Goal: Information Seeking & Learning: Learn about a topic

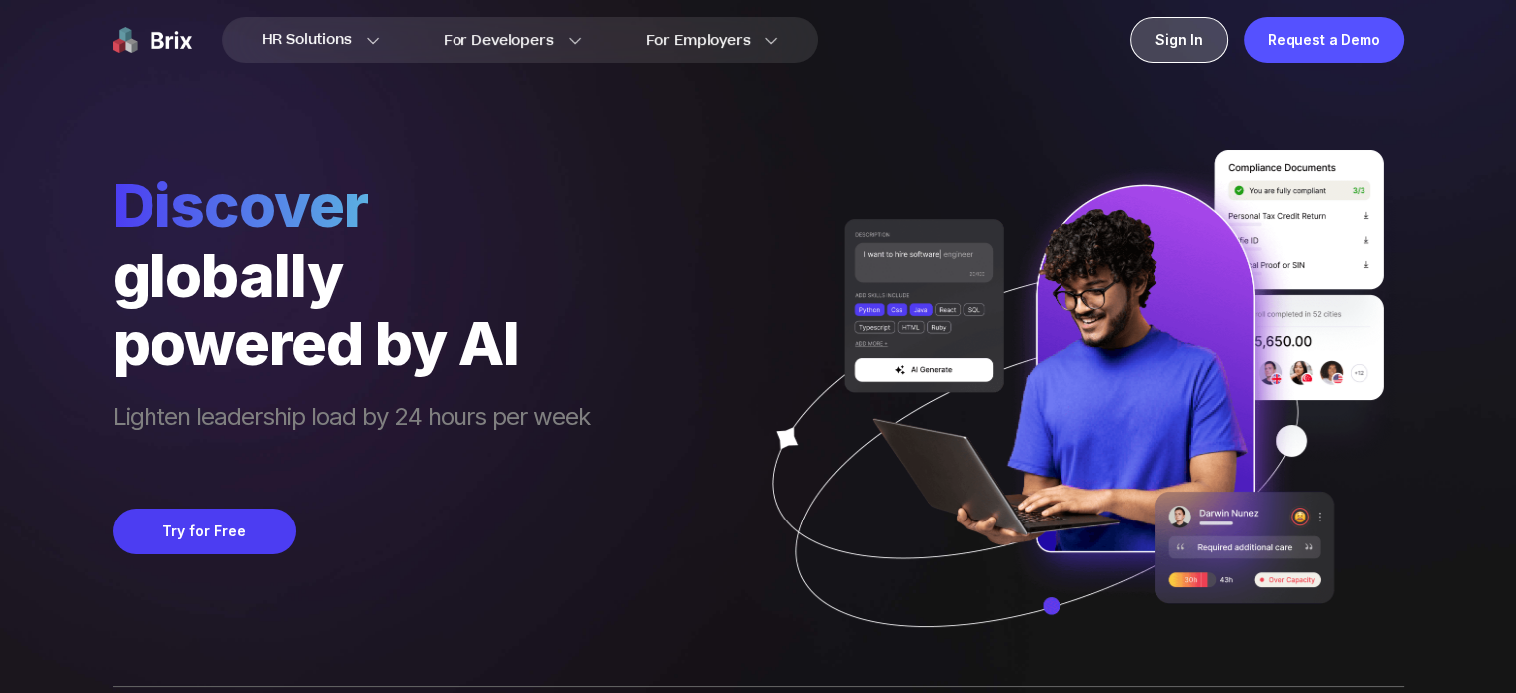
click at [1193, 41] on div "Sign In" at bounding box center [1180, 40] width 98 height 46
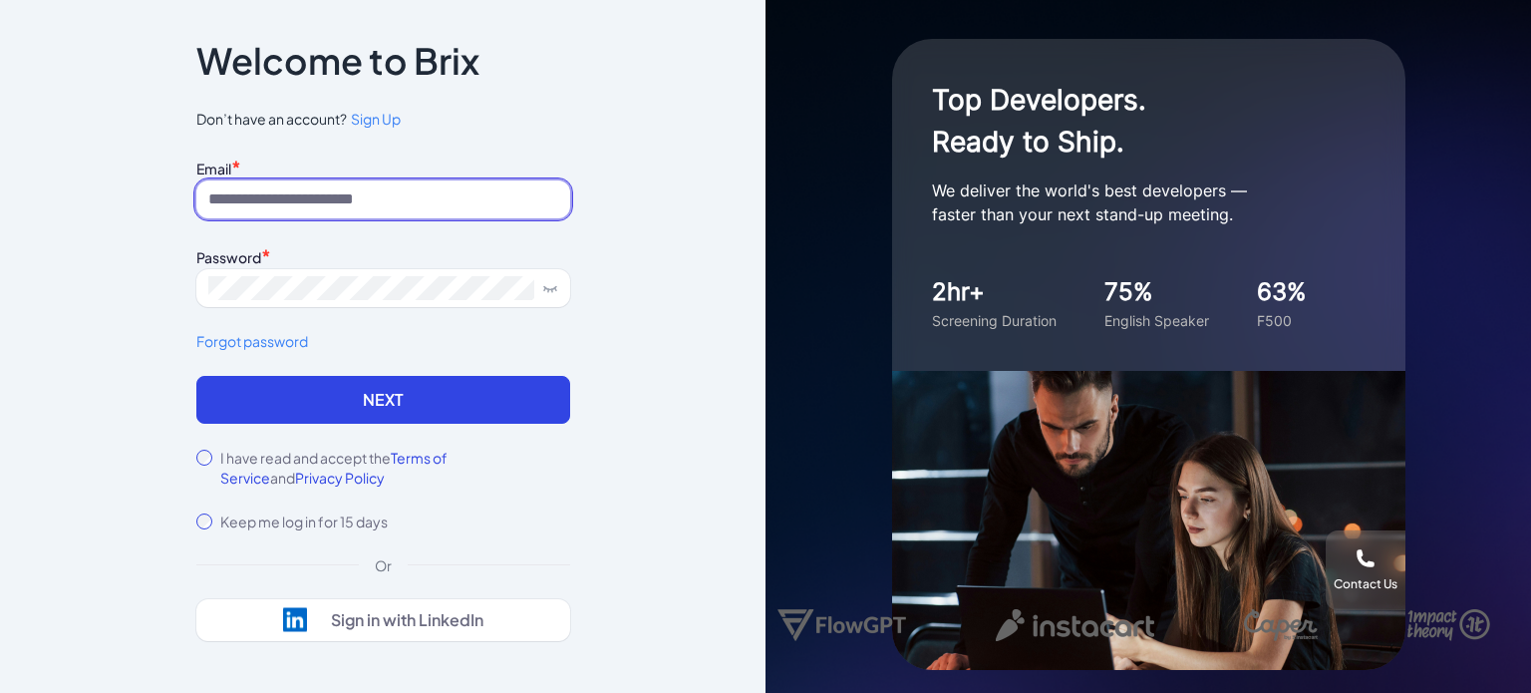
click at [461, 193] on input at bounding box center [383, 199] width 374 height 38
type input "**********"
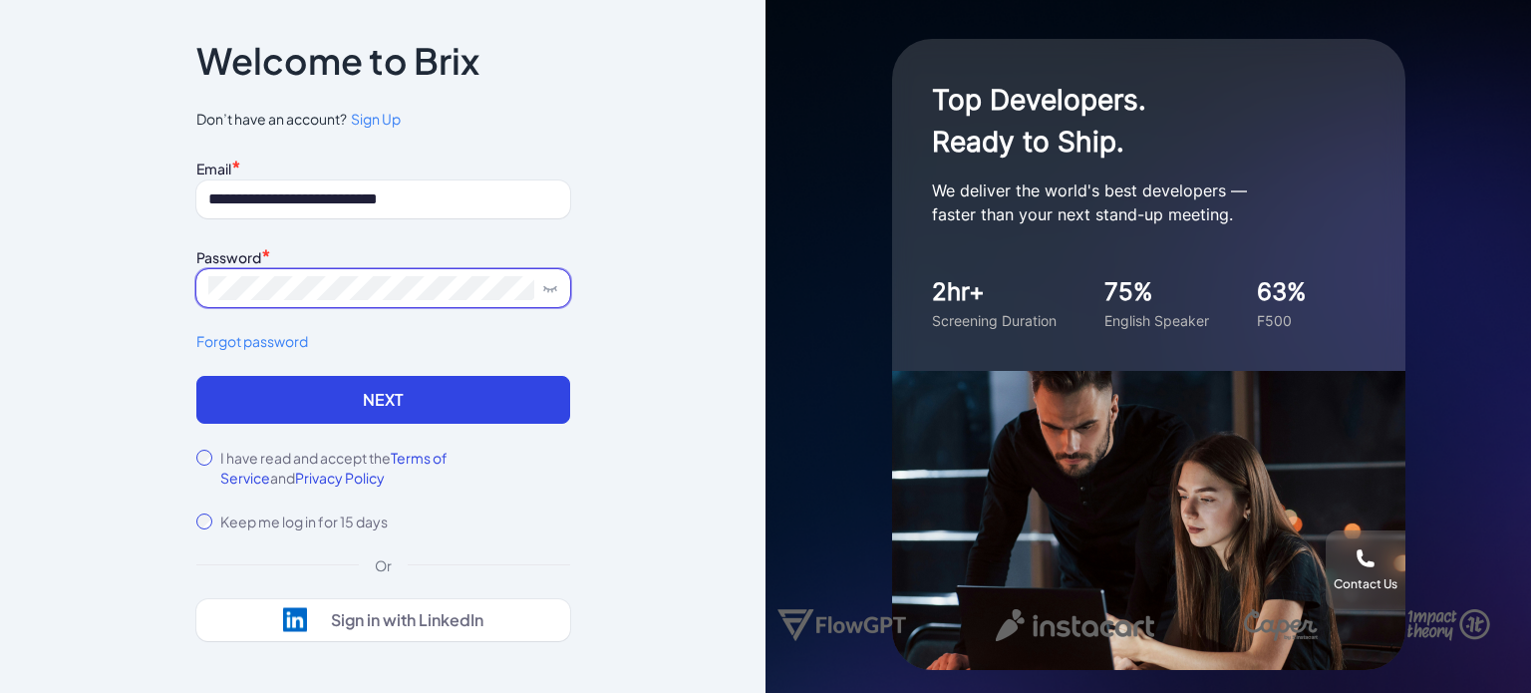
click at [196, 376] on button "Next" at bounding box center [383, 400] width 374 height 48
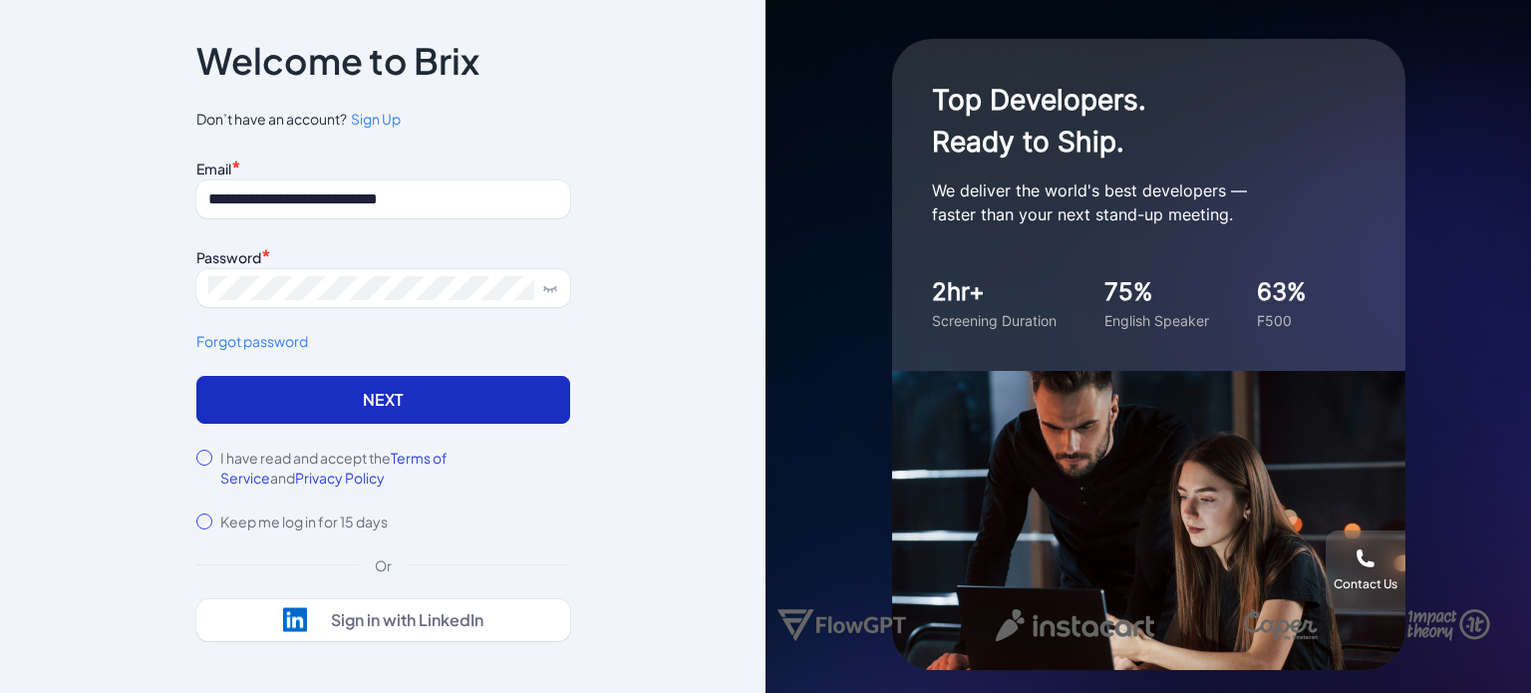
click at [391, 398] on button "Next" at bounding box center [383, 400] width 374 height 48
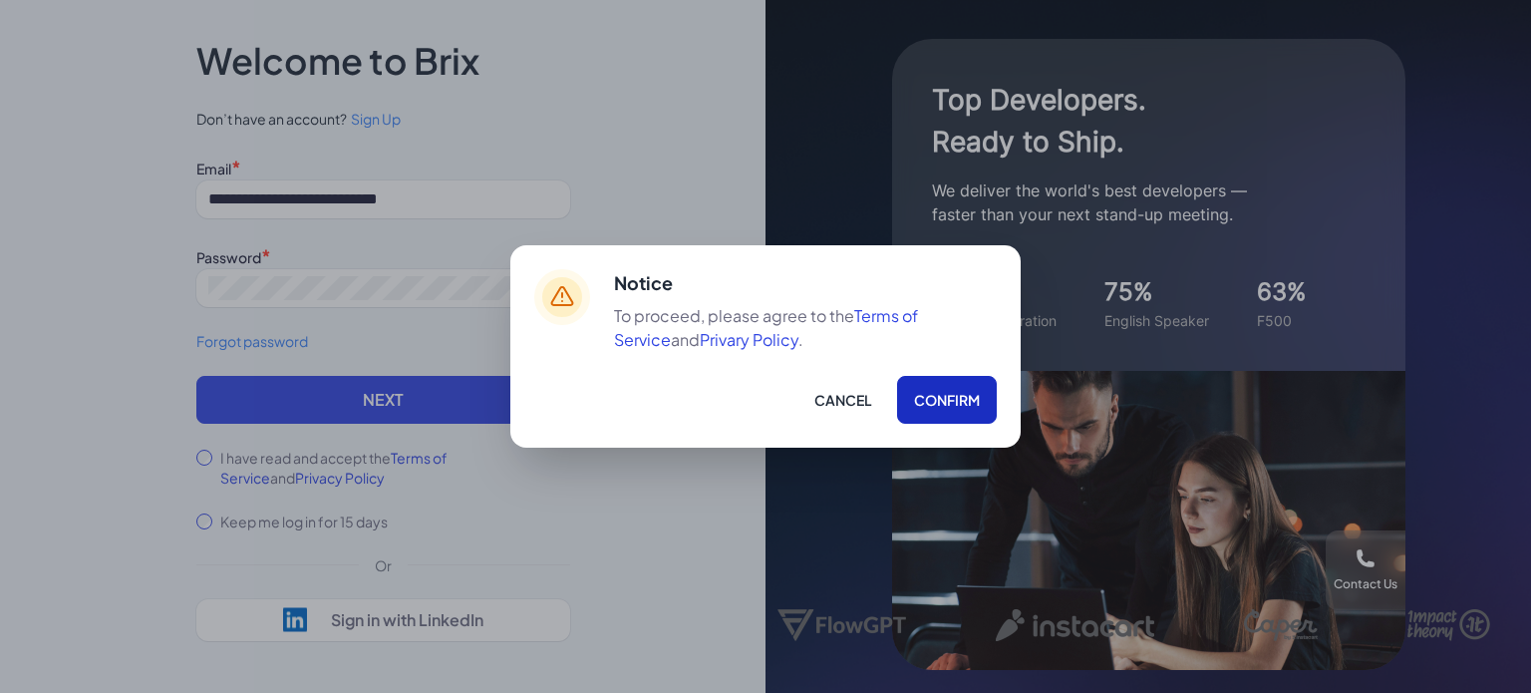
click at [977, 396] on button "Confirm" at bounding box center [947, 400] width 100 height 48
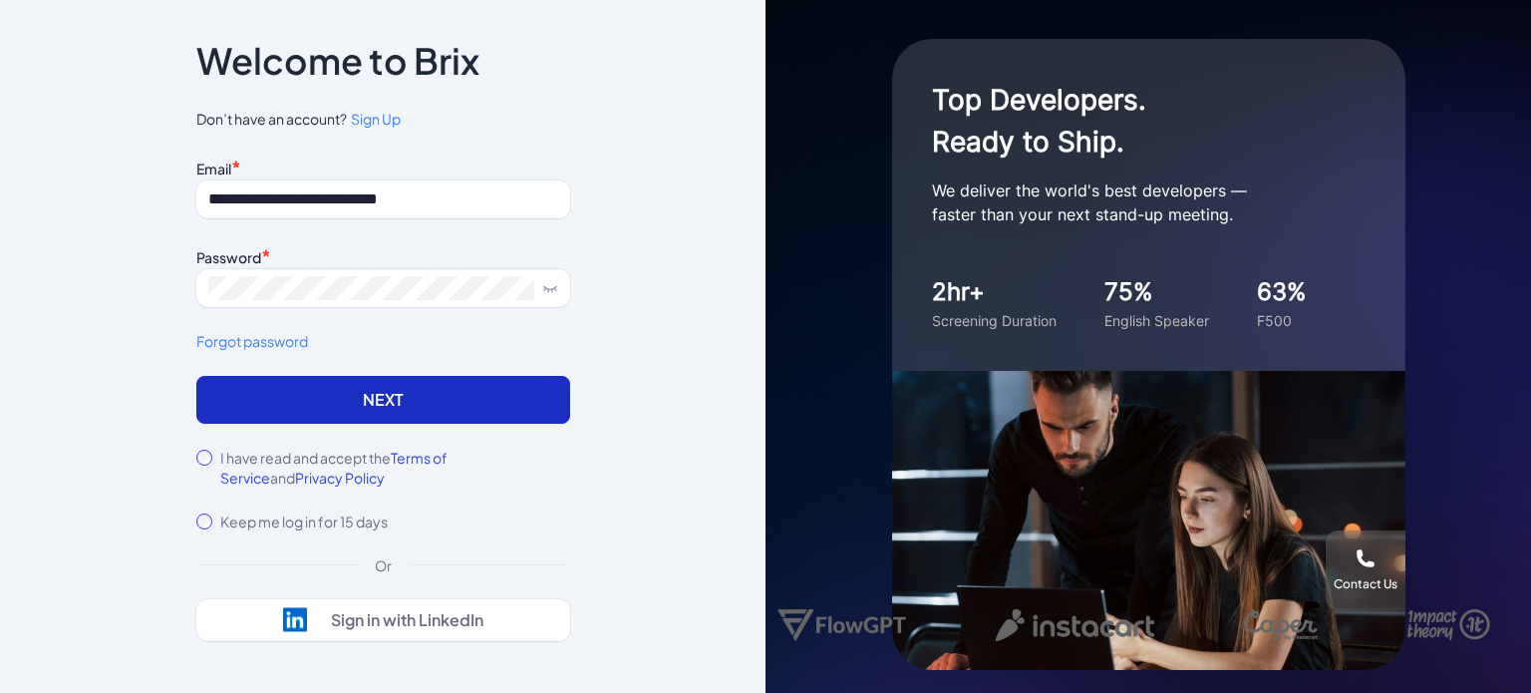
click at [439, 409] on button "Next" at bounding box center [383, 400] width 374 height 48
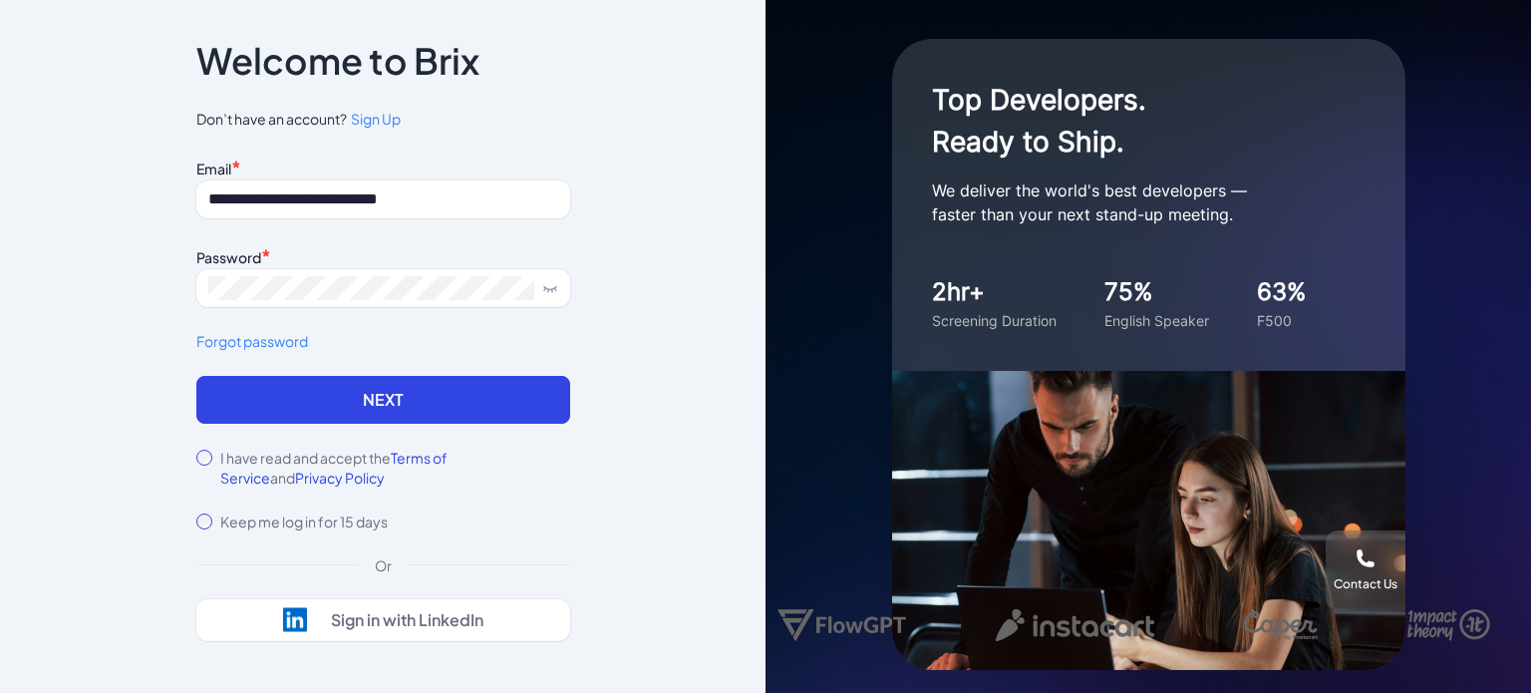
click at [373, 118] on span "Sign Up" at bounding box center [376, 119] width 50 height 18
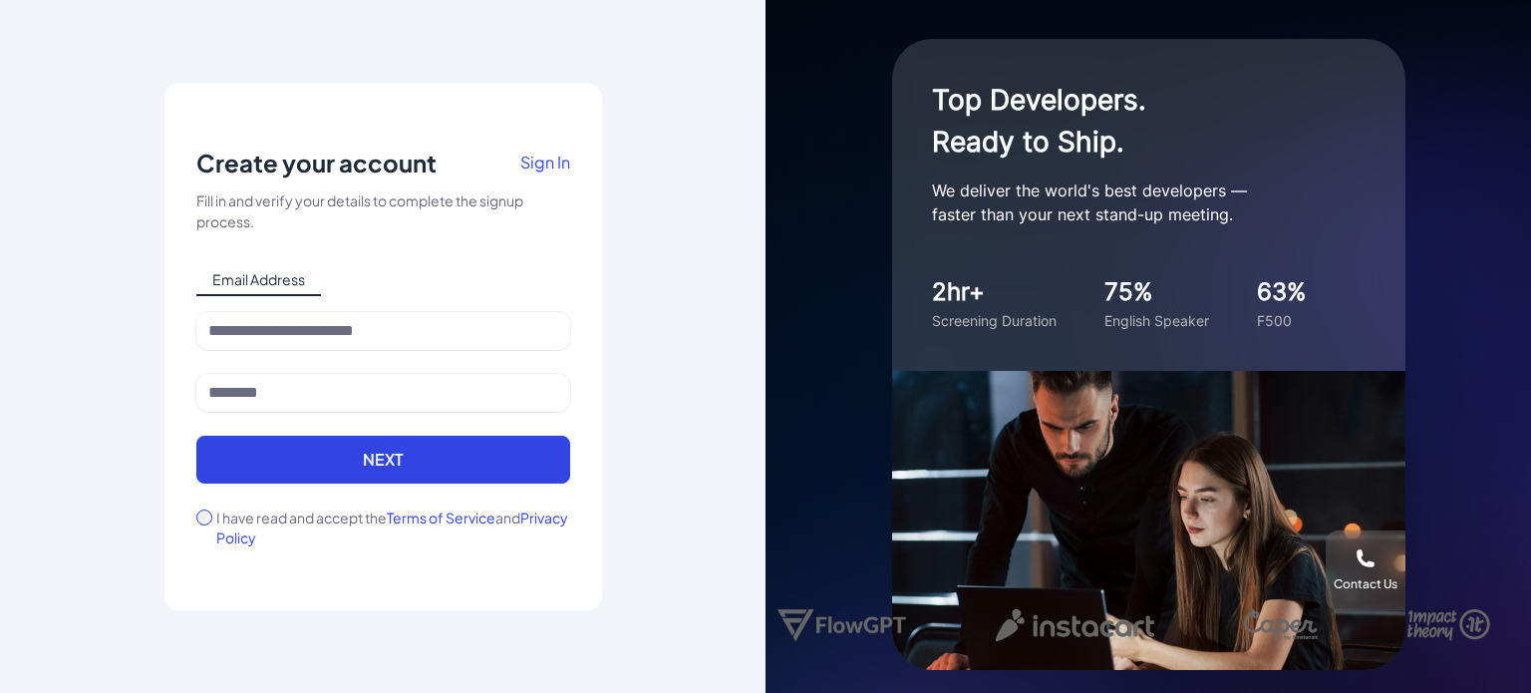
click at [367, 369] on div at bounding box center [383, 343] width 374 height 62
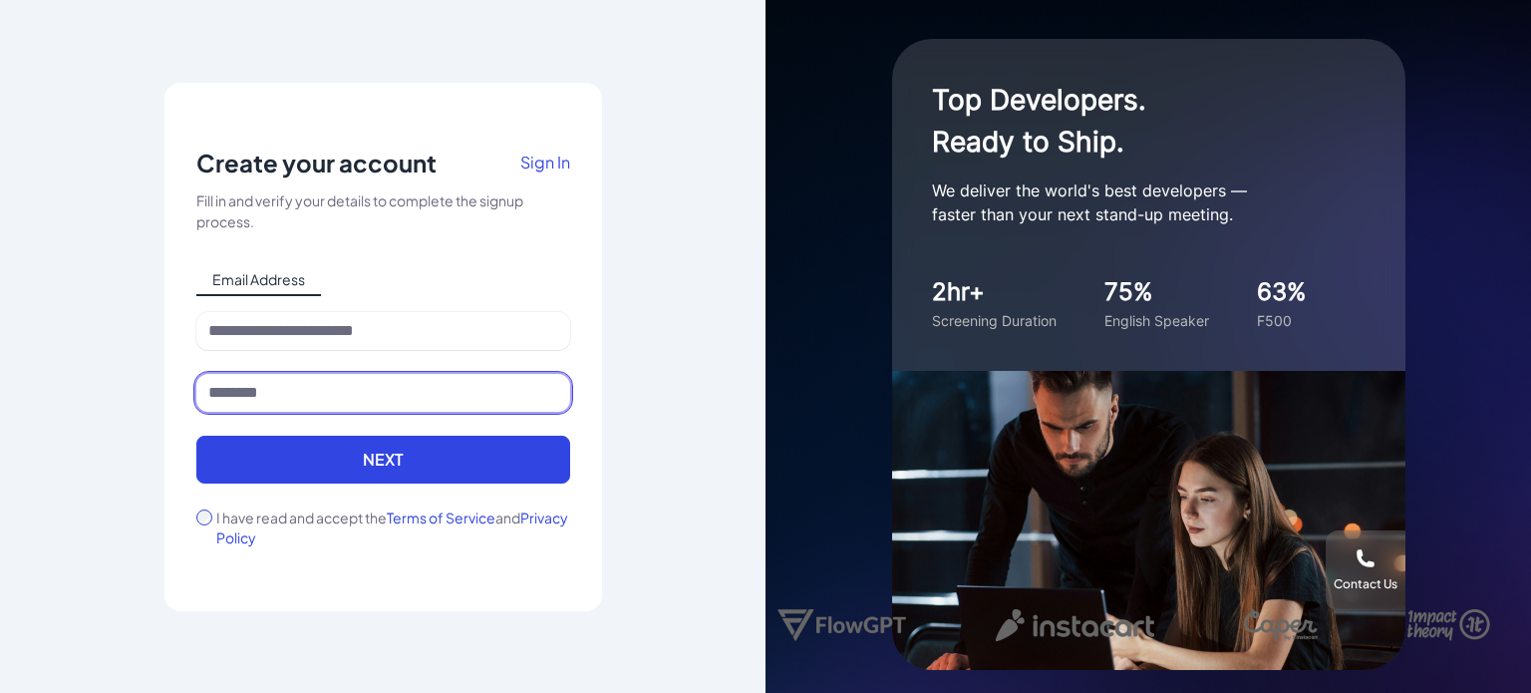
click at [366, 403] on input at bounding box center [383, 393] width 374 height 38
type input "**********"
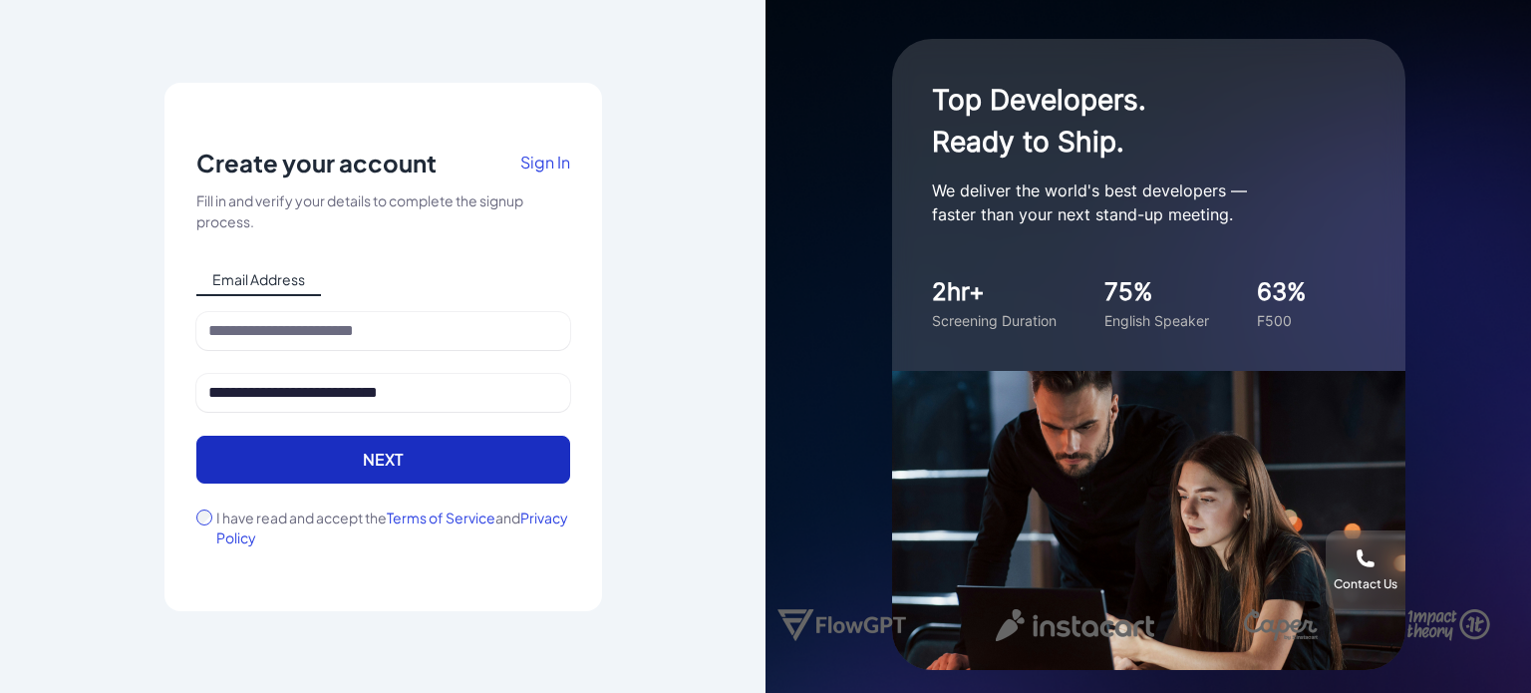
click at [384, 460] on button "Next" at bounding box center [383, 460] width 374 height 48
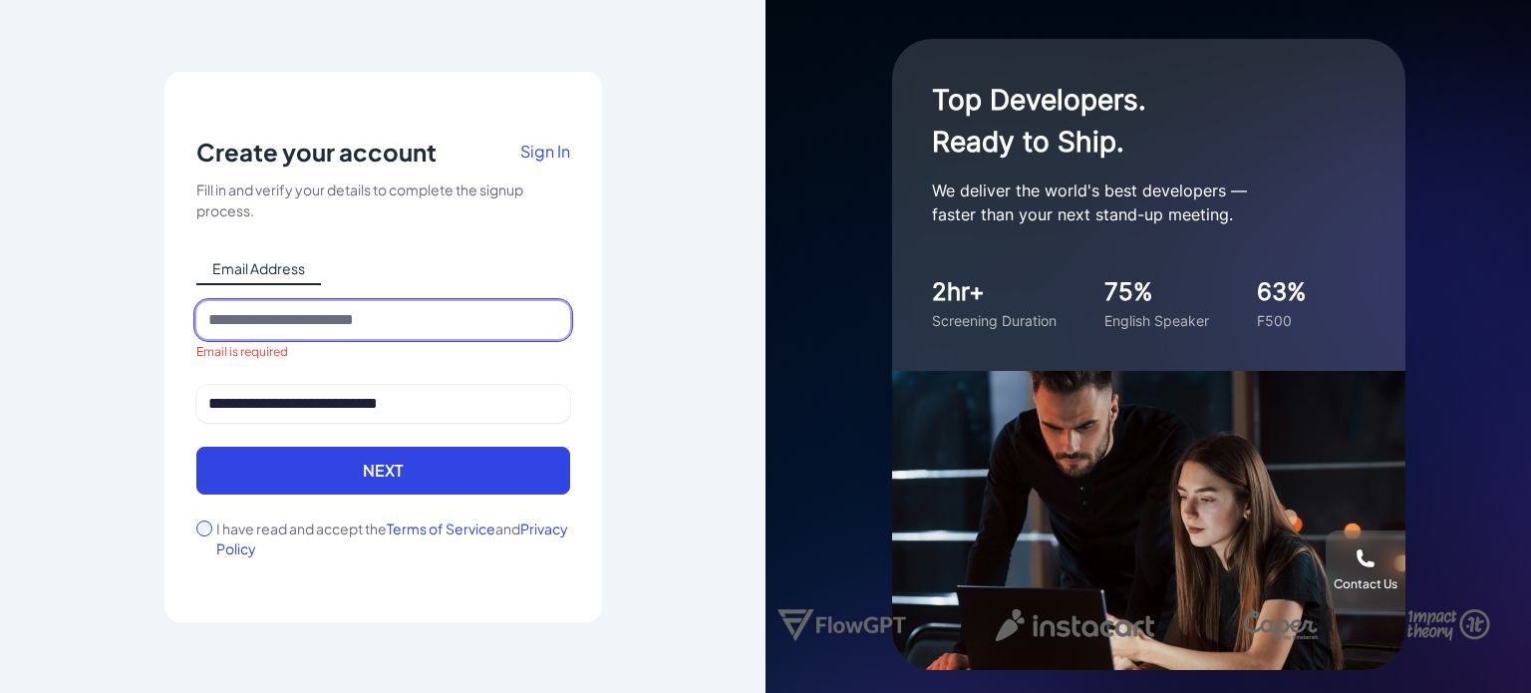
click at [326, 321] on input at bounding box center [383, 320] width 374 height 38
type input "**********"
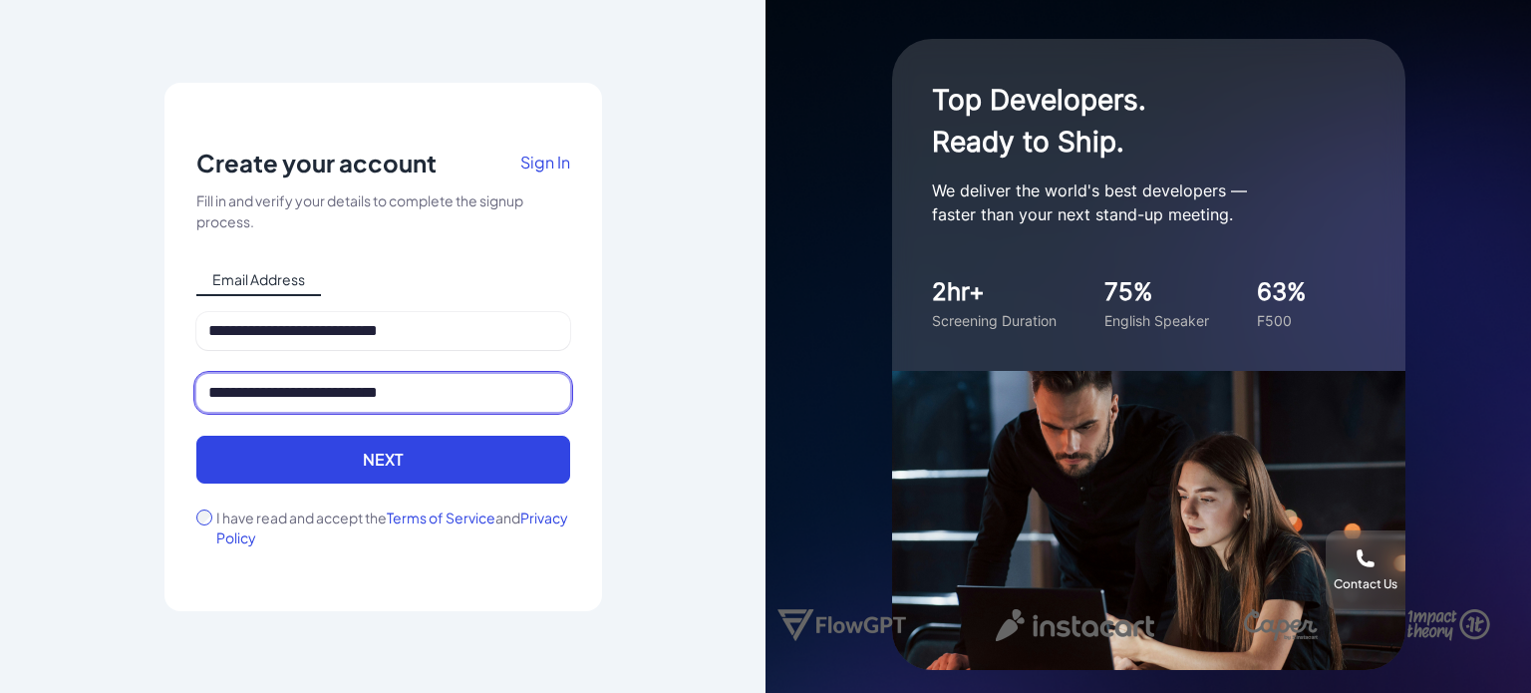
click at [356, 383] on input "**********" at bounding box center [383, 393] width 374 height 38
click at [452, 391] on input "**********" at bounding box center [383, 393] width 374 height 38
type input "*"
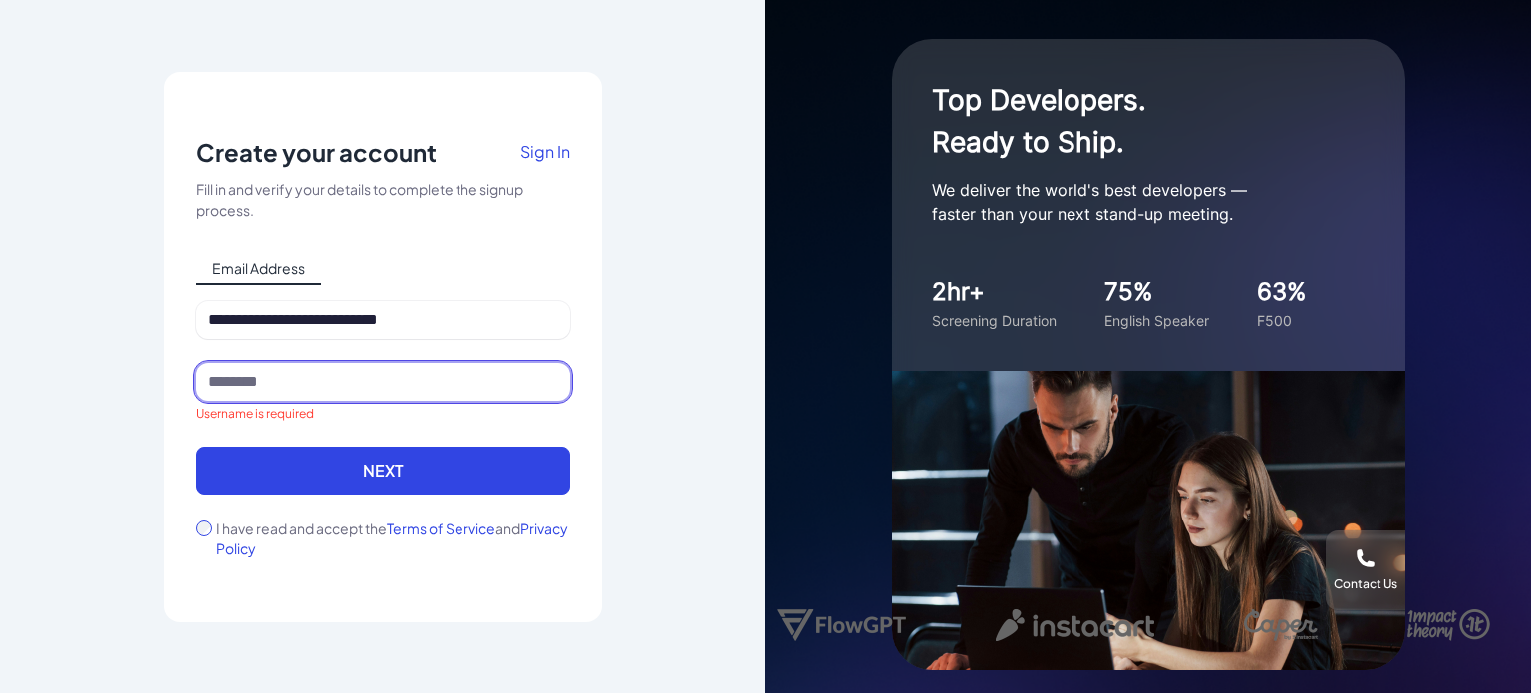
click at [452, 391] on input at bounding box center [383, 382] width 374 height 38
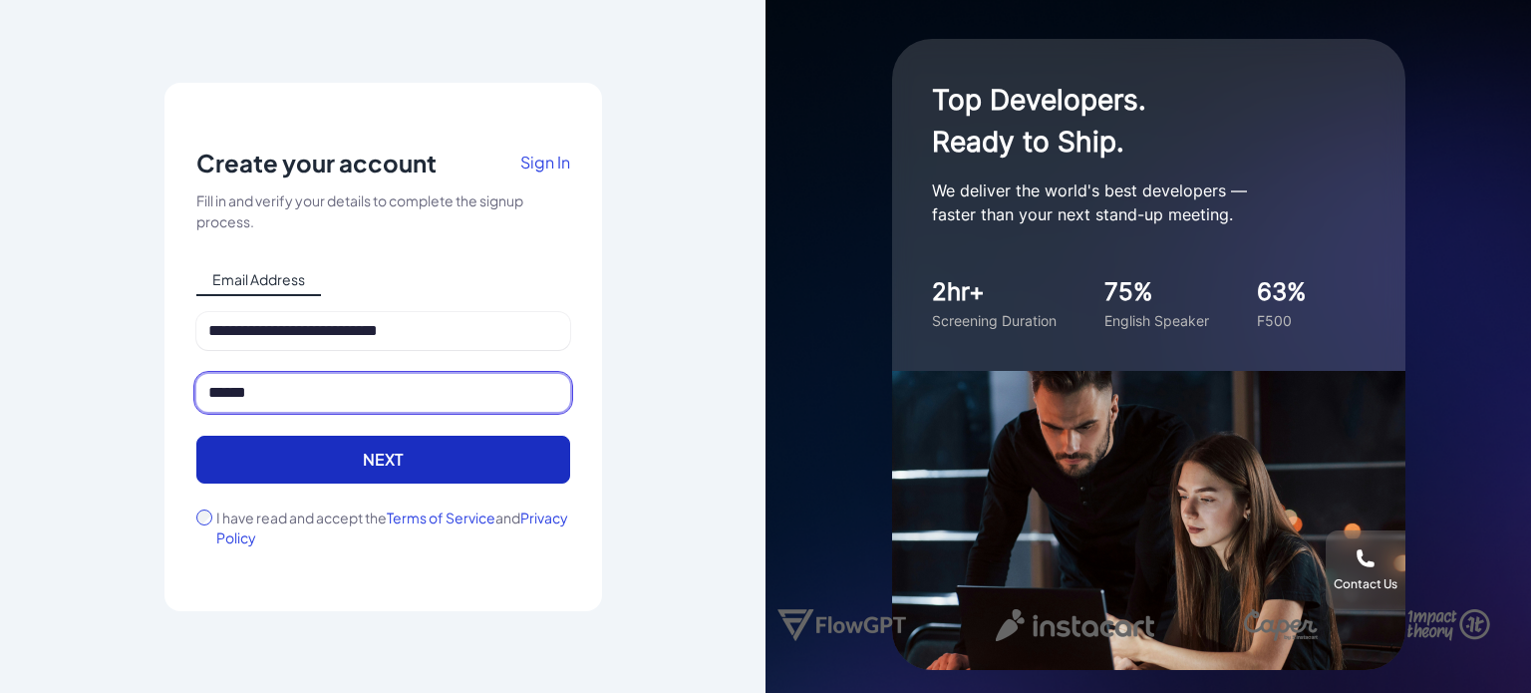
type input "******"
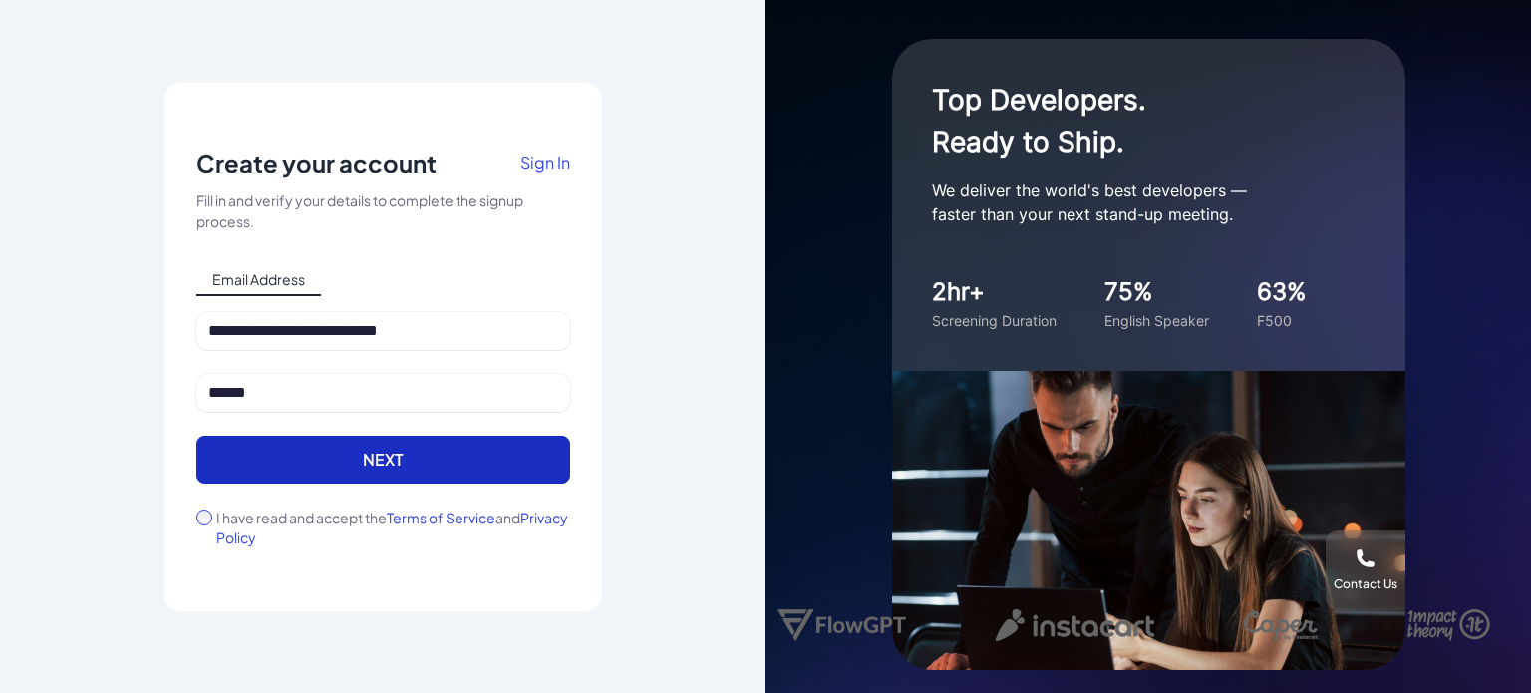
click at [443, 461] on button "Next" at bounding box center [383, 460] width 374 height 48
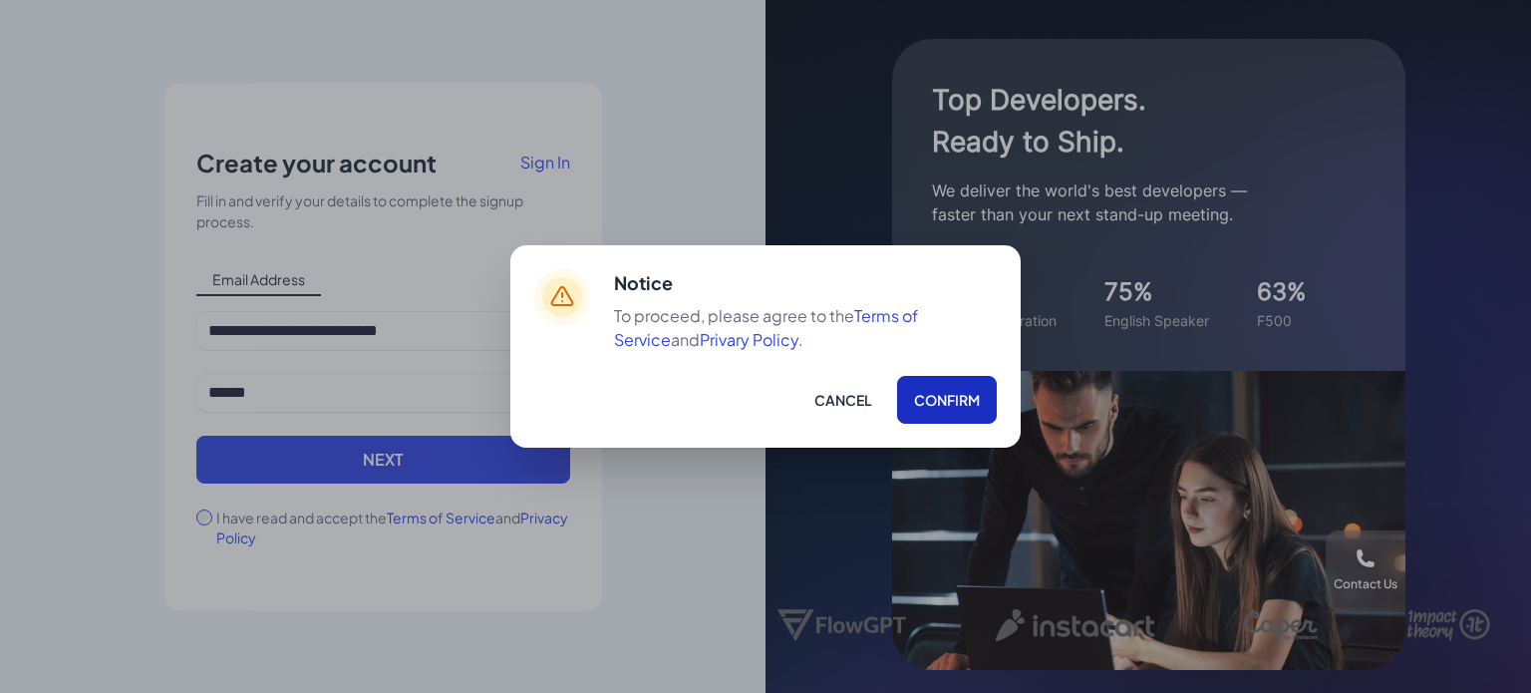
click at [978, 400] on button "Confirm" at bounding box center [947, 400] width 100 height 48
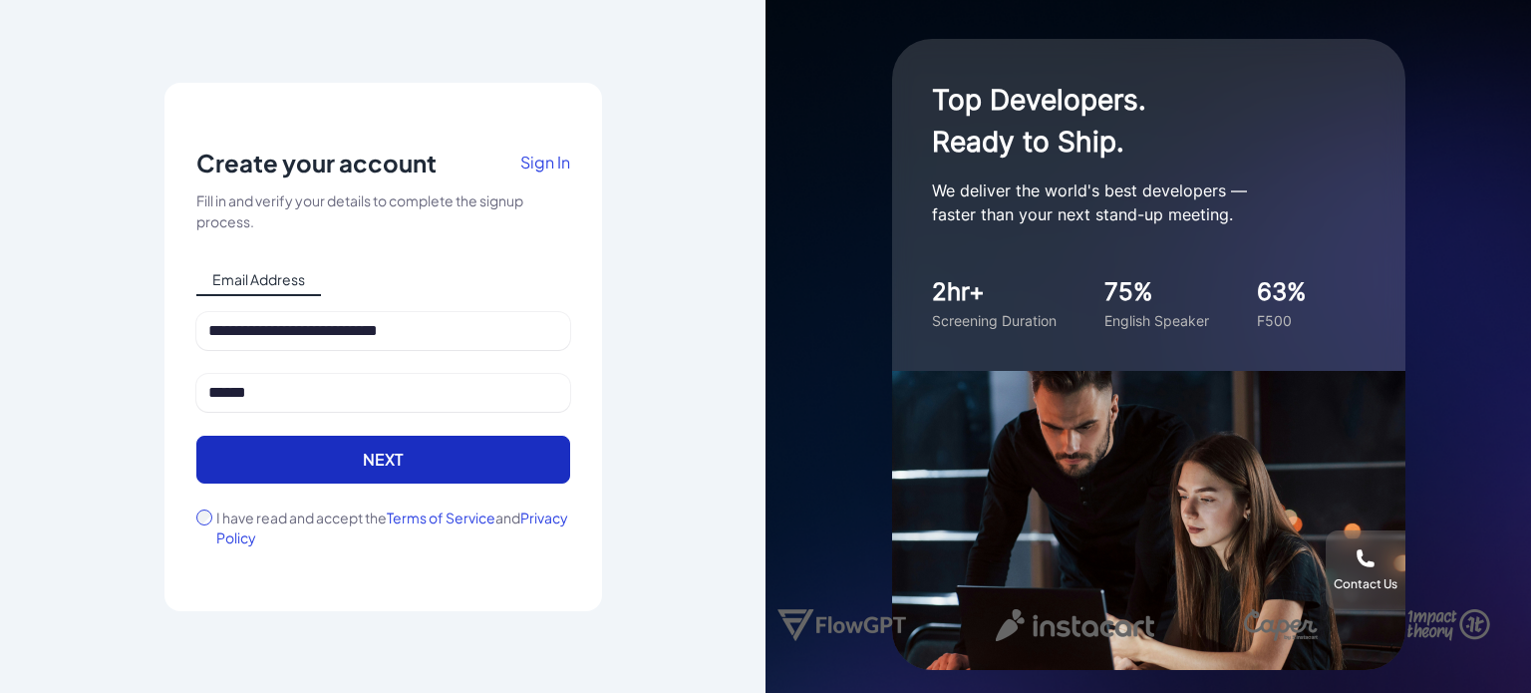
click at [375, 462] on button "Next" at bounding box center [383, 460] width 374 height 48
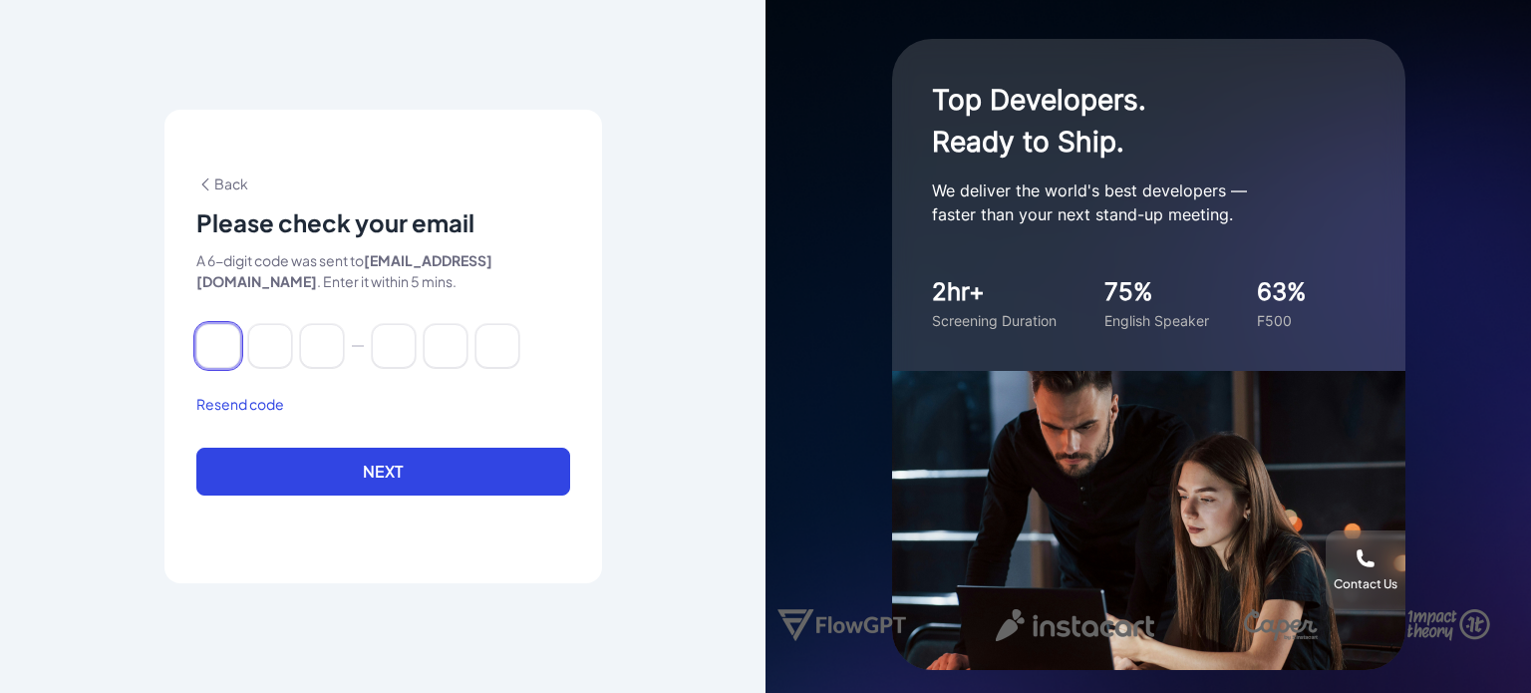
click at [222, 354] on input at bounding box center [218, 346] width 44 height 44
paste input "******"
type input "*"
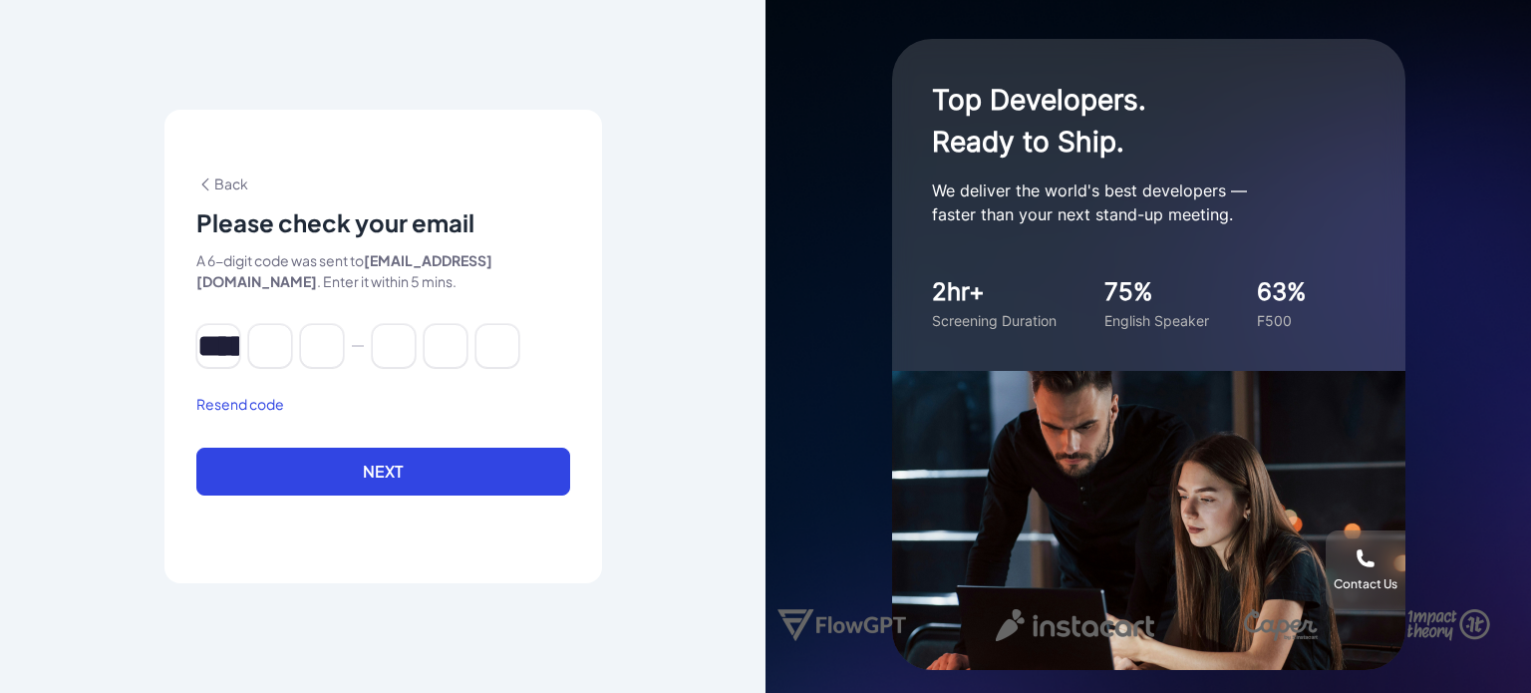
type input "*"
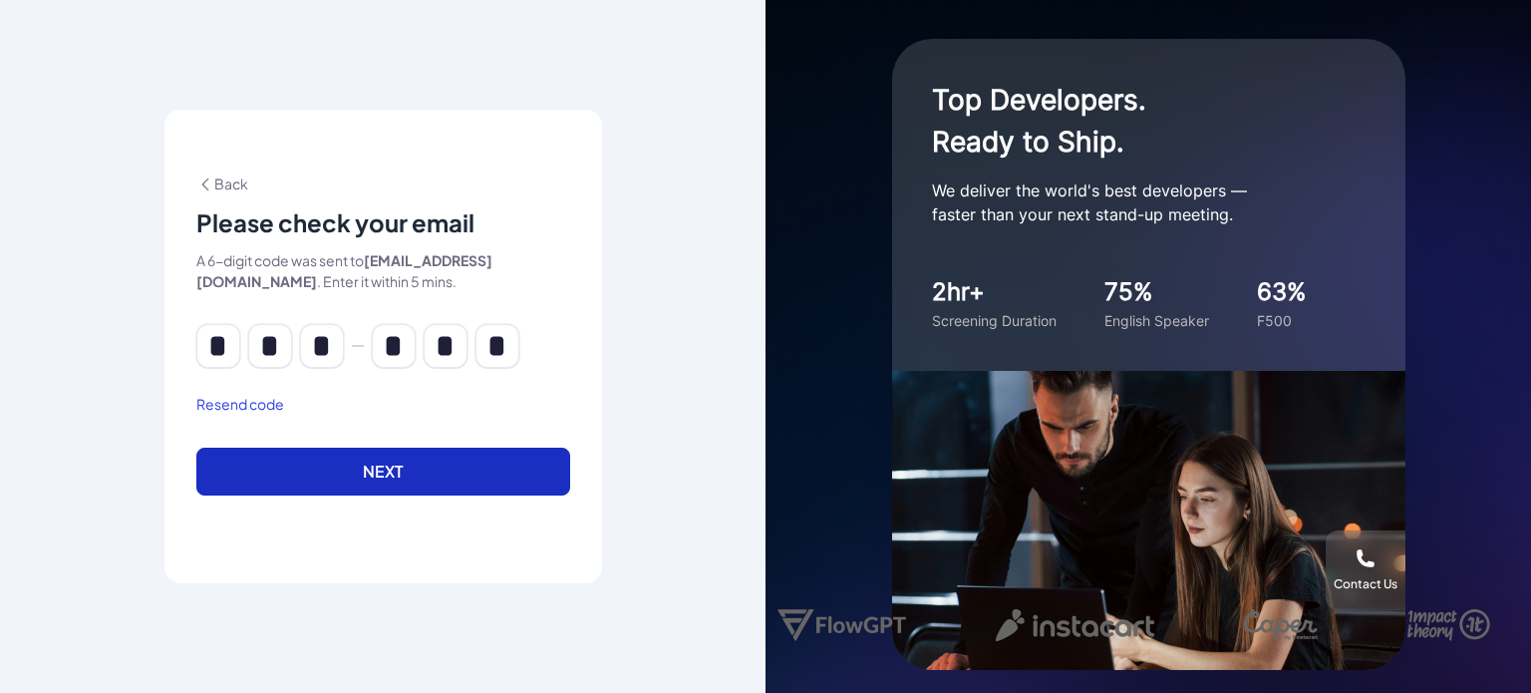
click at [353, 461] on button "Next" at bounding box center [383, 472] width 374 height 48
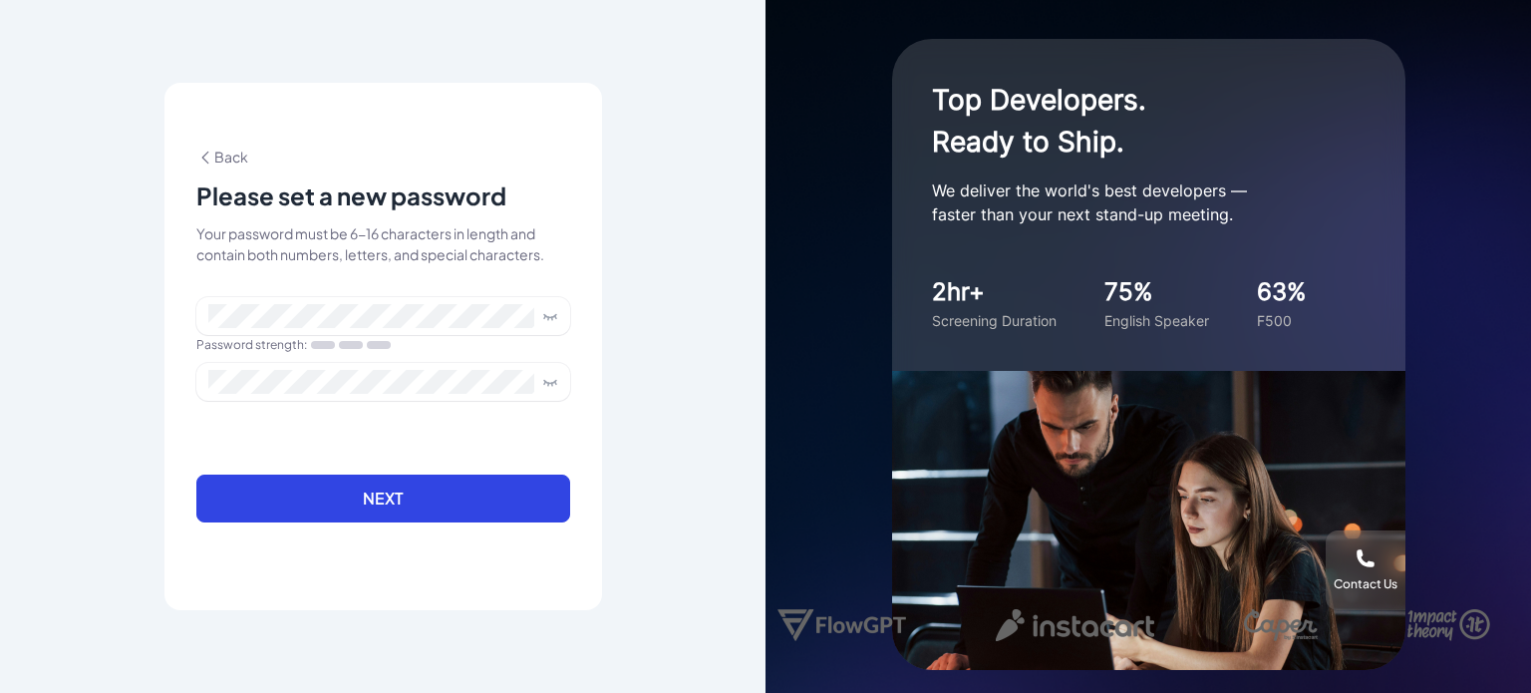
click at [301, 297] on div "Password strength :" at bounding box center [383, 330] width 374 height 66
click at [334, 414] on div at bounding box center [383, 394] width 374 height 62
click at [324, 420] on div at bounding box center [383, 394] width 374 height 62
drag, startPoint x: 315, startPoint y: 394, endPoint x: 191, endPoint y: 406, distance: 124.2
click at [191, 406] on div "**********" at bounding box center [384, 346] width 438 height 527
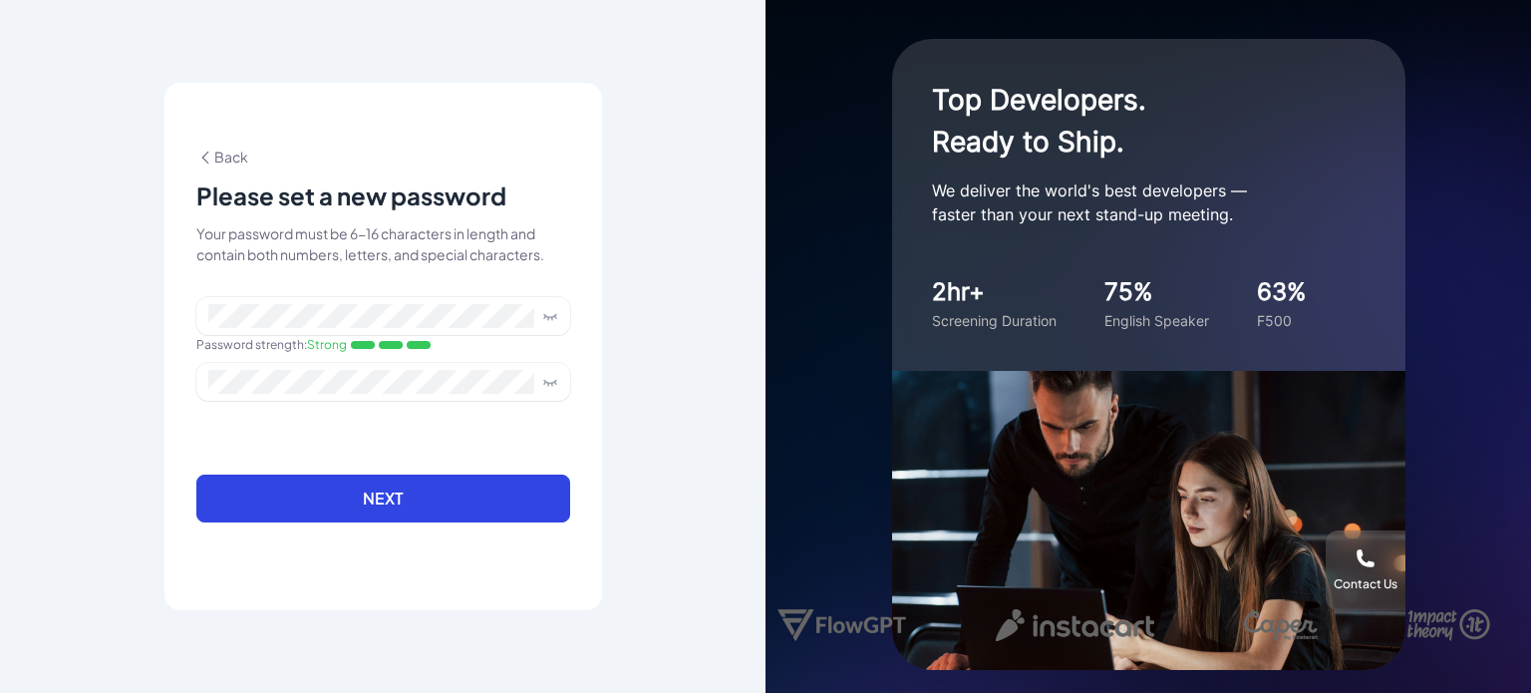
click at [549, 318] on icon at bounding box center [550, 316] width 12 height 3
click at [382, 409] on div at bounding box center [383, 394] width 374 height 62
click at [367, 432] on form "Password strength : Strong Next" at bounding box center [383, 421] width 374 height 249
click at [359, 414] on div at bounding box center [383, 394] width 374 height 62
click at [548, 382] on icon at bounding box center [550, 382] width 16 height 16
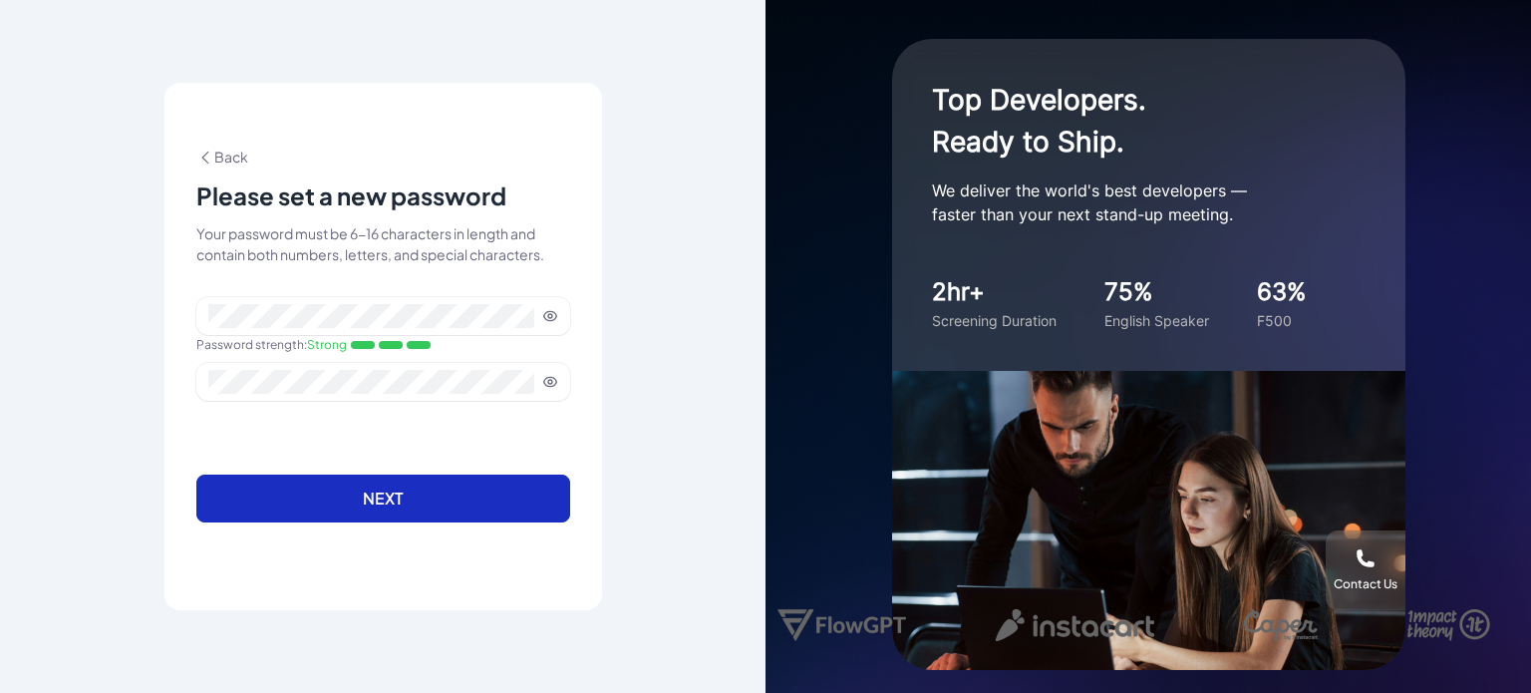
click at [421, 494] on button "Next" at bounding box center [383, 499] width 374 height 48
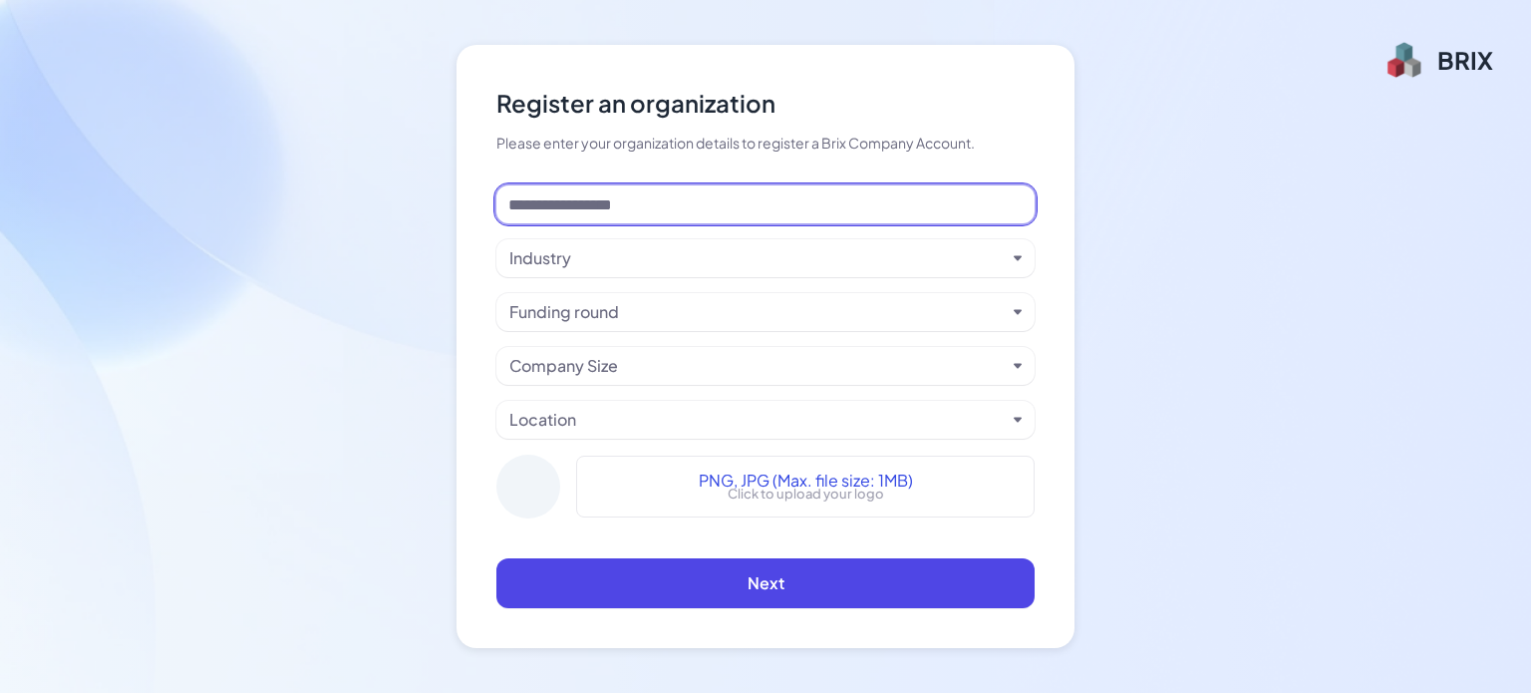
click at [823, 209] on input at bounding box center [766, 204] width 538 height 38
type input "*****"
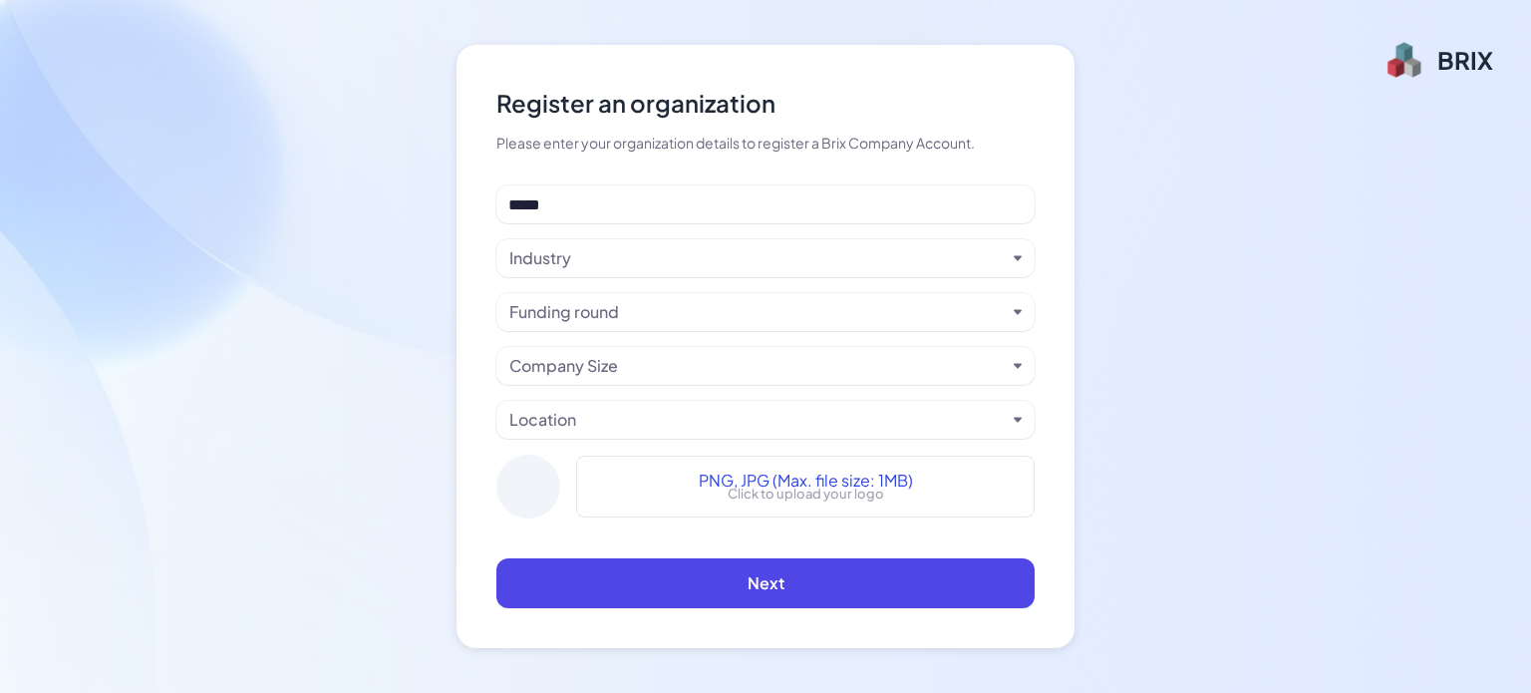
click at [796, 309] on div "Funding round" at bounding box center [757, 312] width 497 height 24
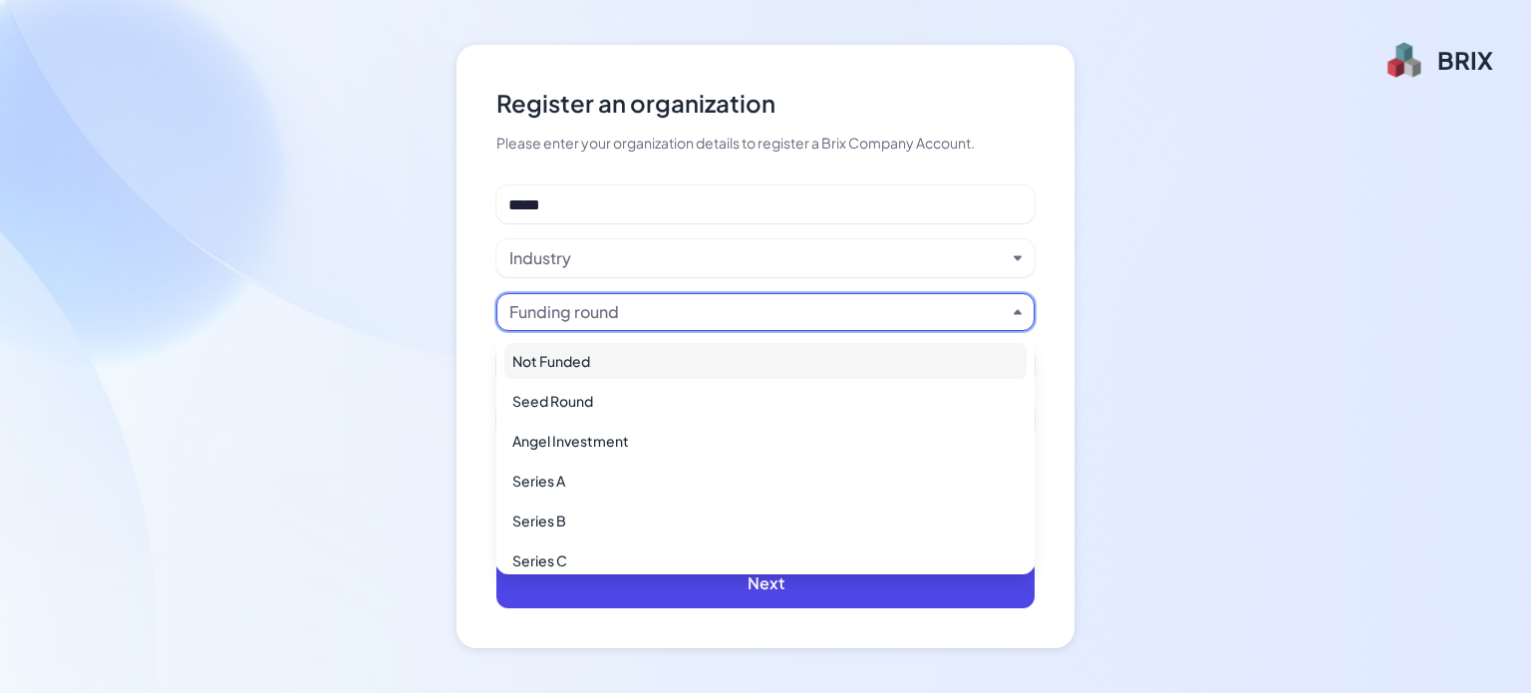
click at [667, 363] on div "Not Funded" at bounding box center [765, 361] width 522 height 36
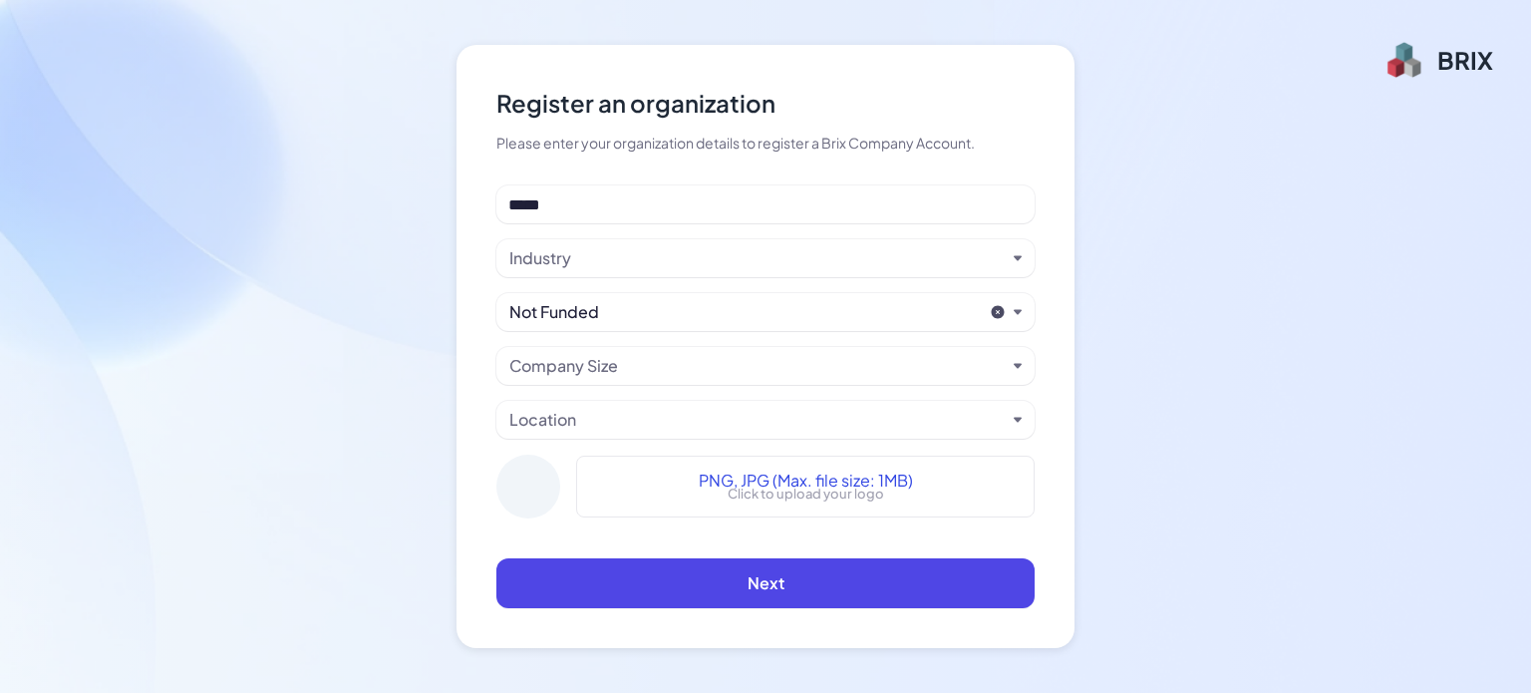
click at [664, 375] on div "Company Size" at bounding box center [757, 366] width 497 height 24
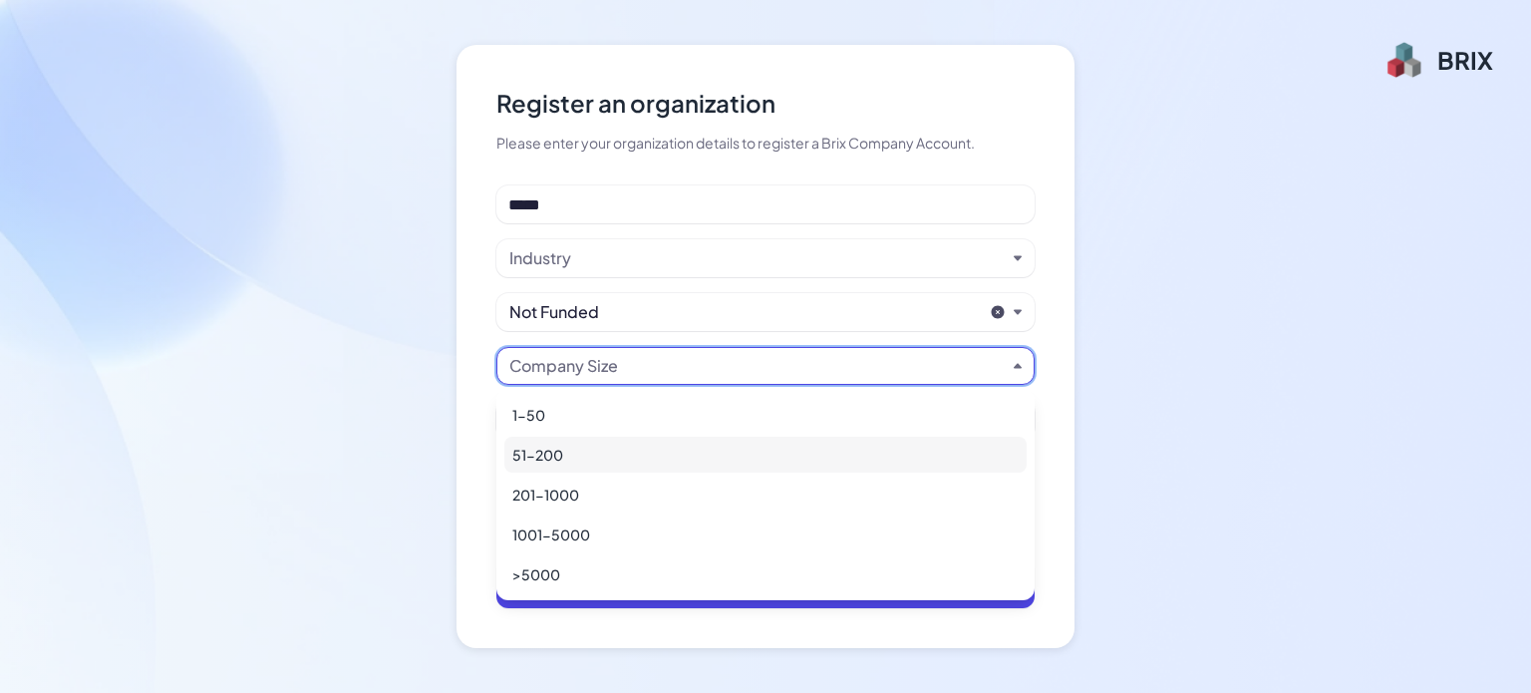
click at [638, 449] on div "51-200" at bounding box center [765, 455] width 522 height 36
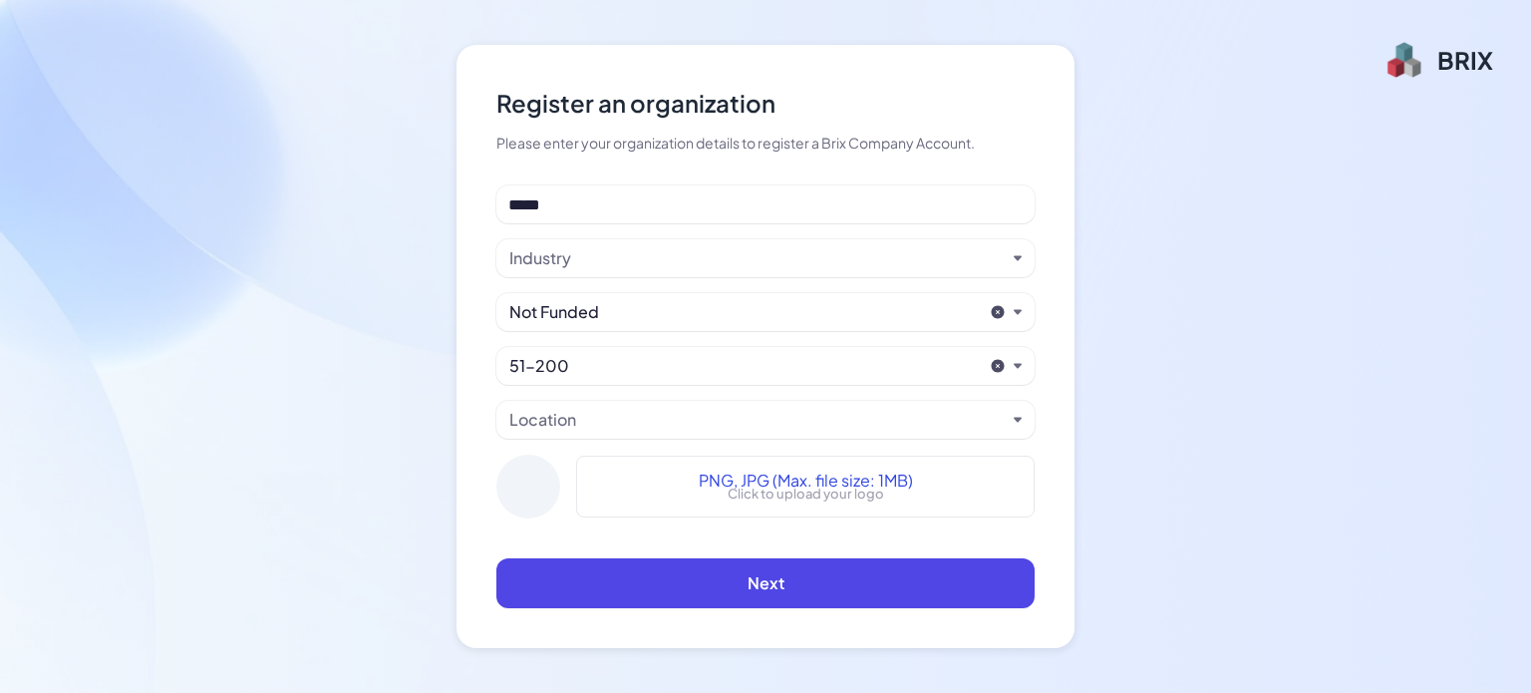
click at [636, 418] on div "Location" at bounding box center [757, 420] width 497 height 24
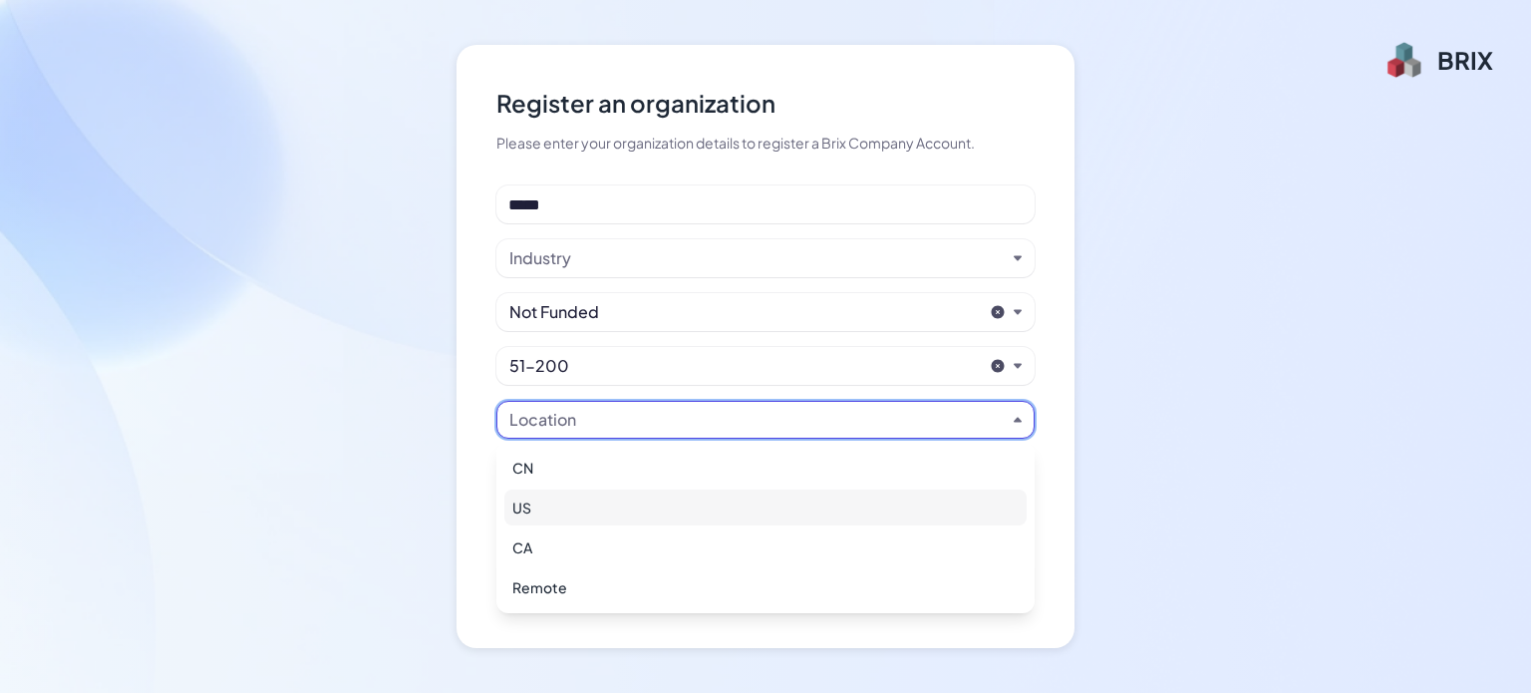
click at [616, 507] on div "US" at bounding box center [765, 508] width 522 height 36
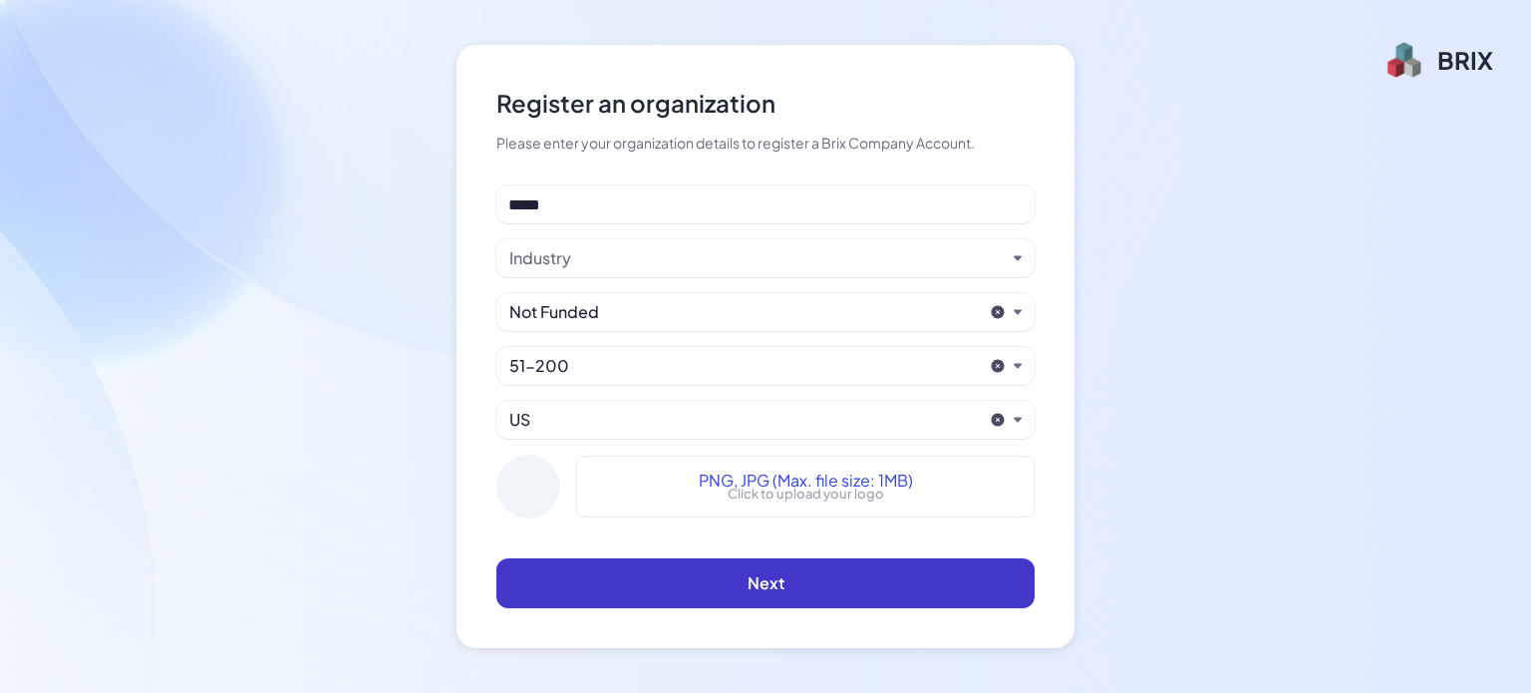
click at [657, 575] on button "Next" at bounding box center [766, 583] width 538 height 50
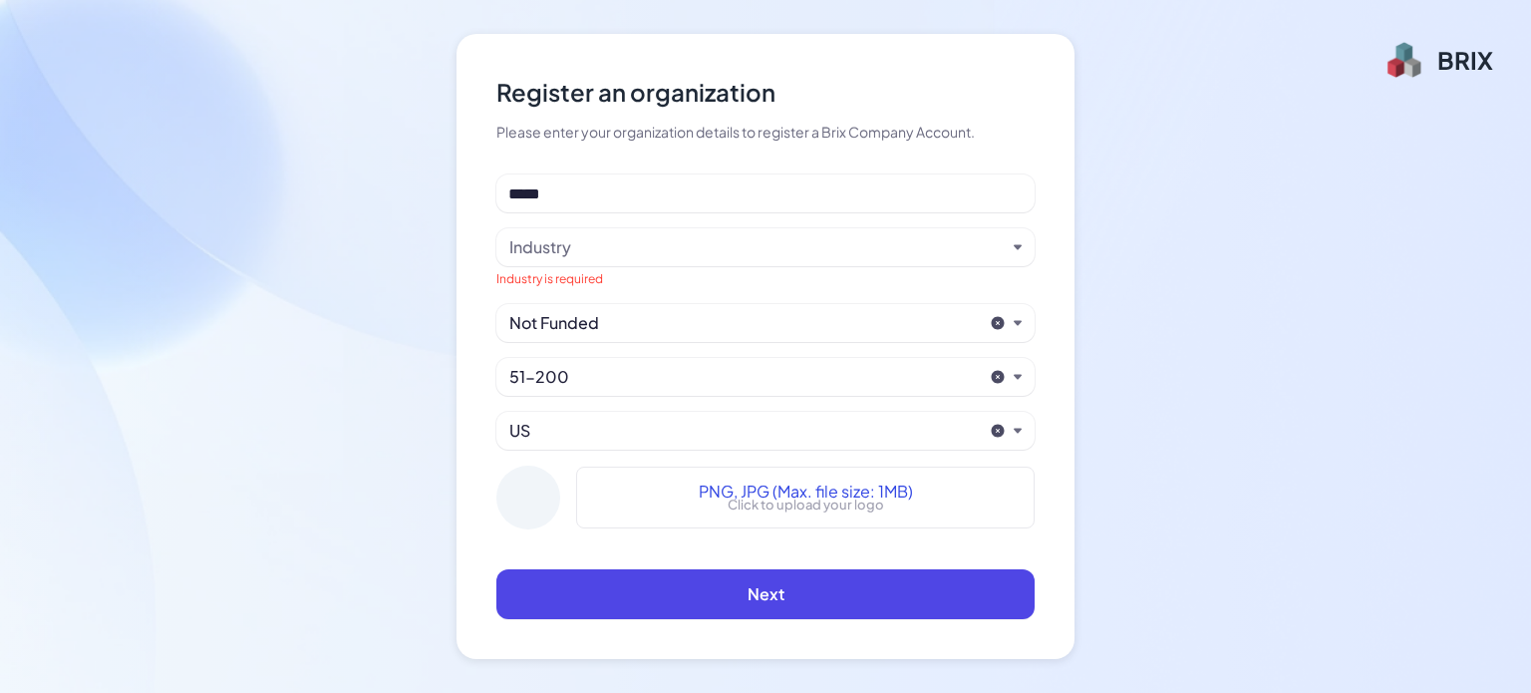
click at [648, 248] on div "Industry" at bounding box center [757, 247] width 497 height 24
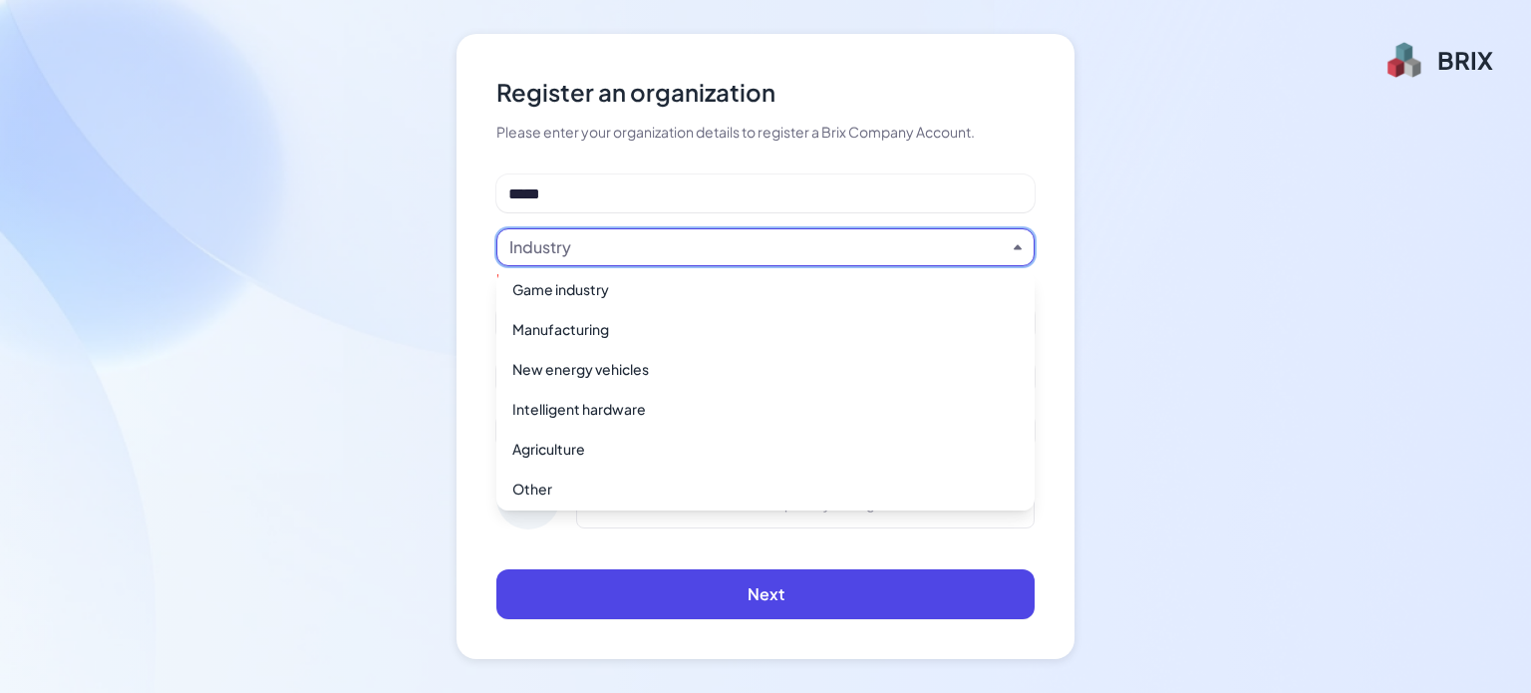
scroll to position [1448, 0]
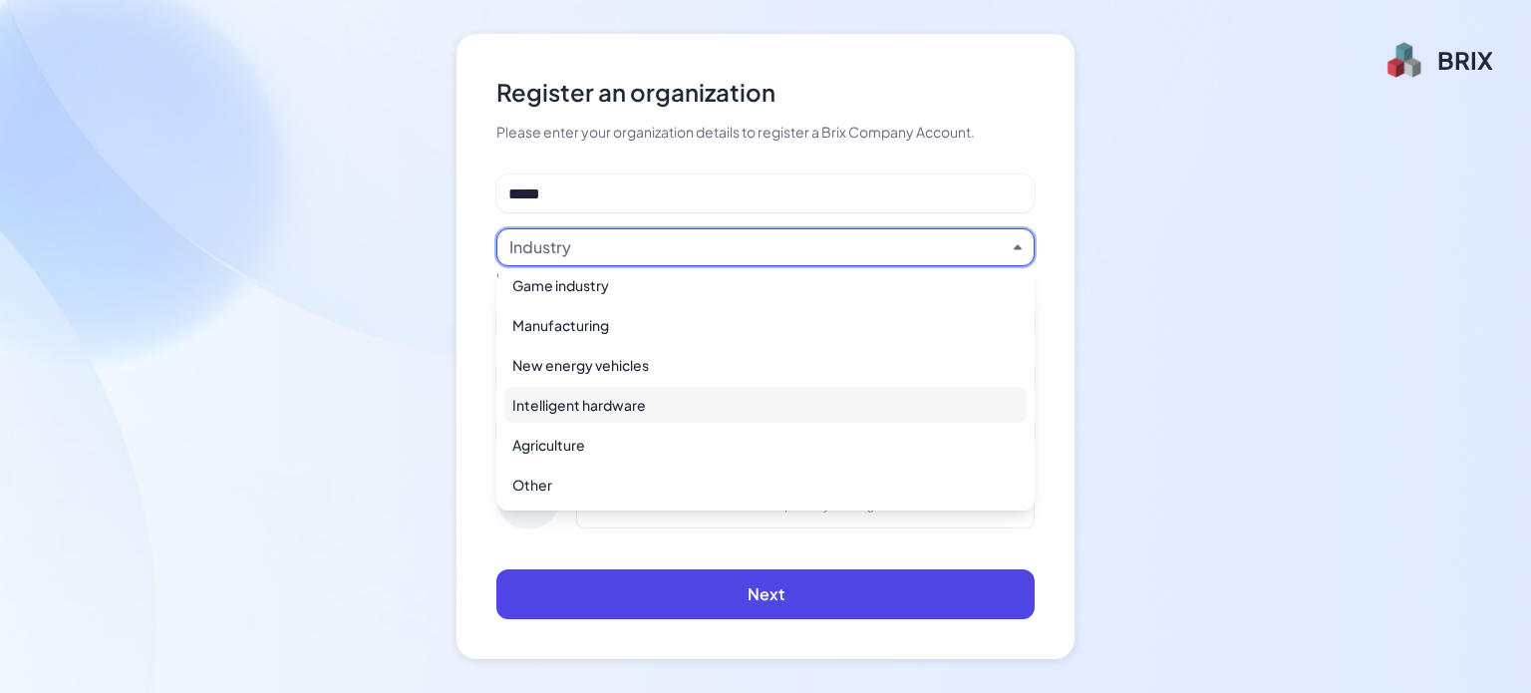
click at [606, 398] on div "Intelligent hardware" at bounding box center [765, 405] width 522 height 36
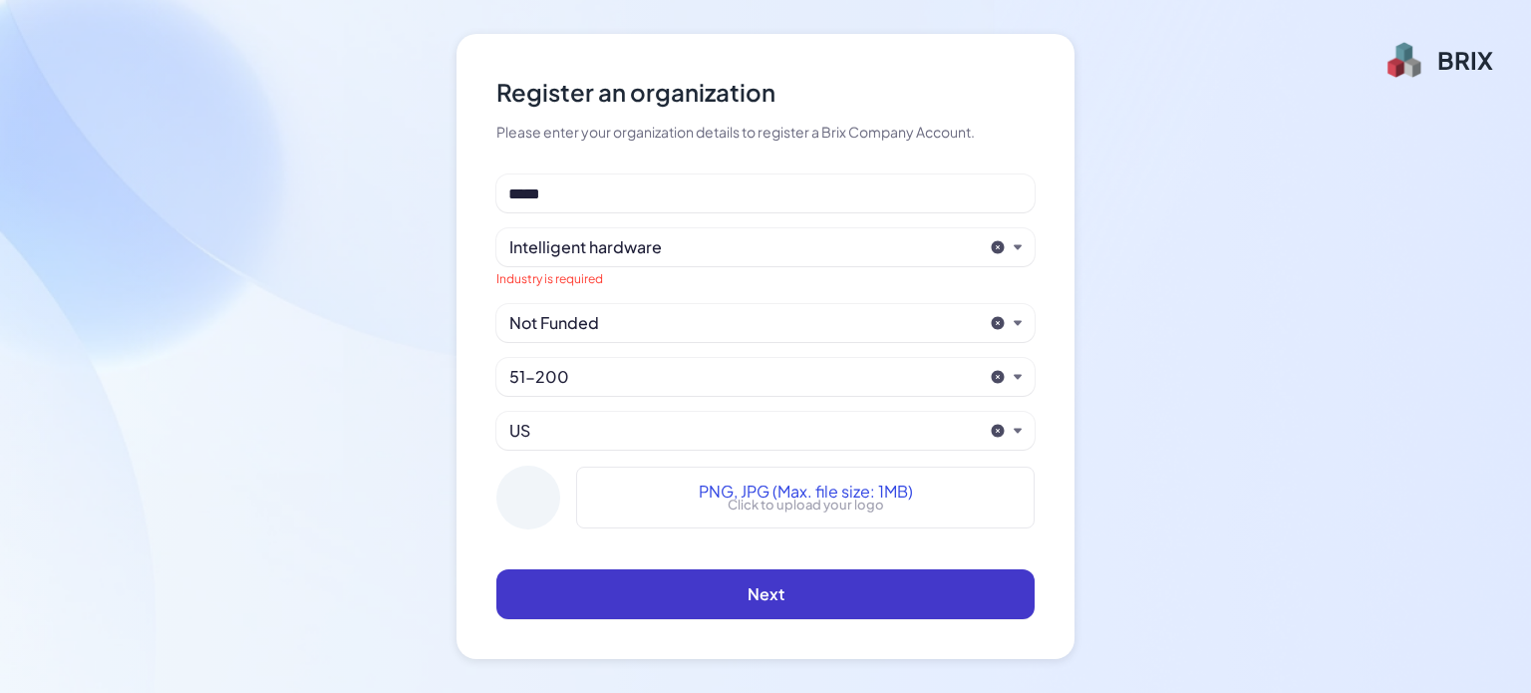
click at [682, 602] on button "Next" at bounding box center [766, 594] width 538 height 50
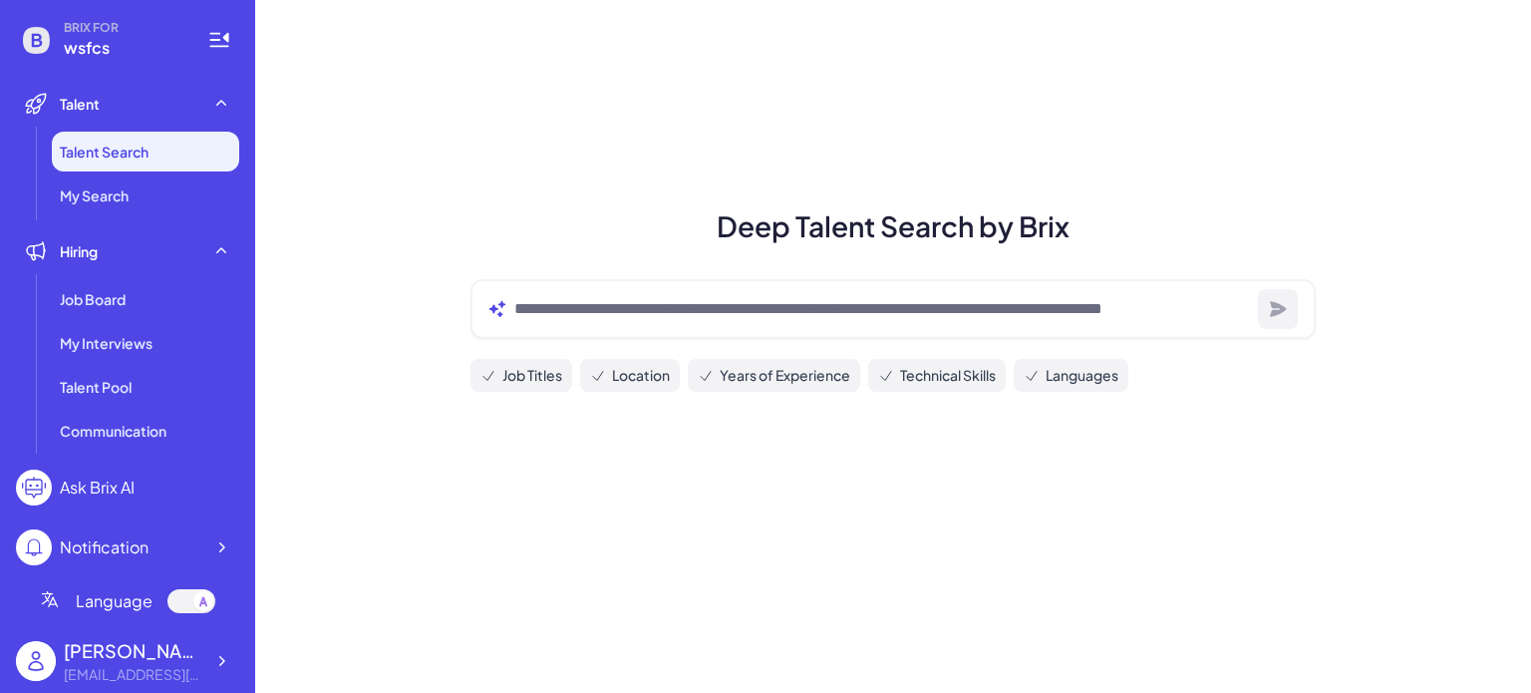
click at [117, 486] on div "Ask Brix AI" at bounding box center [97, 488] width 75 height 24
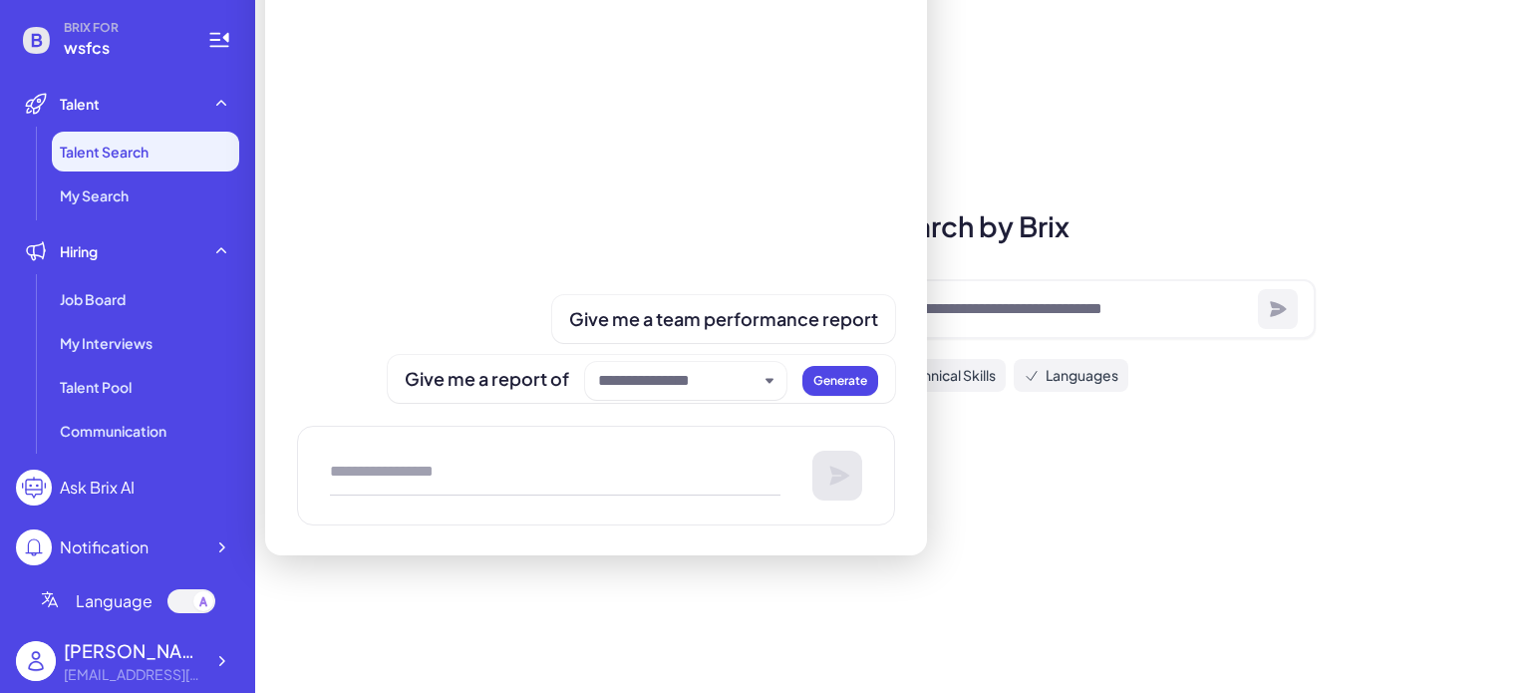
click at [444, 445] on div at bounding box center [596, 476] width 598 height 100
click at [444, 475] on textarea at bounding box center [555, 476] width 451 height 40
paste textarea "*********"
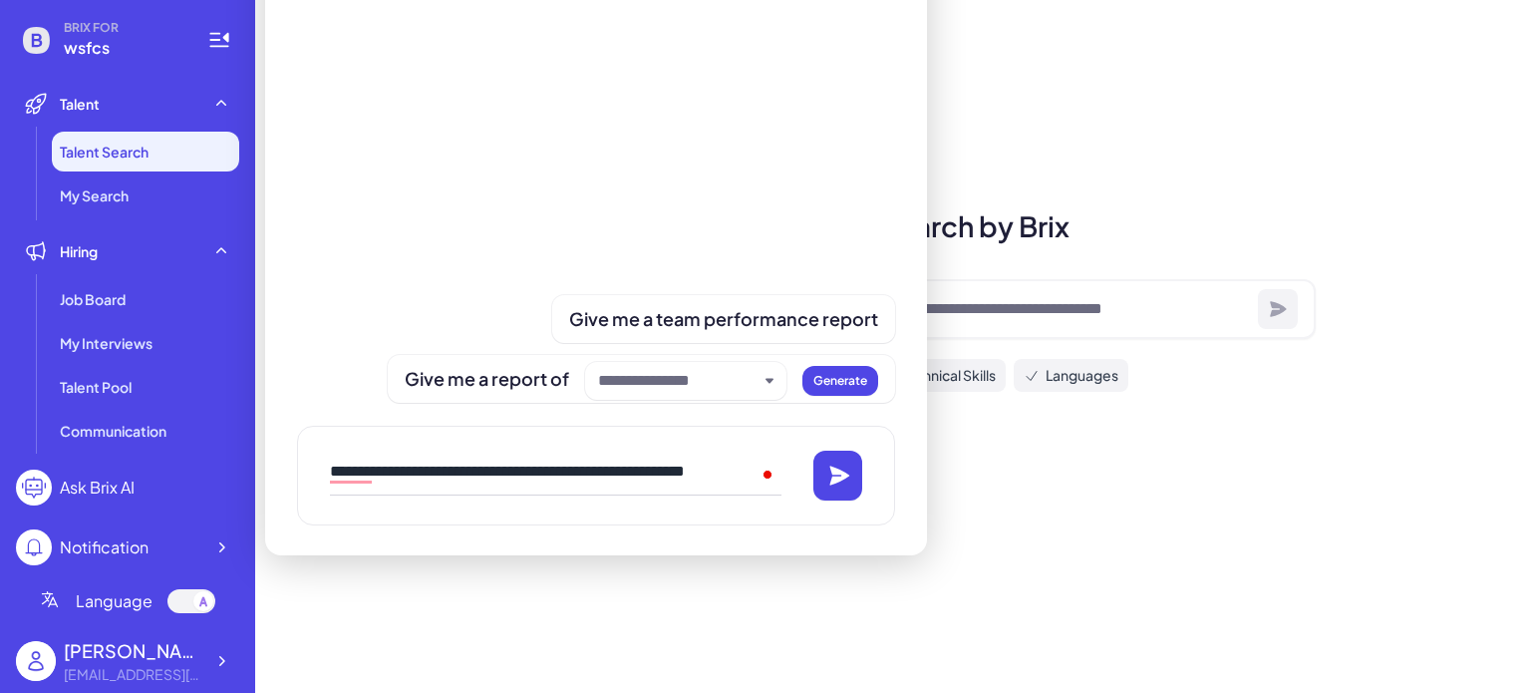
type textarea "**********"
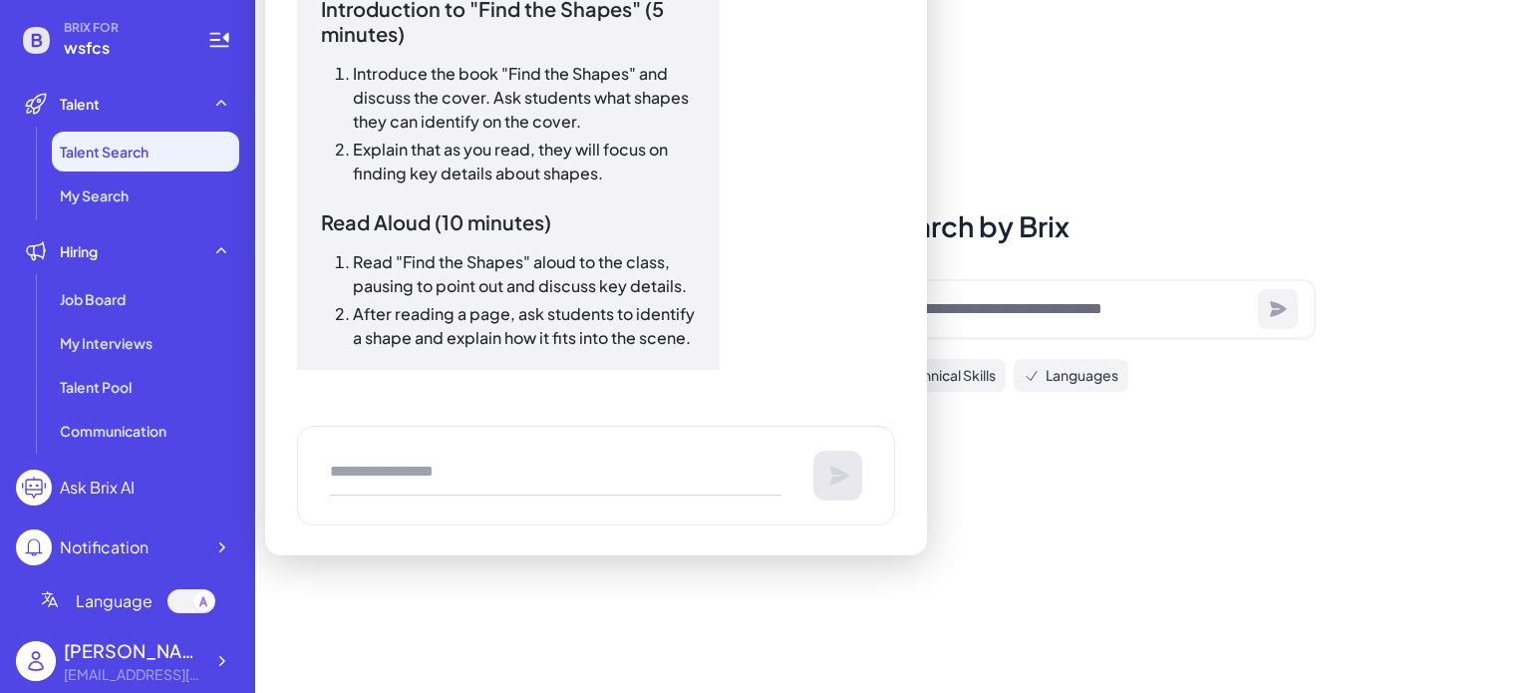
scroll to position [610, 0]
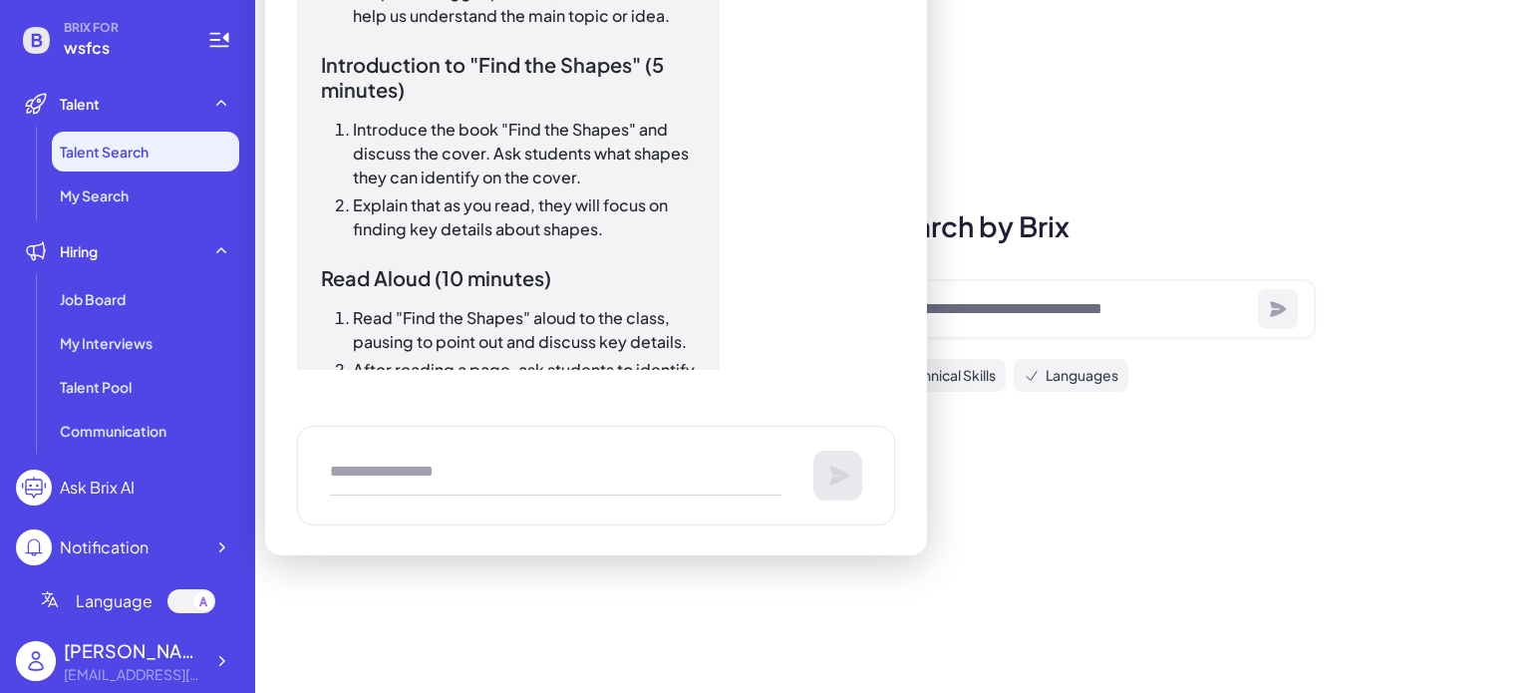
click at [885, 392] on div "You make a lesson plan for RL.K.2 with the book find the shapes AI Assistant Le…" at bounding box center [596, 198] width 598 height 714
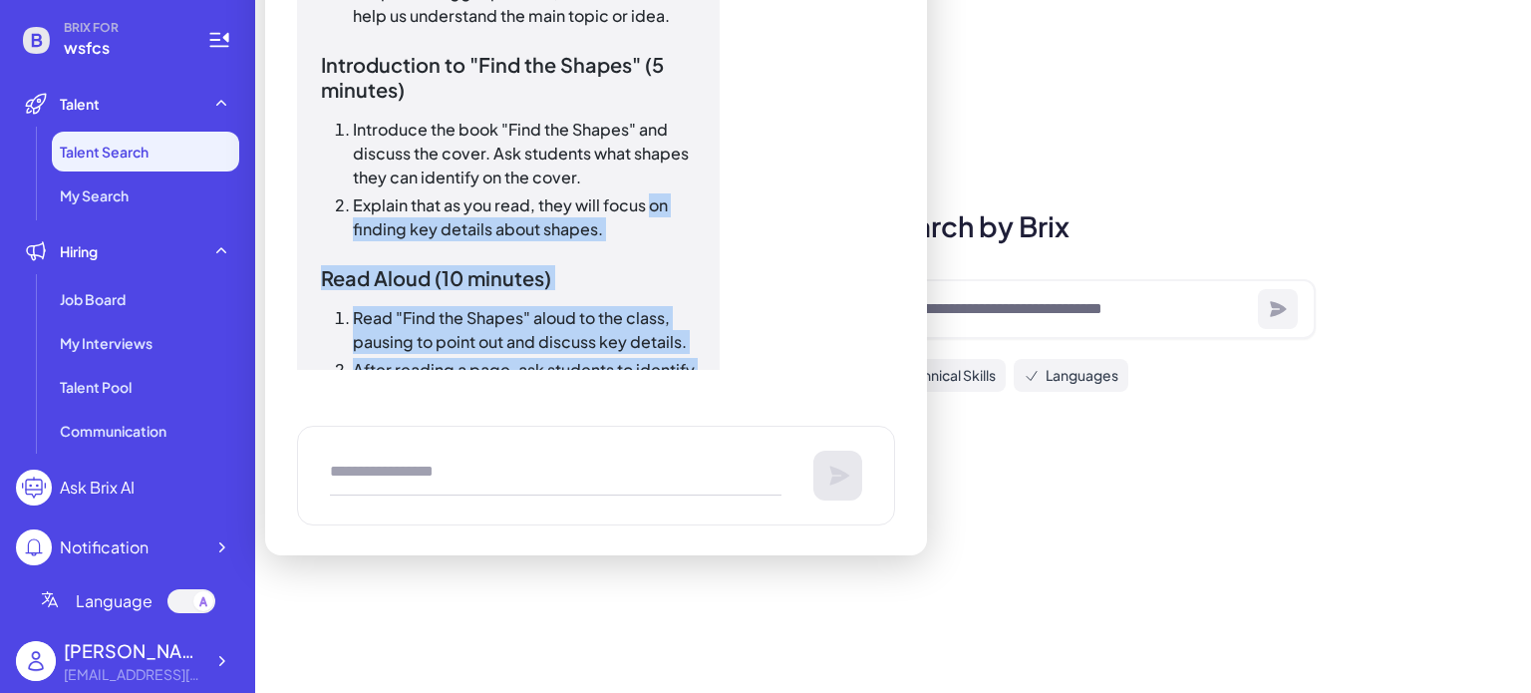
drag, startPoint x: 885, startPoint y: 392, endPoint x: 889, endPoint y: 184, distance: 207.4
click at [889, 184] on div "You make a lesson plan for RL.K.2 with the book find the shapes AI Assistant Le…" at bounding box center [596, 198] width 598 height 714
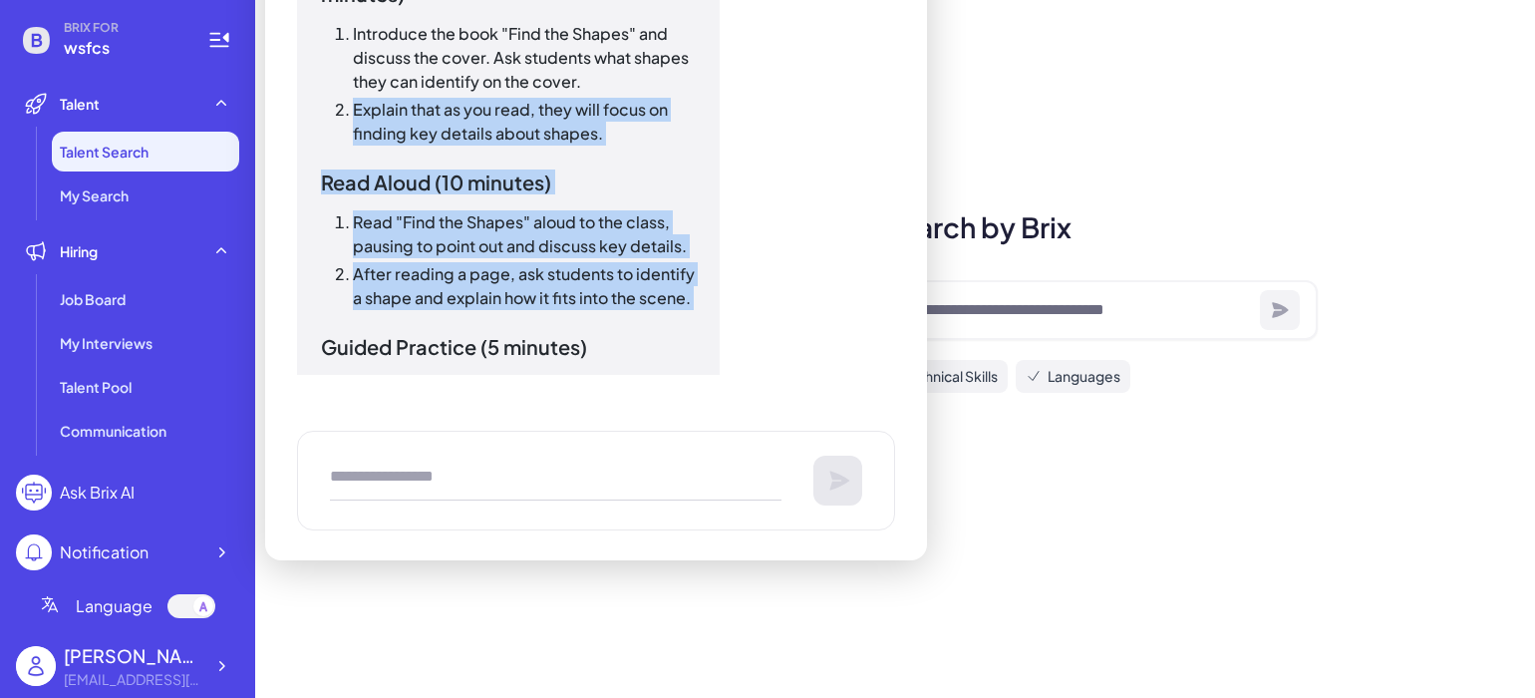
scroll to position [708, 0]
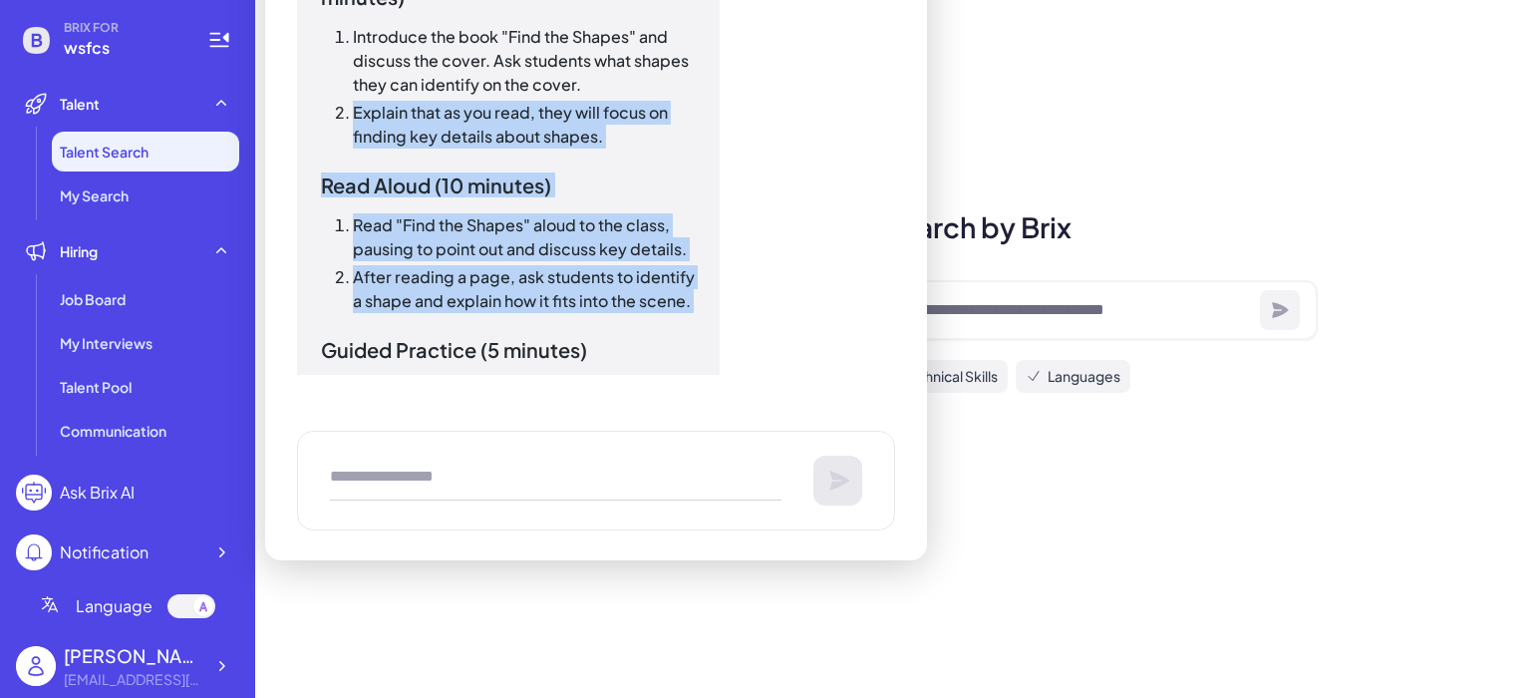
click at [690, 148] on div "Lesson Plan: Identifying Key Details in a Text RL.K.2 with "Find the Shapes" Ob…" at bounding box center [508, 228] width 375 height 1765
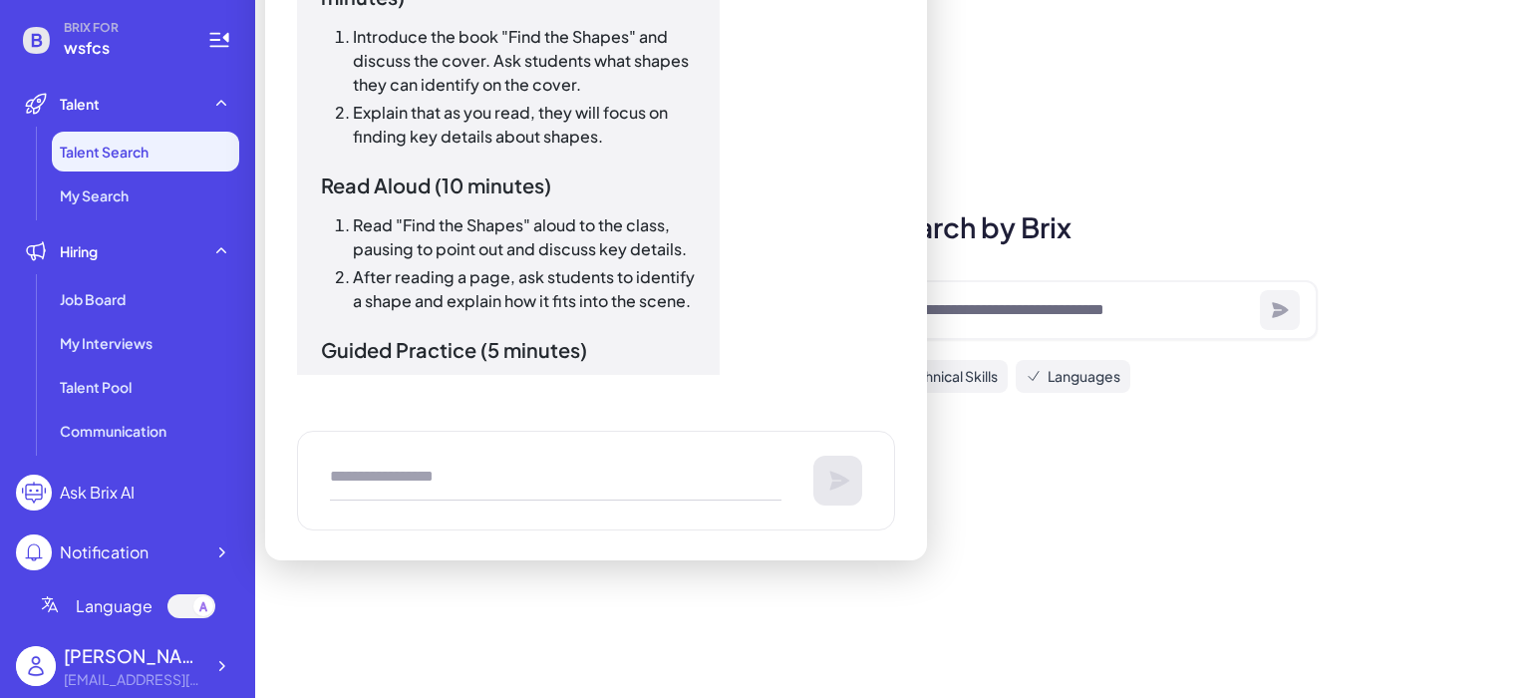
scroll to position [1170, 0]
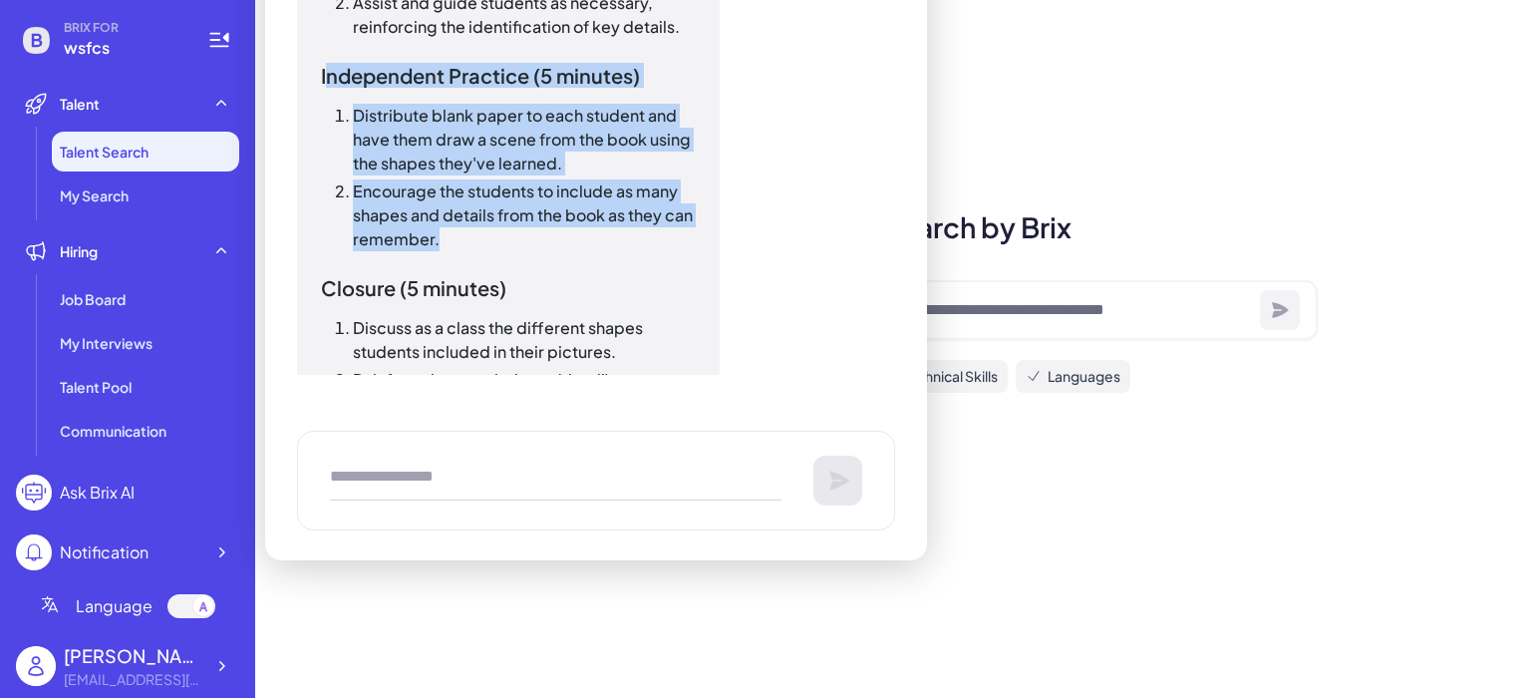
drag, startPoint x: 324, startPoint y: 71, endPoint x: 686, endPoint y: 239, distance: 399.2
copy div "ndependent Practice (5 minutes) Distribute blank paper to each student and have…"
click at [639, 79] on h3 "Independent Practice (5 minutes)" at bounding box center [508, 75] width 375 height 25
drag, startPoint x: 323, startPoint y: 63, endPoint x: 514, endPoint y: 240, distance: 261.0
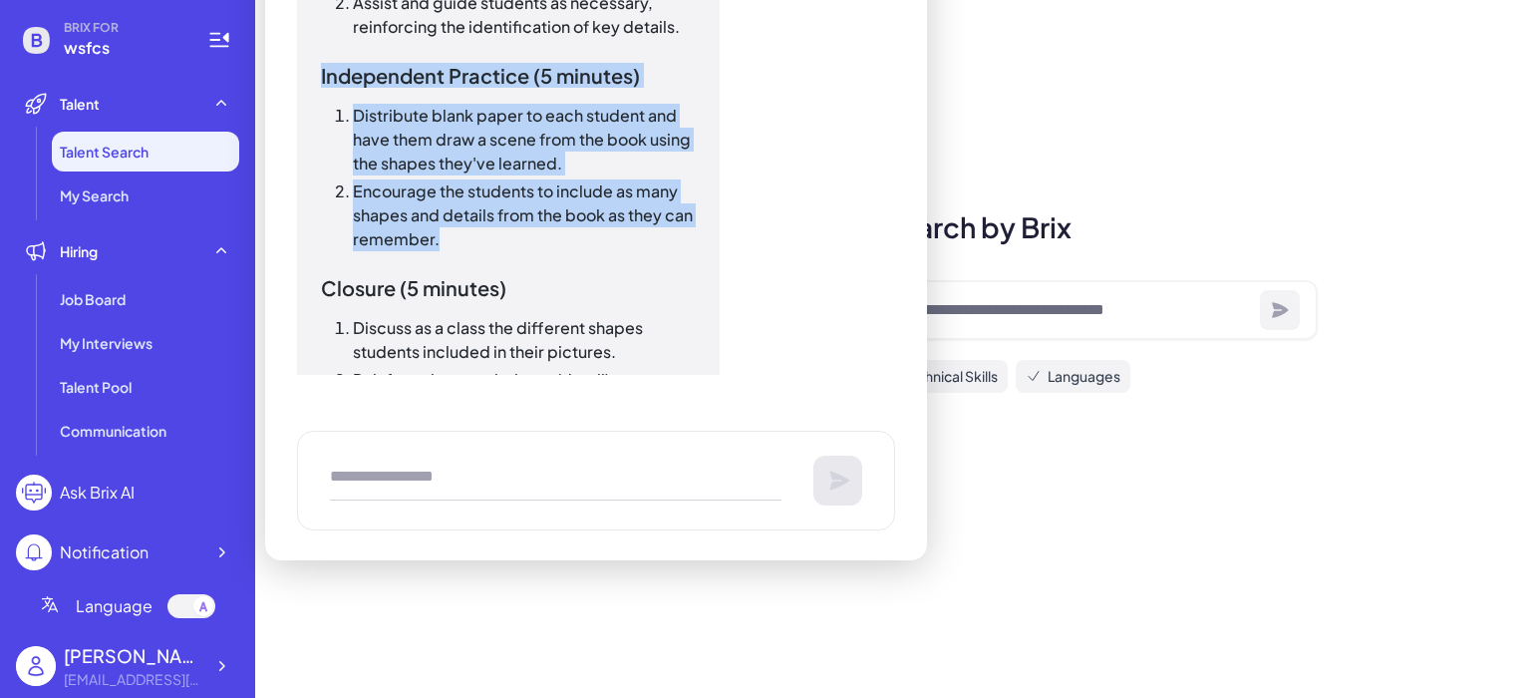
click at [339, 86] on h3 "Independent Practice (5 minutes)" at bounding box center [508, 75] width 375 height 25
copy div "Independent Practice (5 minutes) Distribute blank paper to each student and hav…"
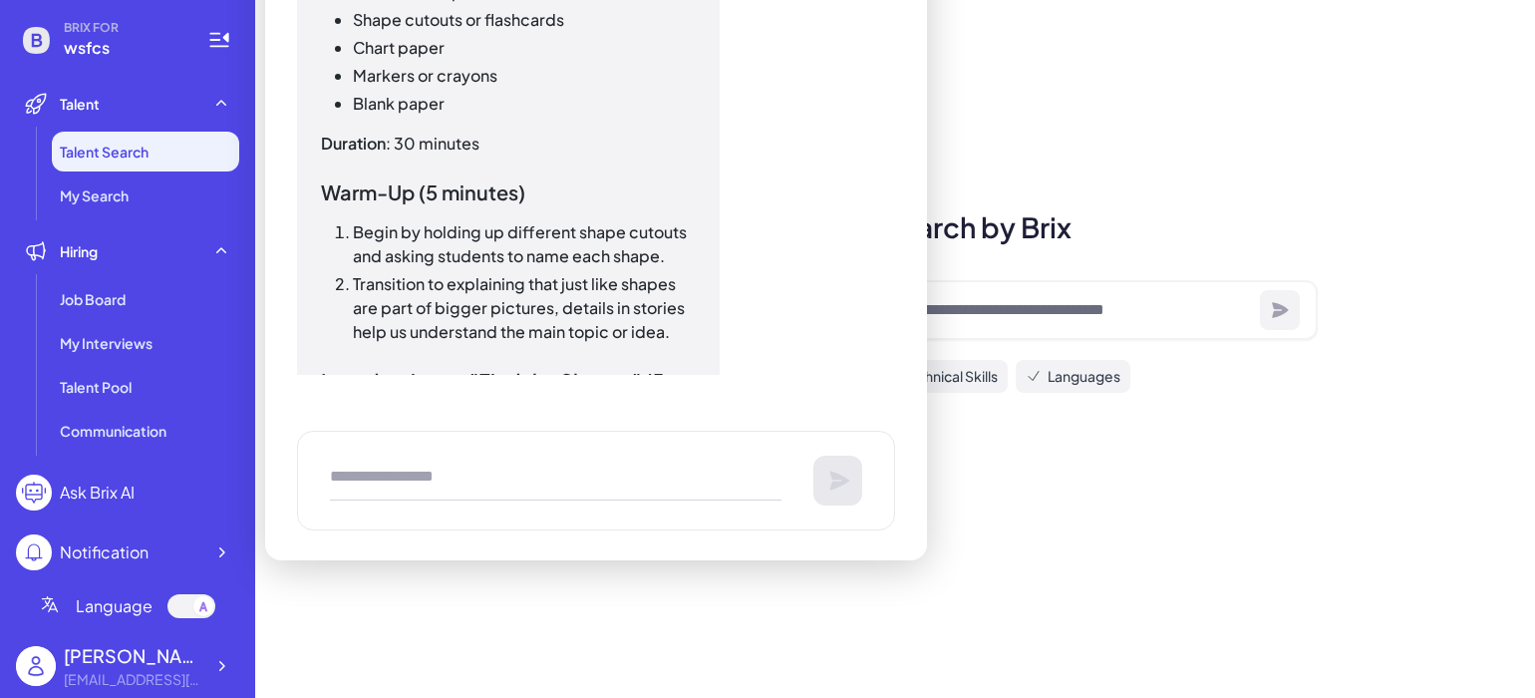
scroll to position [399, 0]
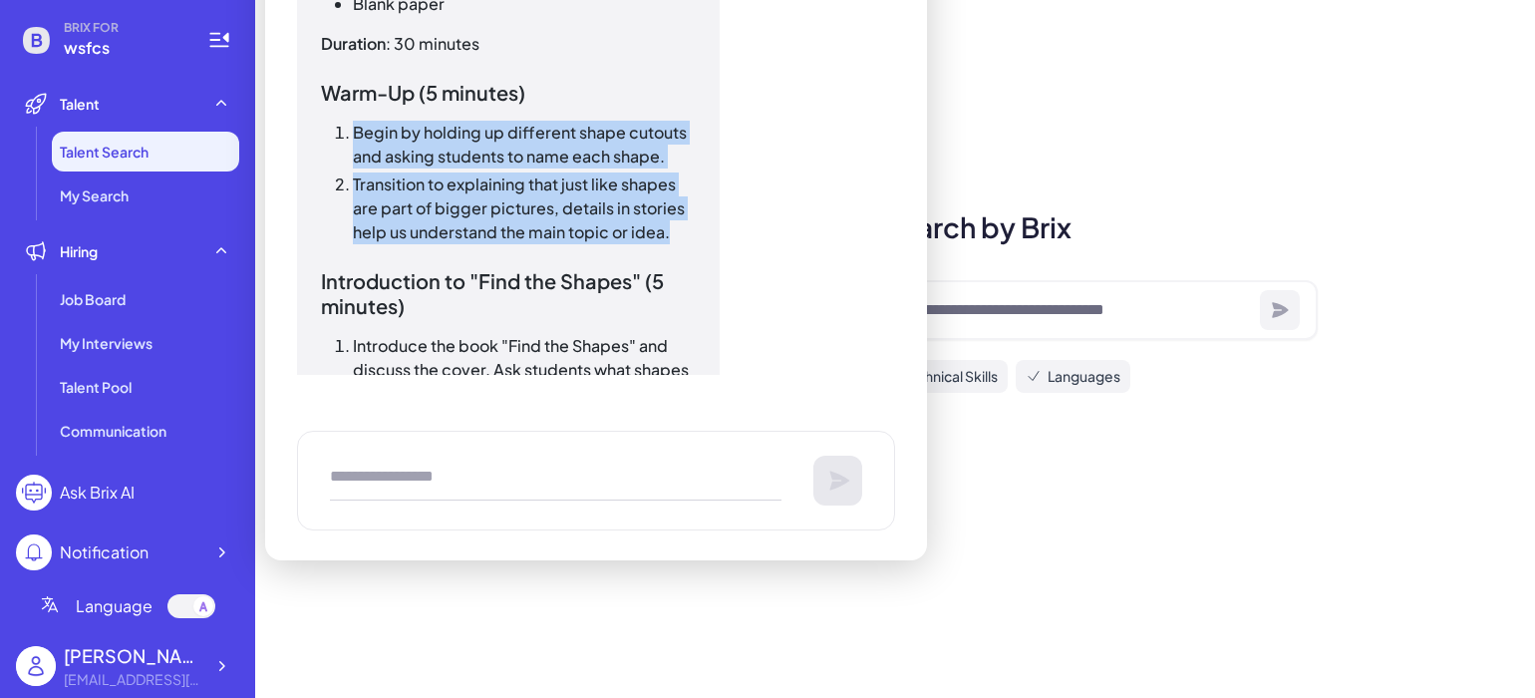
drag, startPoint x: 358, startPoint y: 132, endPoint x: 669, endPoint y: 221, distance: 323.8
click at [669, 221] on ol "Begin by holding up different shape cutouts and asking students to name each sh…" at bounding box center [508, 183] width 375 height 124
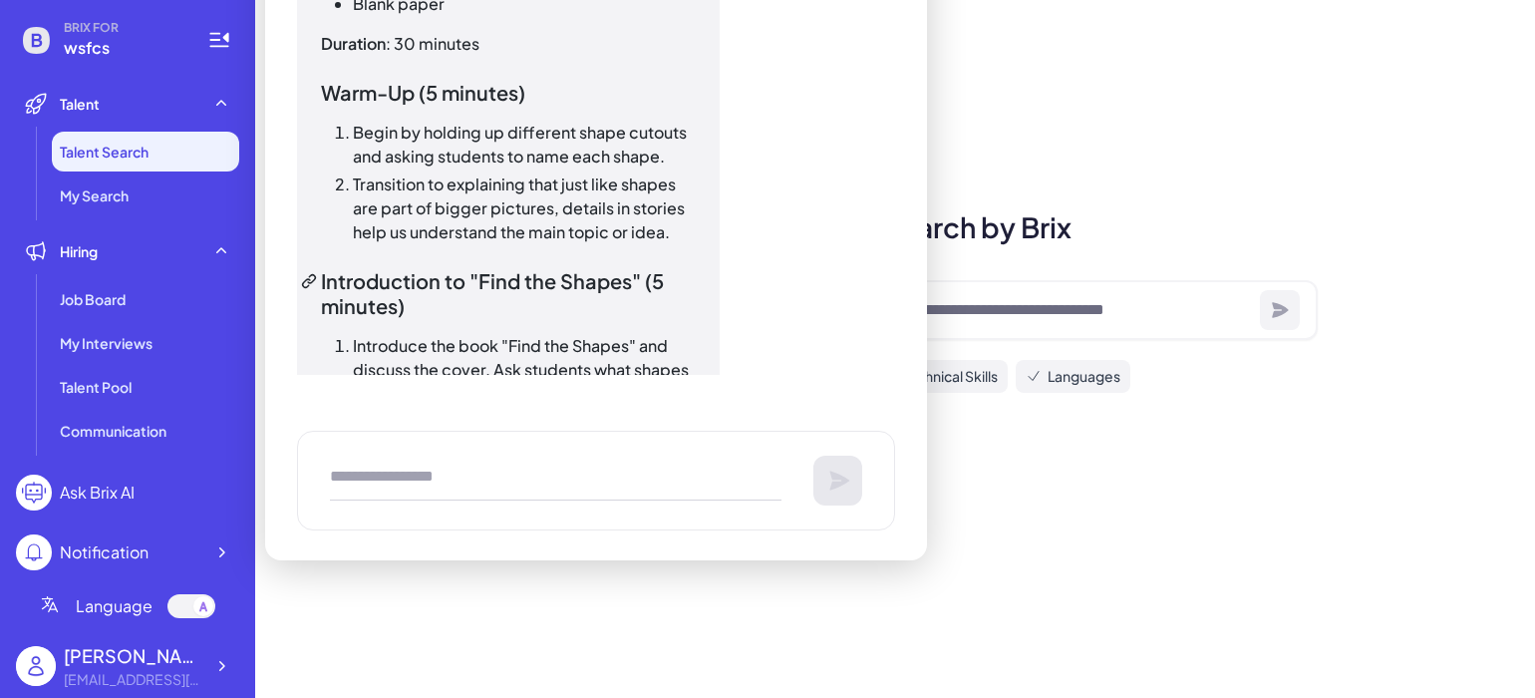
click at [582, 293] on h3 "Introduction to "Find the Shapes" (5 minutes)" at bounding box center [508, 293] width 375 height 50
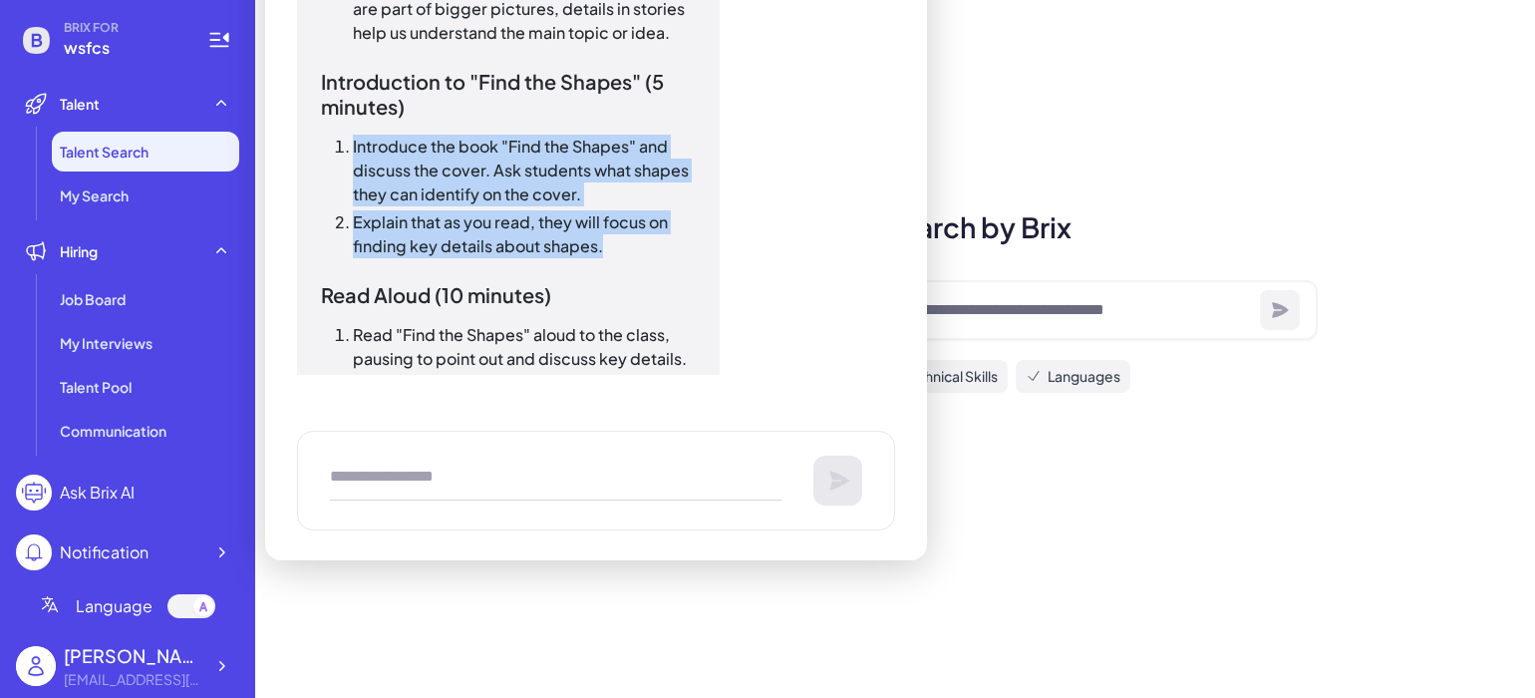
drag, startPoint x: 354, startPoint y: 137, endPoint x: 605, endPoint y: 246, distance: 274.1
click at [605, 246] on ol "Introduce the book "Find the Shapes" and discuss the cover. Ask students what s…" at bounding box center [508, 197] width 375 height 124
copy ol "Introduce the book "Find the Shapes" and discuss the cover. Ask students what s…"
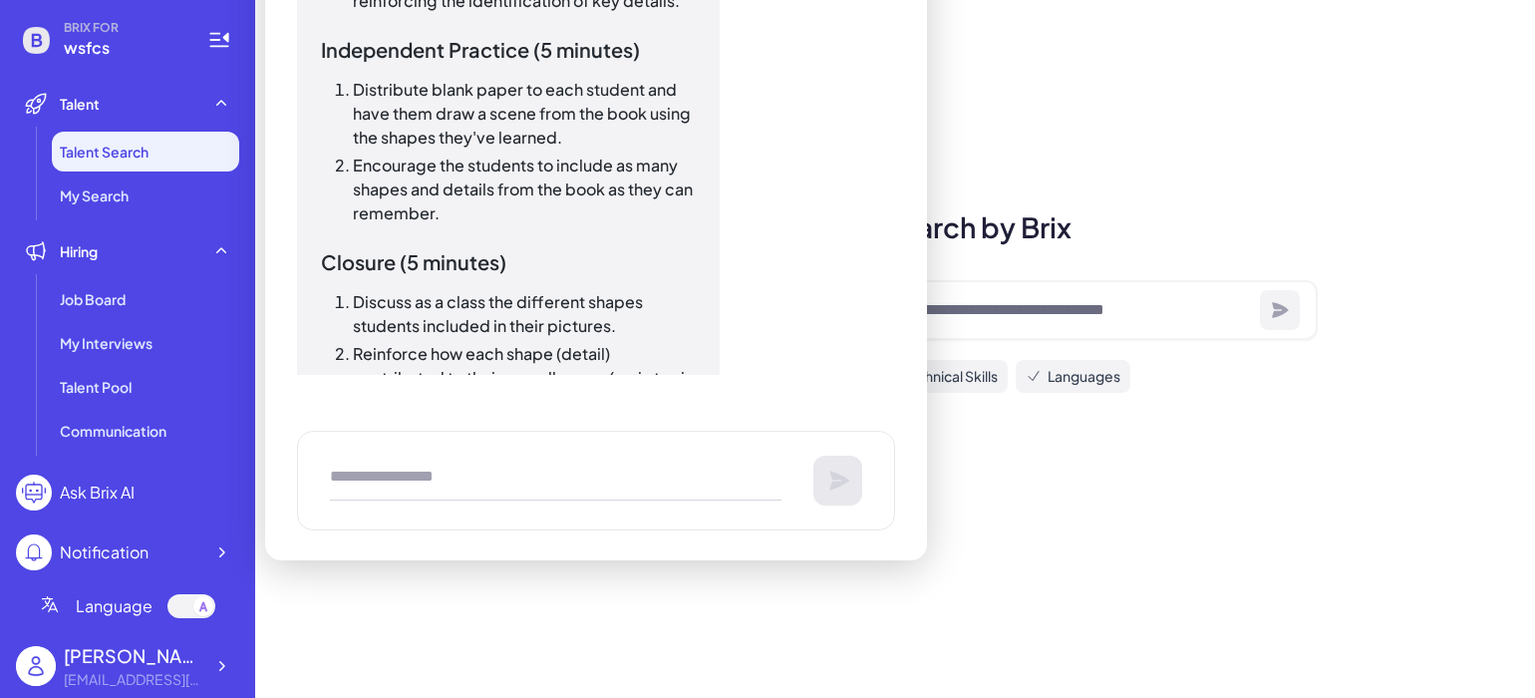
scroll to position [1296, 0]
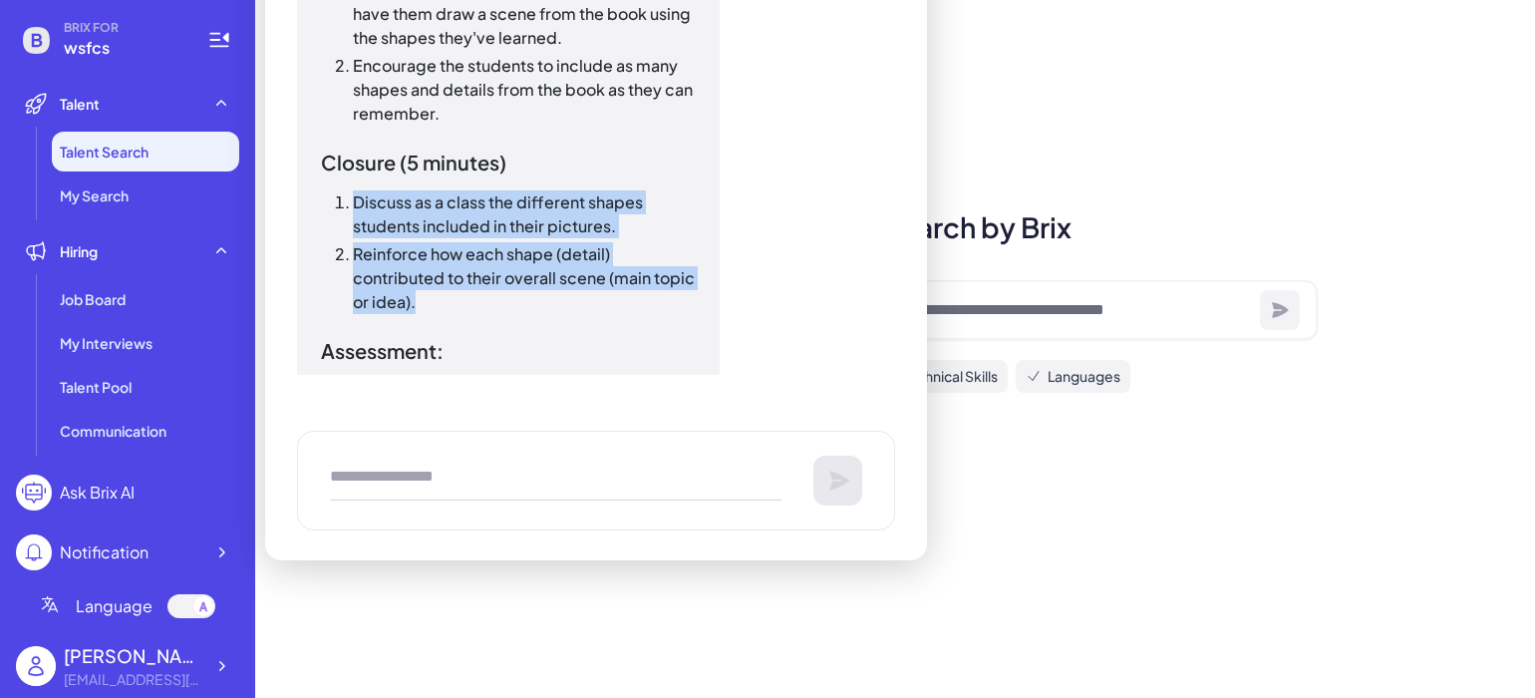
drag, startPoint x: 354, startPoint y: 195, endPoint x: 569, endPoint y: 294, distance: 236.9
click at [587, 298] on ol "Discuss as a class the different shapes students included in their pictures. Re…" at bounding box center [508, 252] width 375 height 124
copy ol "Discuss as a class the different shapes students included in their pictures. Re…"
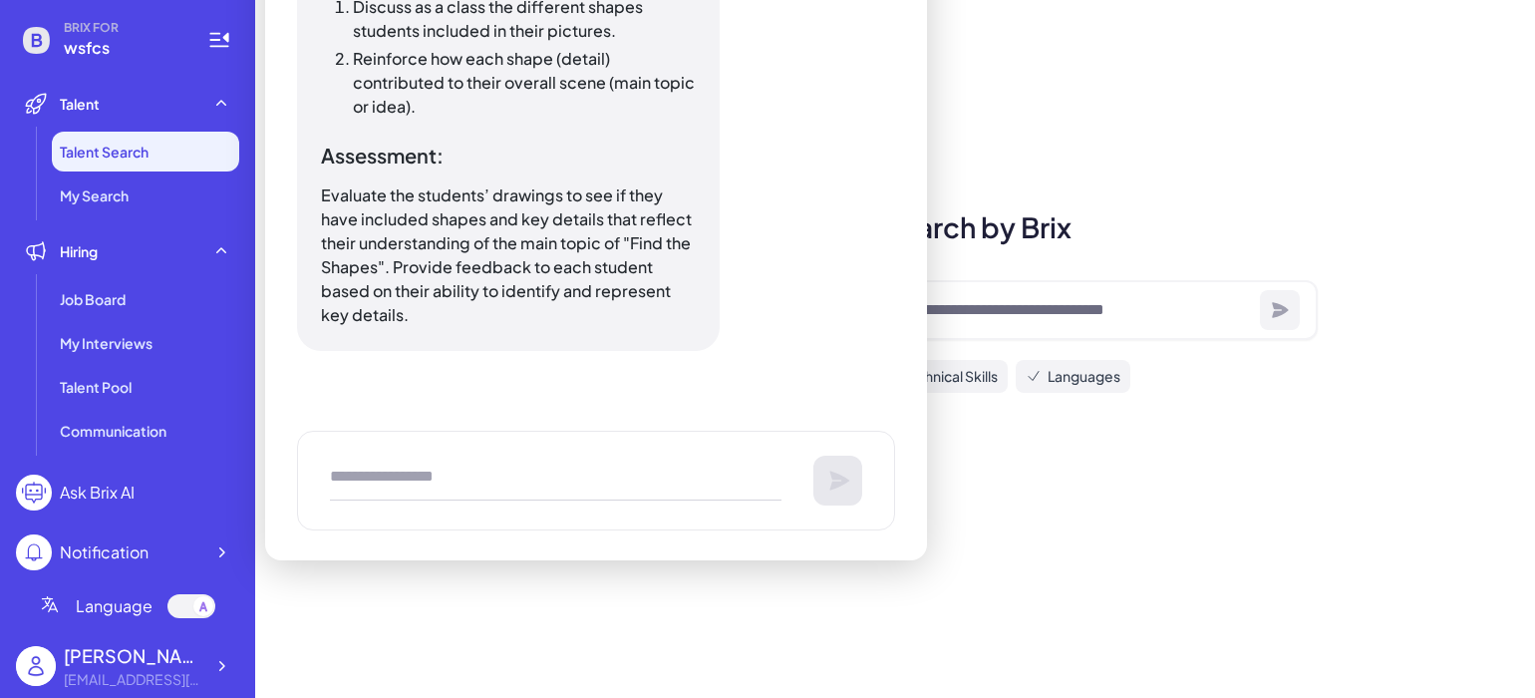
click at [894, 337] on div "You make a lesson plan for RL.K.2 with the book find the shapes AI Assistant Le…" at bounding box center [596, 110] width 598 height 528
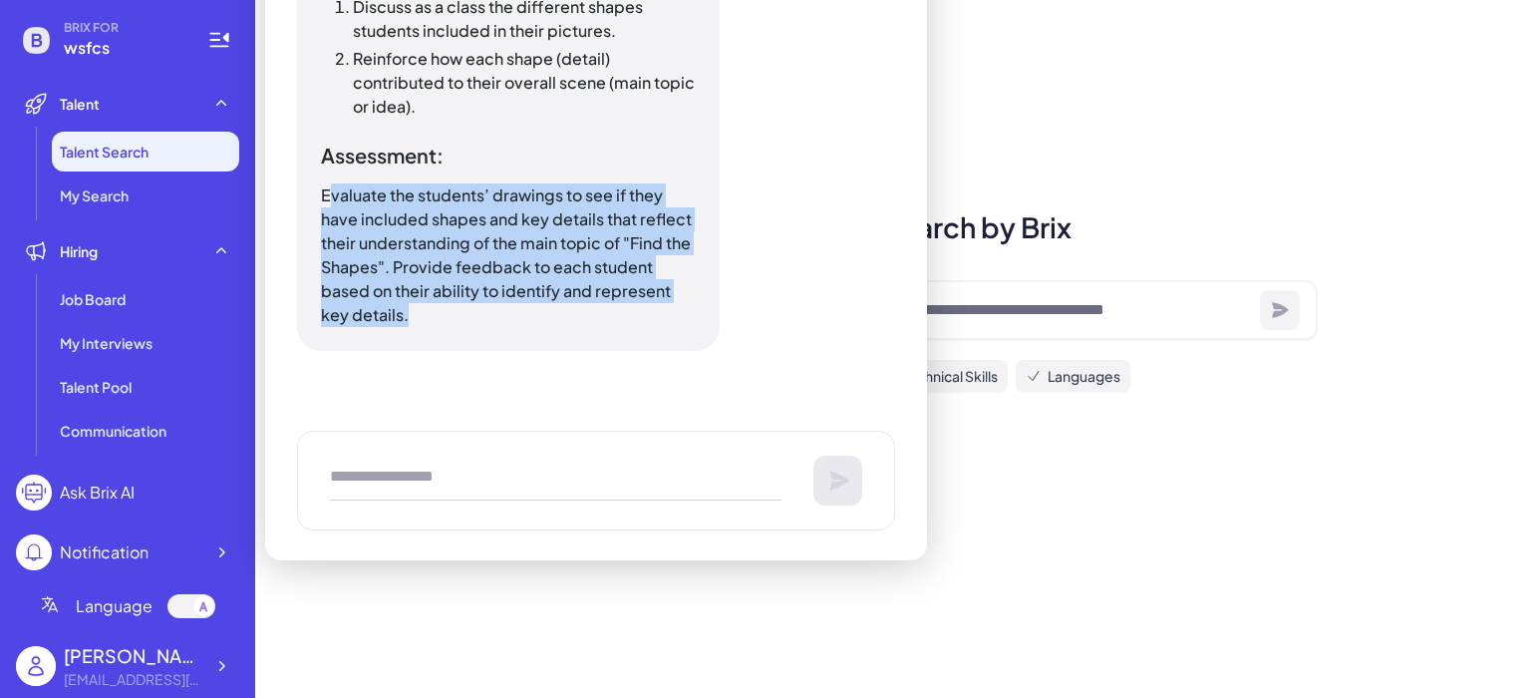
drag, startPoint x: 329, startPoint y: 189, endPoint x: 490, endPoint y: 315, distance: 203.8
click at [490, 315] on p "Evaluate the students’ drawings to see if they have included shapes and key det…" at bounding box center [508, 255] width 375 height 144
copy p "valuate the students’ drawings to see if they have included shapes and key deta…"
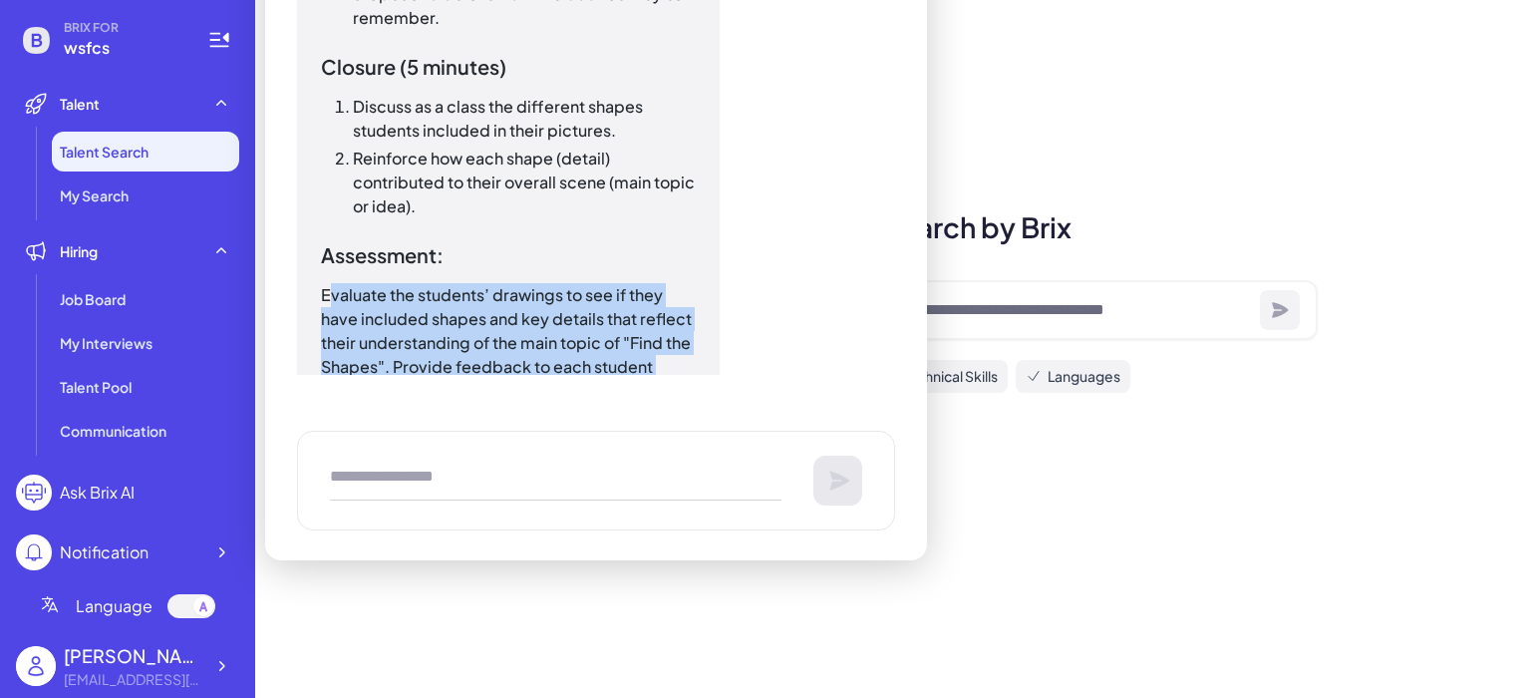
scroll to position [1292, 0]
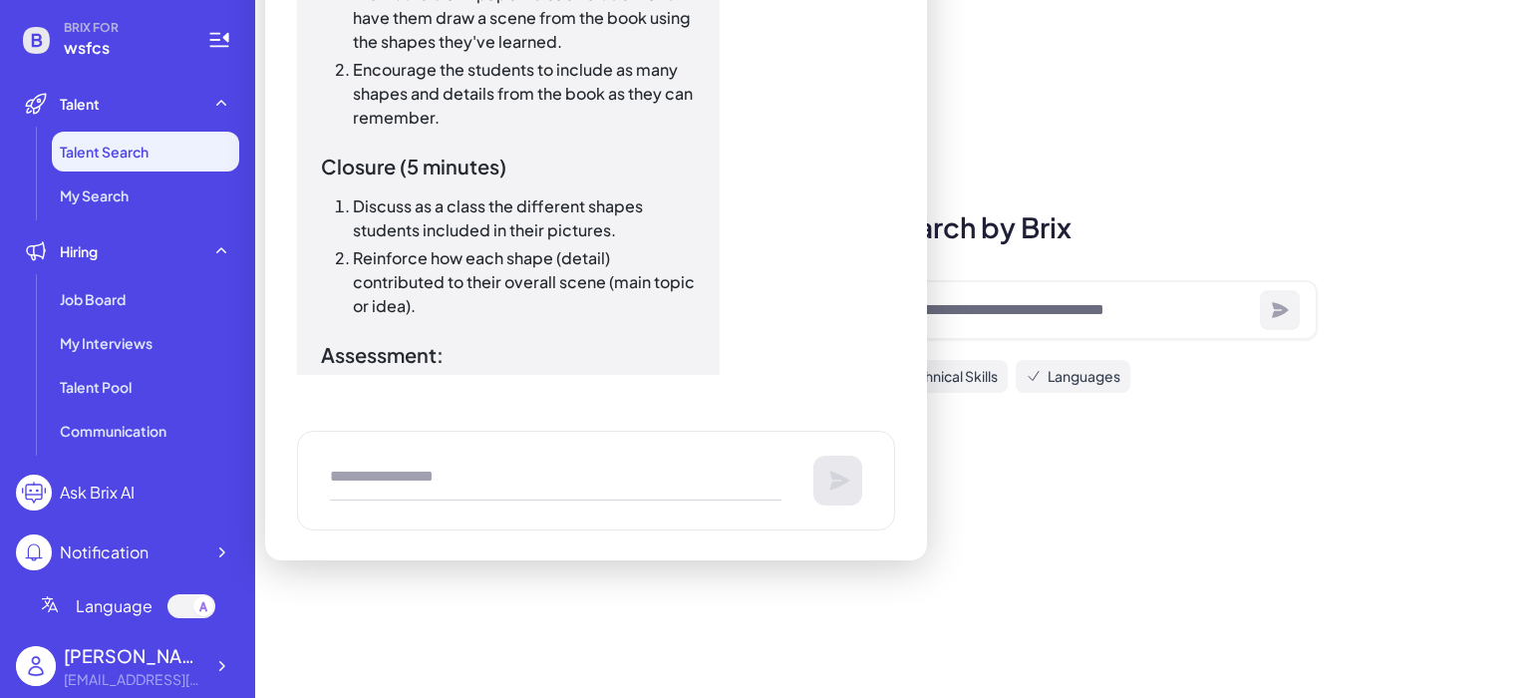
click at [438, 467] on textarea "To enrich screen reader interactions, please activate Accessibility in Grammarl…" at bounding box center [556, 481] width 452 height 40
type textarea "**********"
click at [849, 473] on icon at bounding box center [840, 481] width 24 height 24
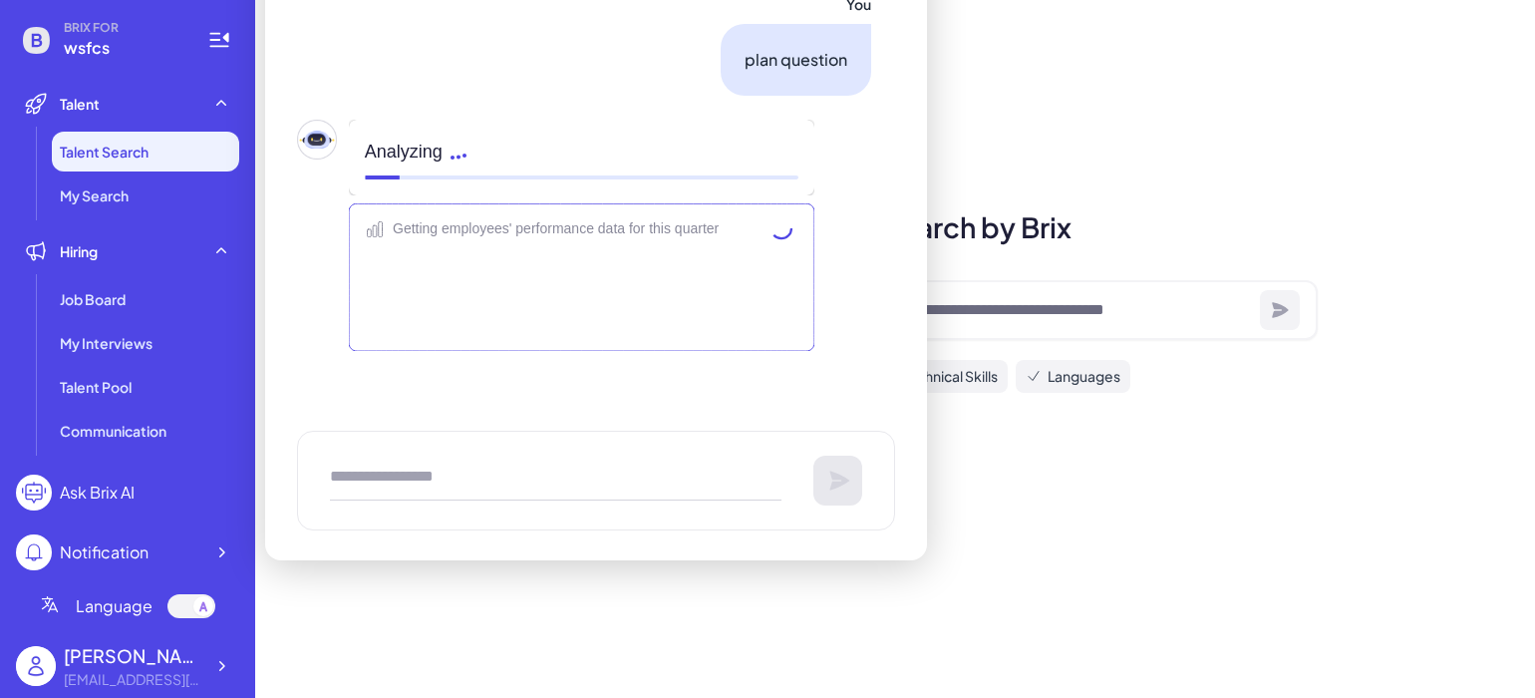
scroll to position [1747, 0]
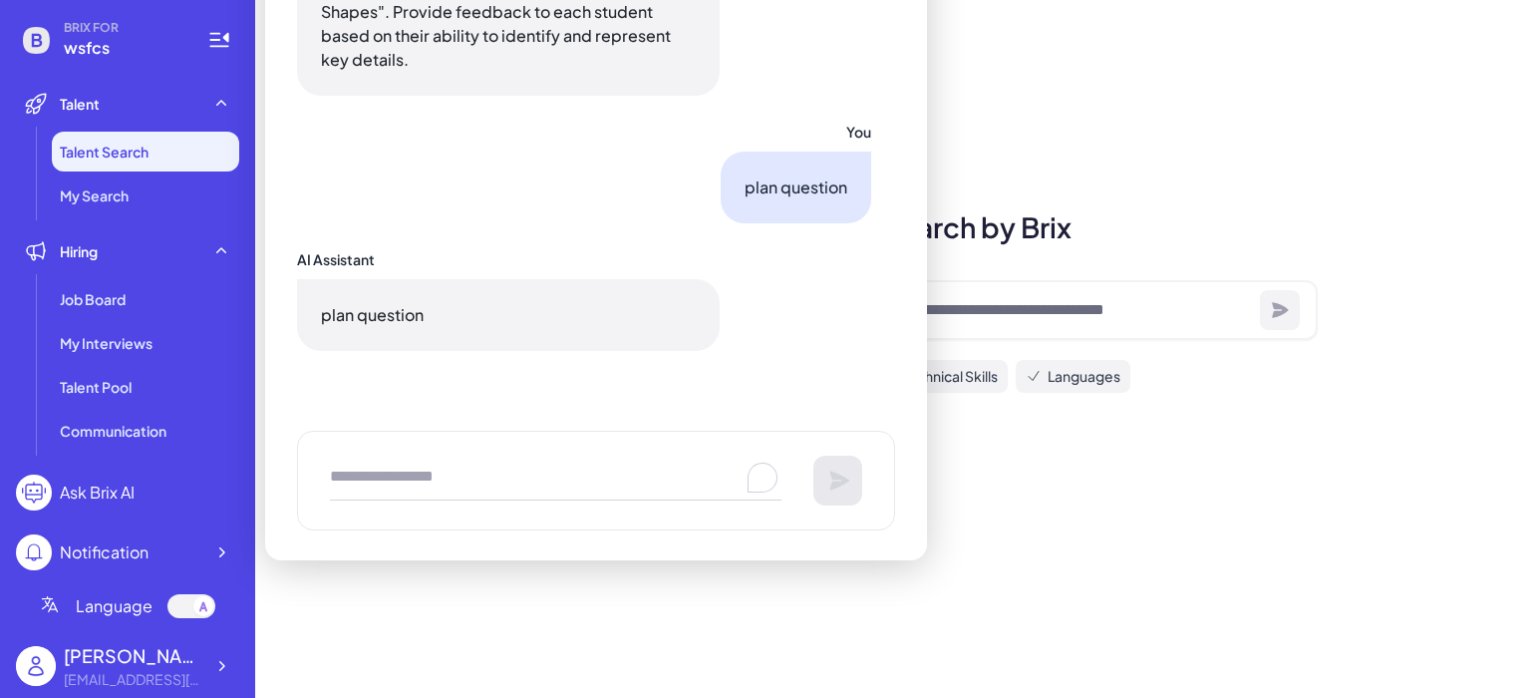
click at [429, 475] on textarea "To enrich screen reader interactions, please activate Accessibility in Grammarl…" at bounding box center [556, 481] width 452 height 40
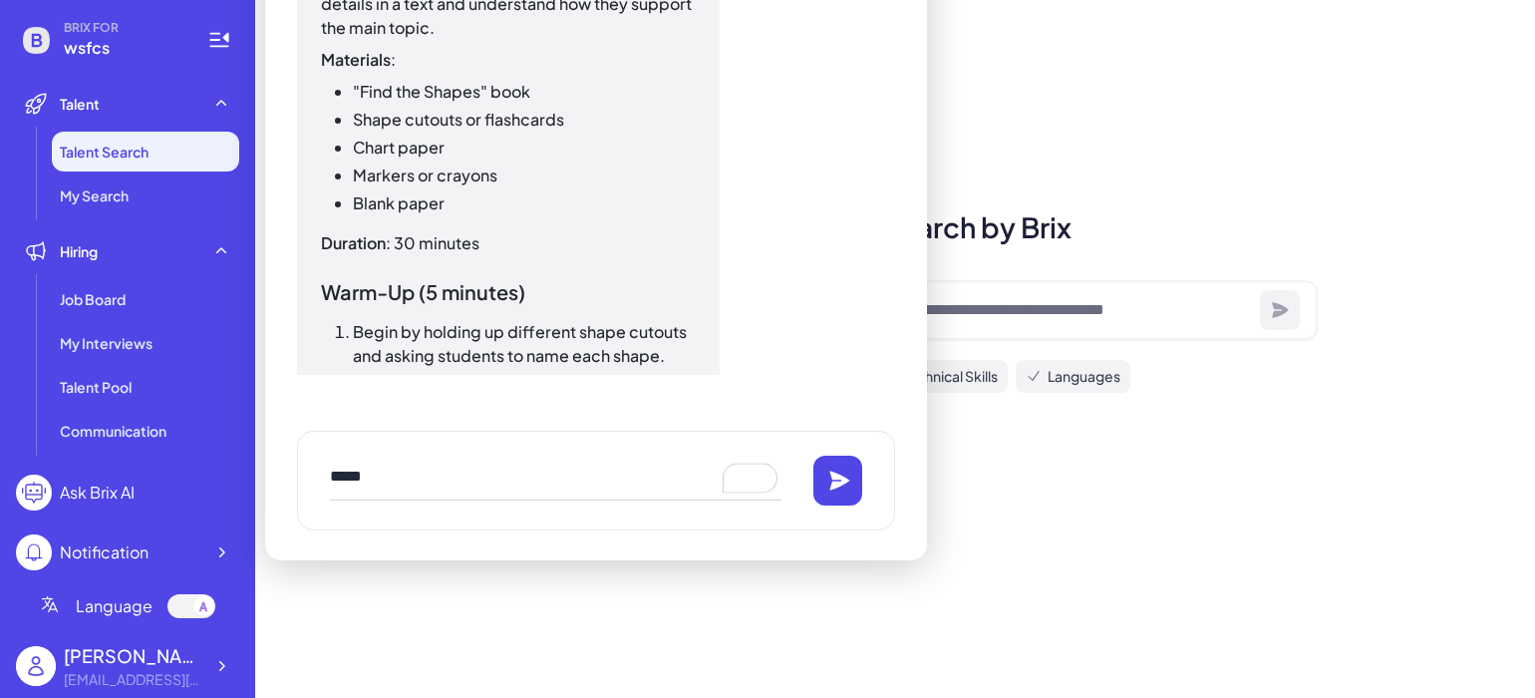
scroll to position [399, 0]
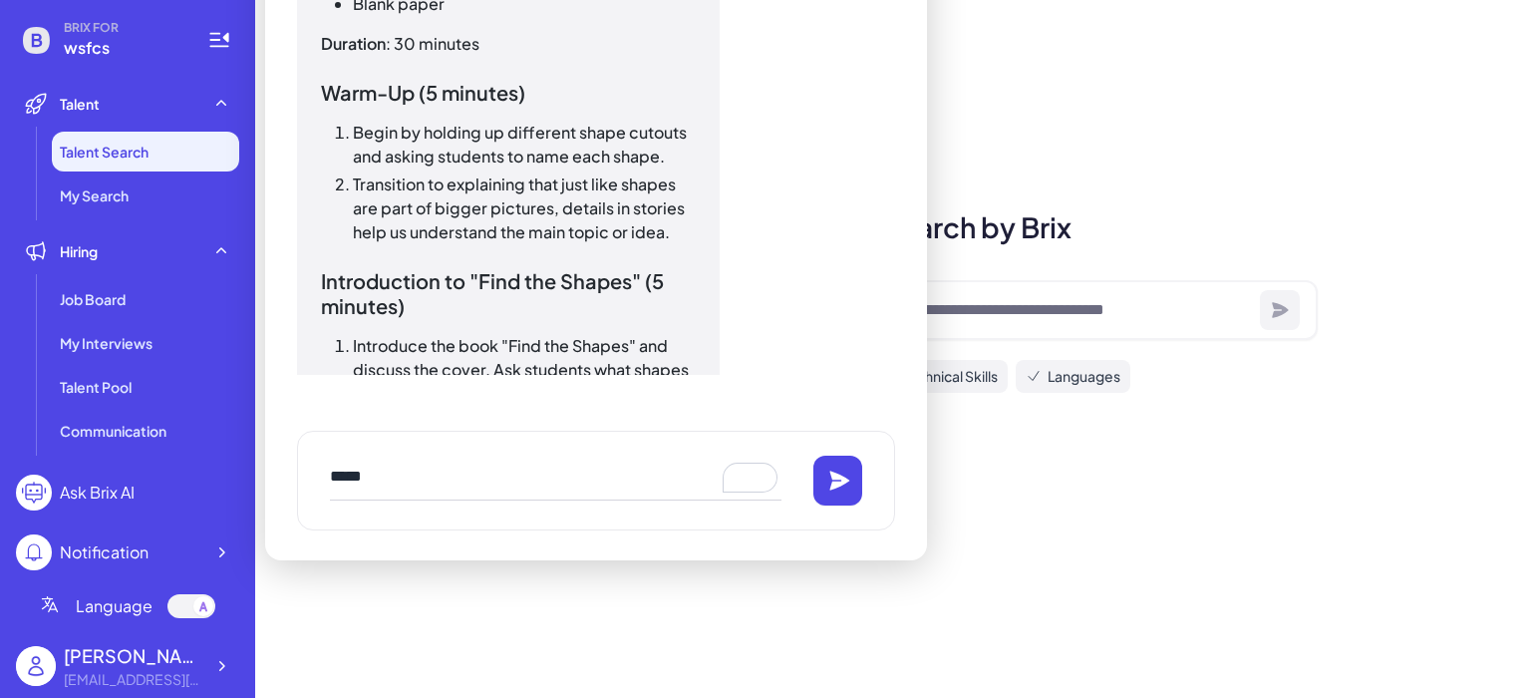
drag, startPoint x: 390, startPoint y: 474, endPoint x: 305, endPoint y: 470, distance: 84.8
click at [305, 470] on div "*****" at bounding box center [596, 481] width 598 height 100
drag, startPoint x: 471, startPoint y: 470, endPoint x: 541, endPoint y: 494, distance: 74.7
click at [541, 496] on textarea "**********" at bounding box center [556, 481] width 452 height 40
type textarea "**********"
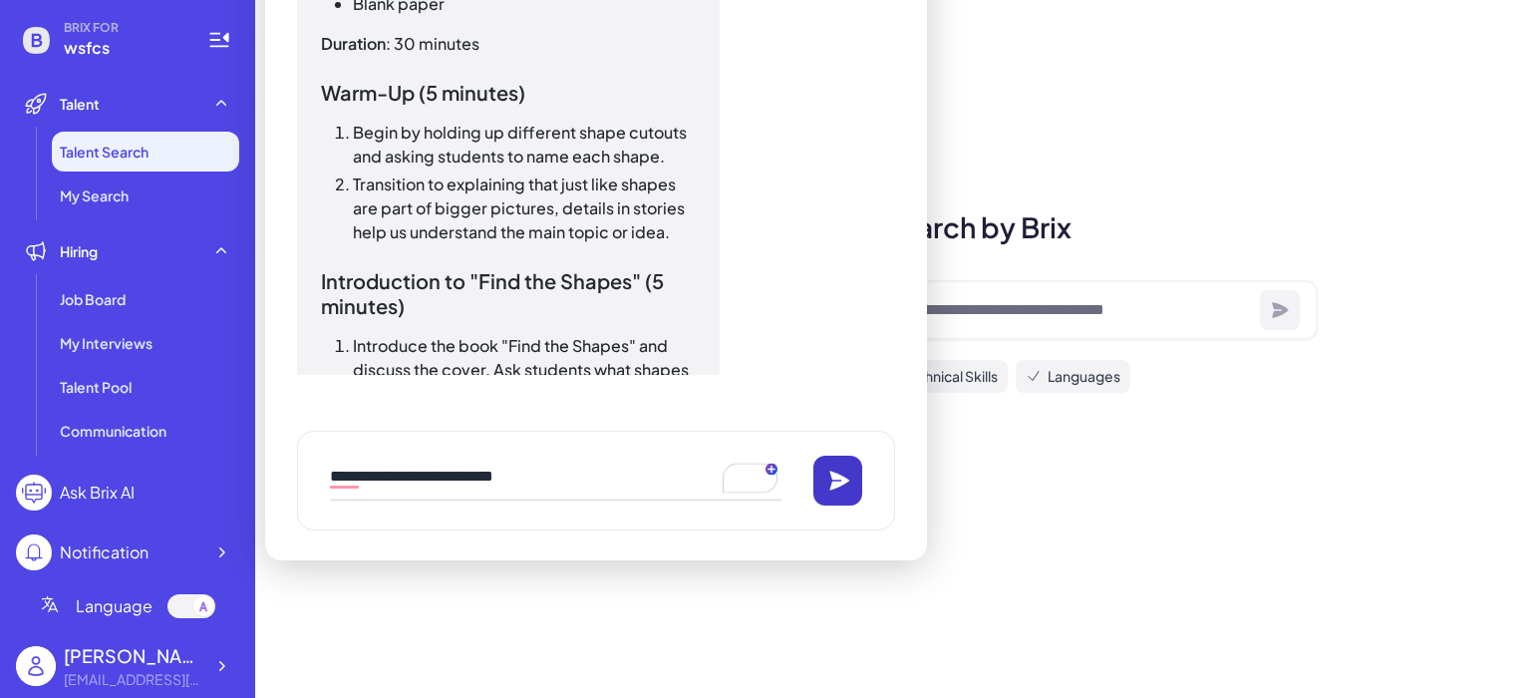
click at [856, 470] on button at bounding box center [839, 481] width 50 height 50
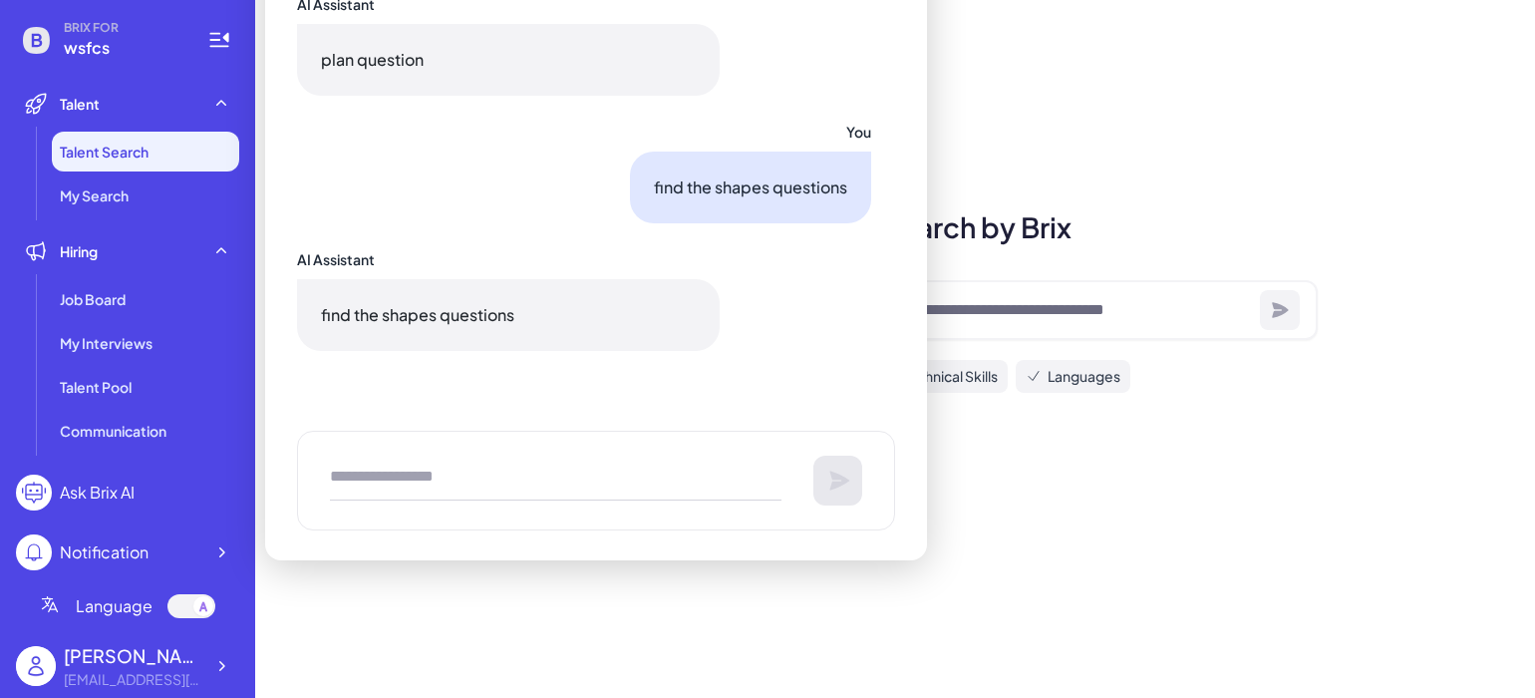
scroll to position [2002, 0]
click at [322, 314] on p "find the shapes questions" at bounding box center [508, 315] width 375 height 24
click at [453, 318] on p "find the shapes questions" at bounding box center [508, 315] width 375 height 24
click at [403, 465] on textarea "To enrich screen reader interactions, please activate Accessibility in Grammarl…" at bounding box center [556, 481] width 452 height 40
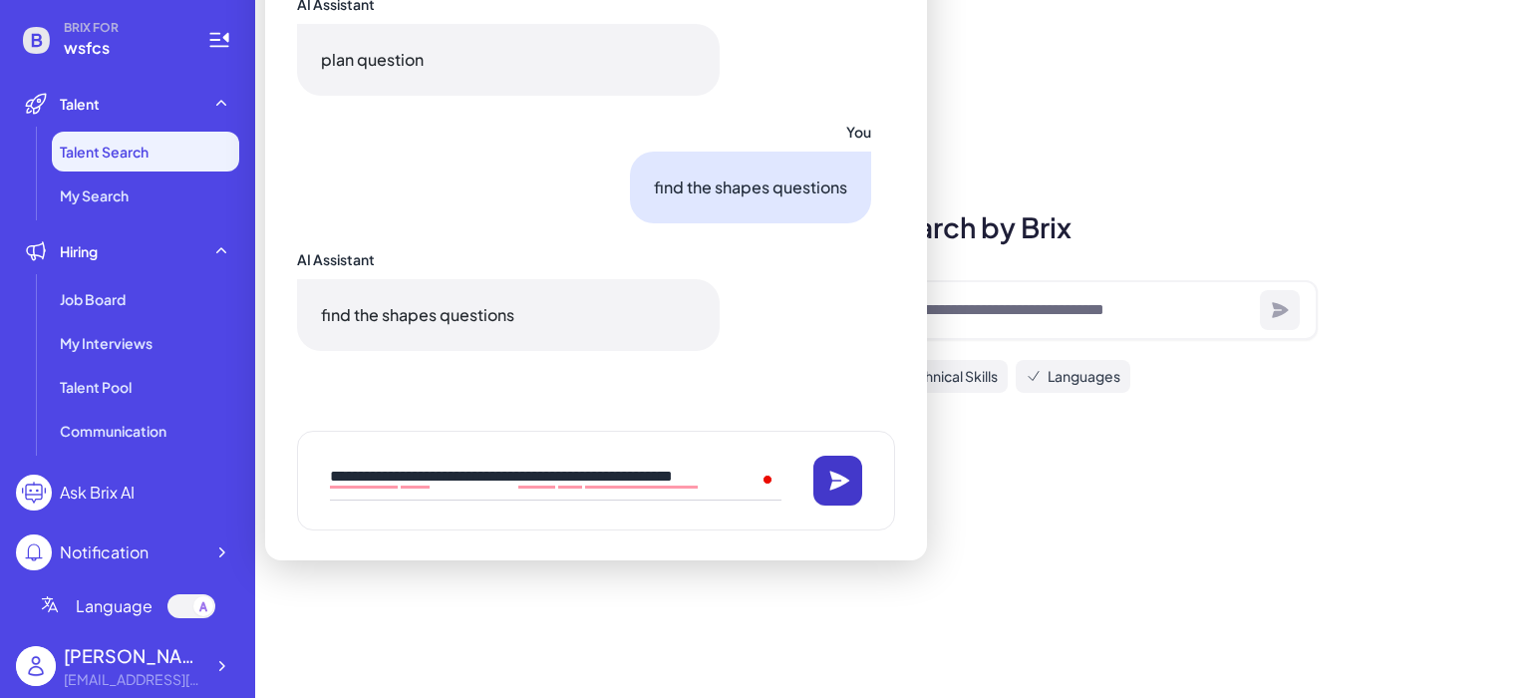
type textarea "**********"
click at [851, 475] on button at bounding box center [839, 481] width 50 height 50
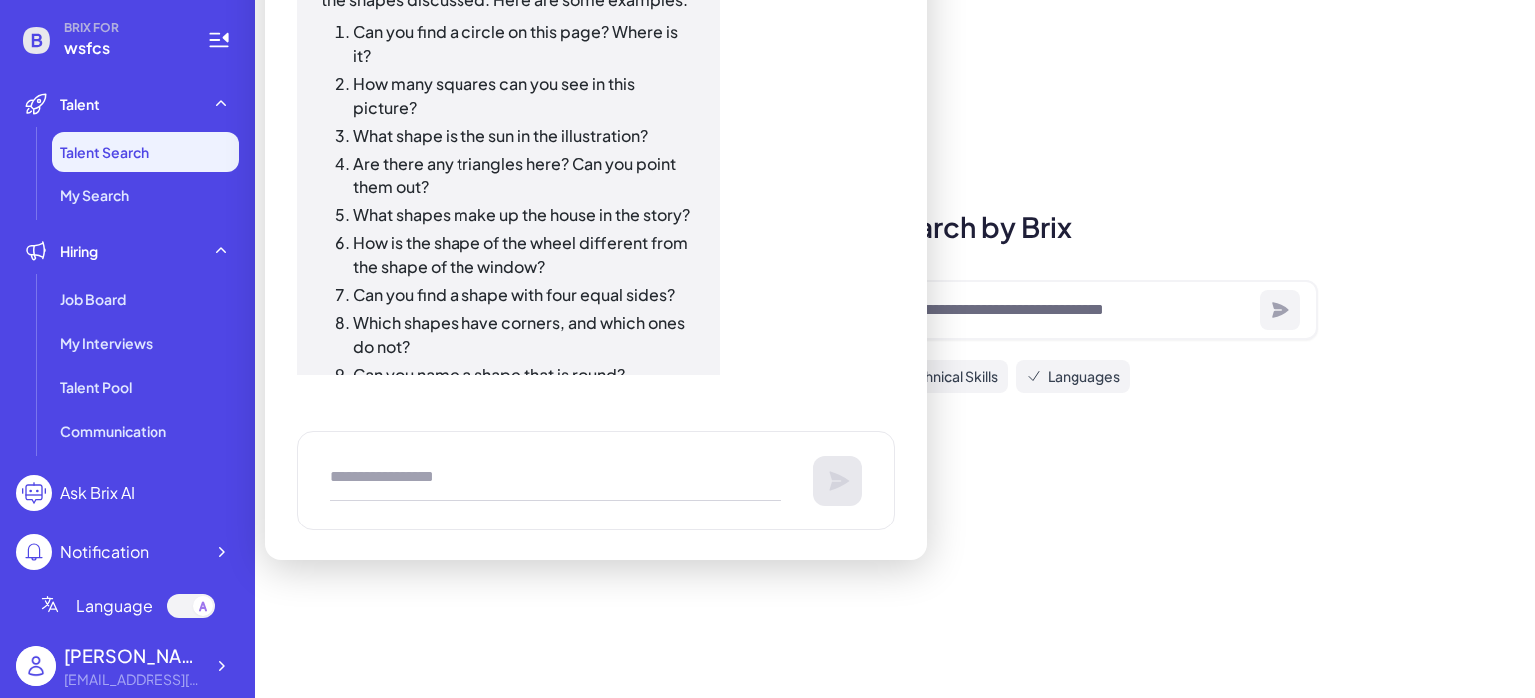
scroll to position [2568, 0]
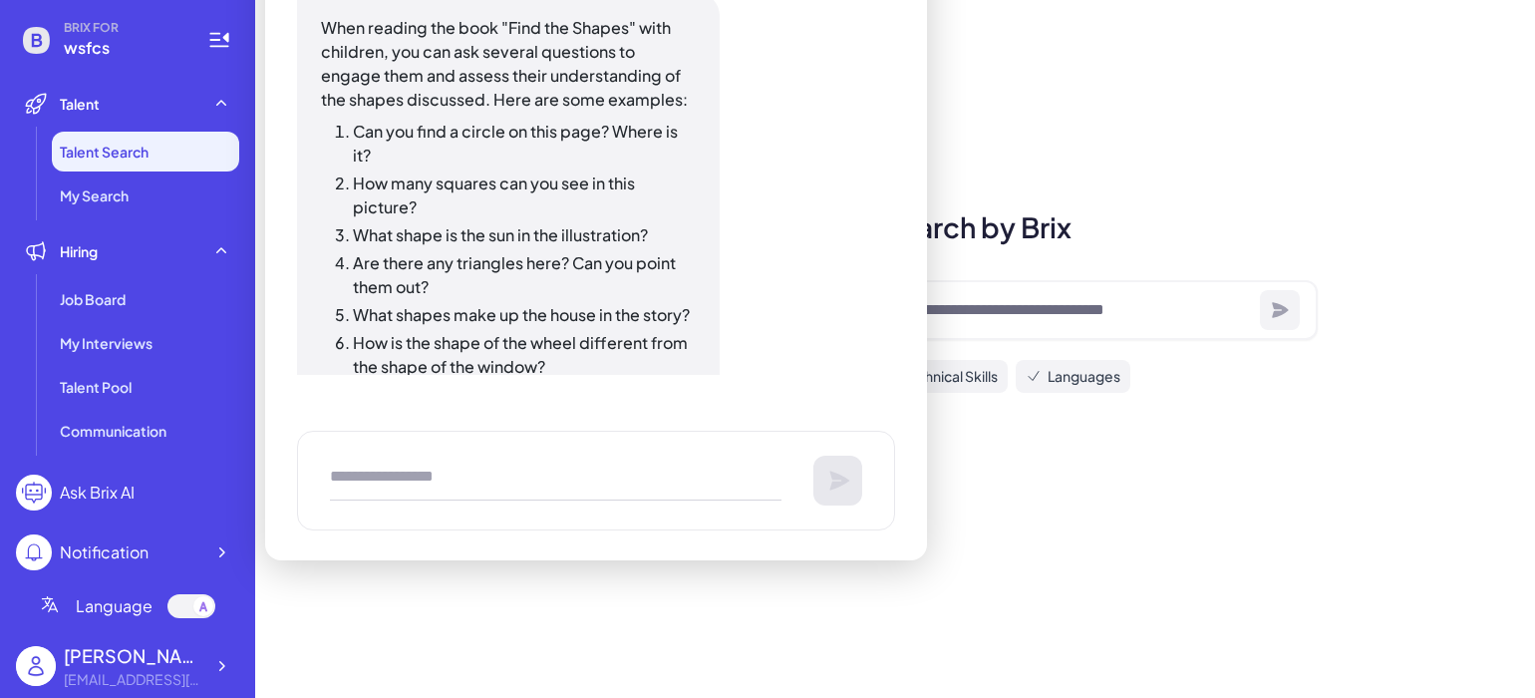
click at [353, 141] on li "Can you find a circle on this page? Where is it?" at bounding box center [524, 144] width 343 height 48
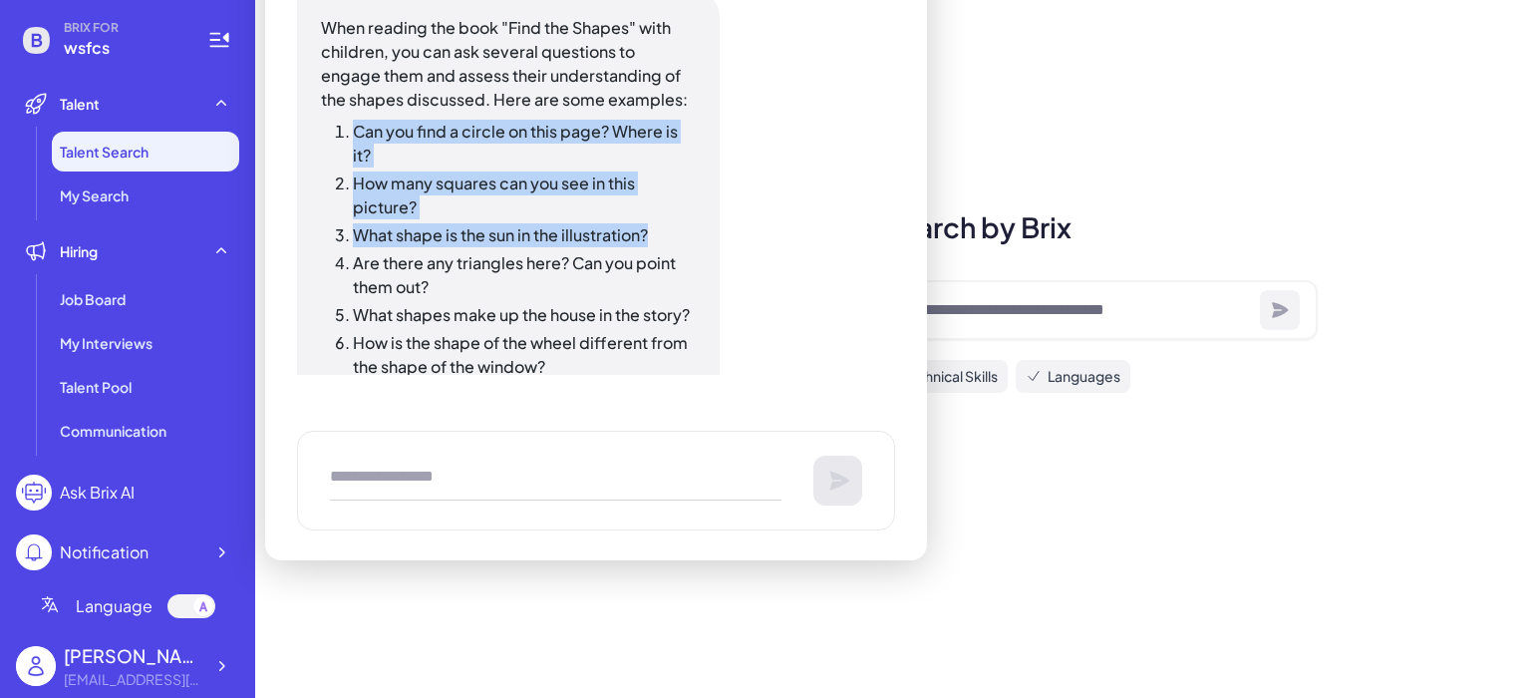
drag, startPoint x: 352, startPoint y: 131, endPoint x: 671, endPoint y: 236, distance: 336.1
click at [671, 236] on ol "Can you find a circle on this page? Where is it? How many squares can you see i…" at bounding box center [508, 329] width 375 height 419
copy ol "Can you find a circle on this page? Where is it? How many squares can you see i…"
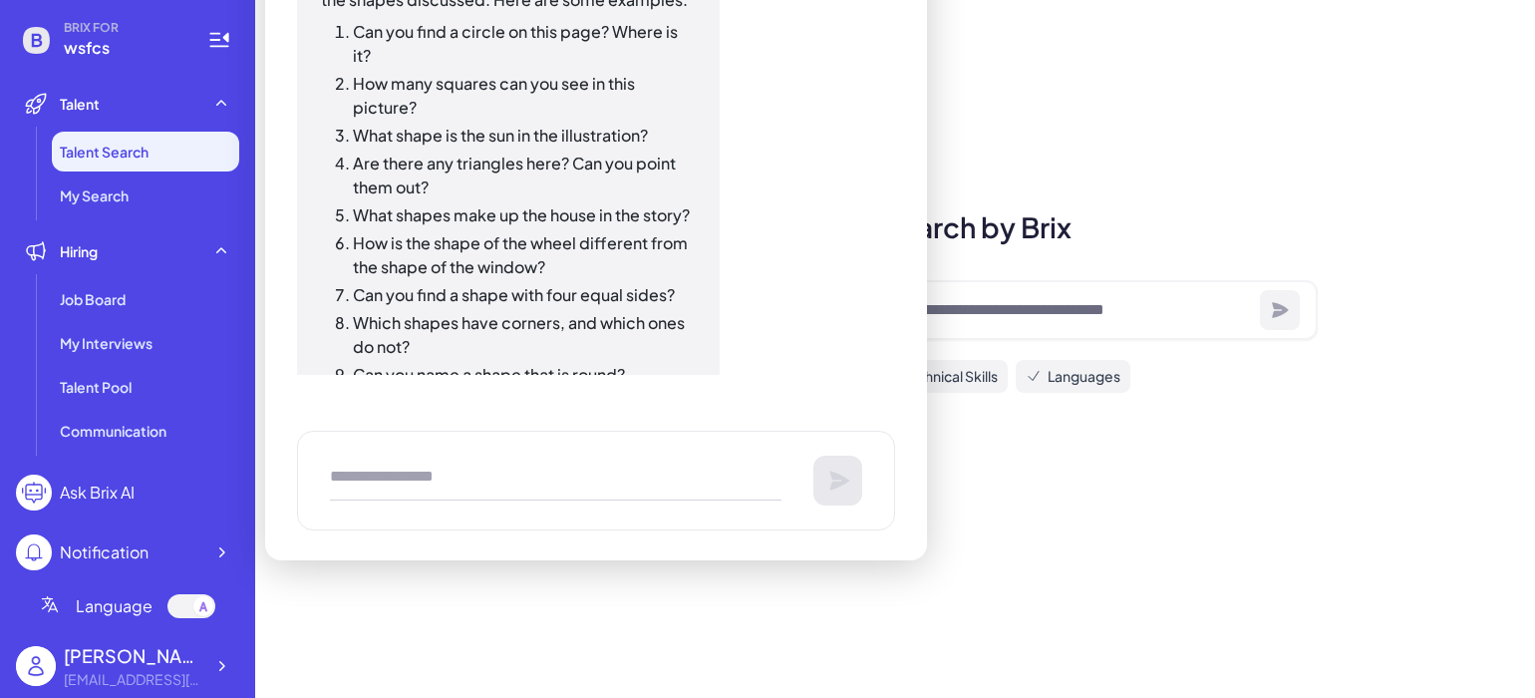
drag, startPoint x: 706, startPoint y: 174, endPoint x: 717, endPoint y: 170, distance: 11.7
click at [717, 170] on div "When reading the book "Find the Shapes" with children, you can ask several ques…" at bounding box center [508, 221] width 423 height 658
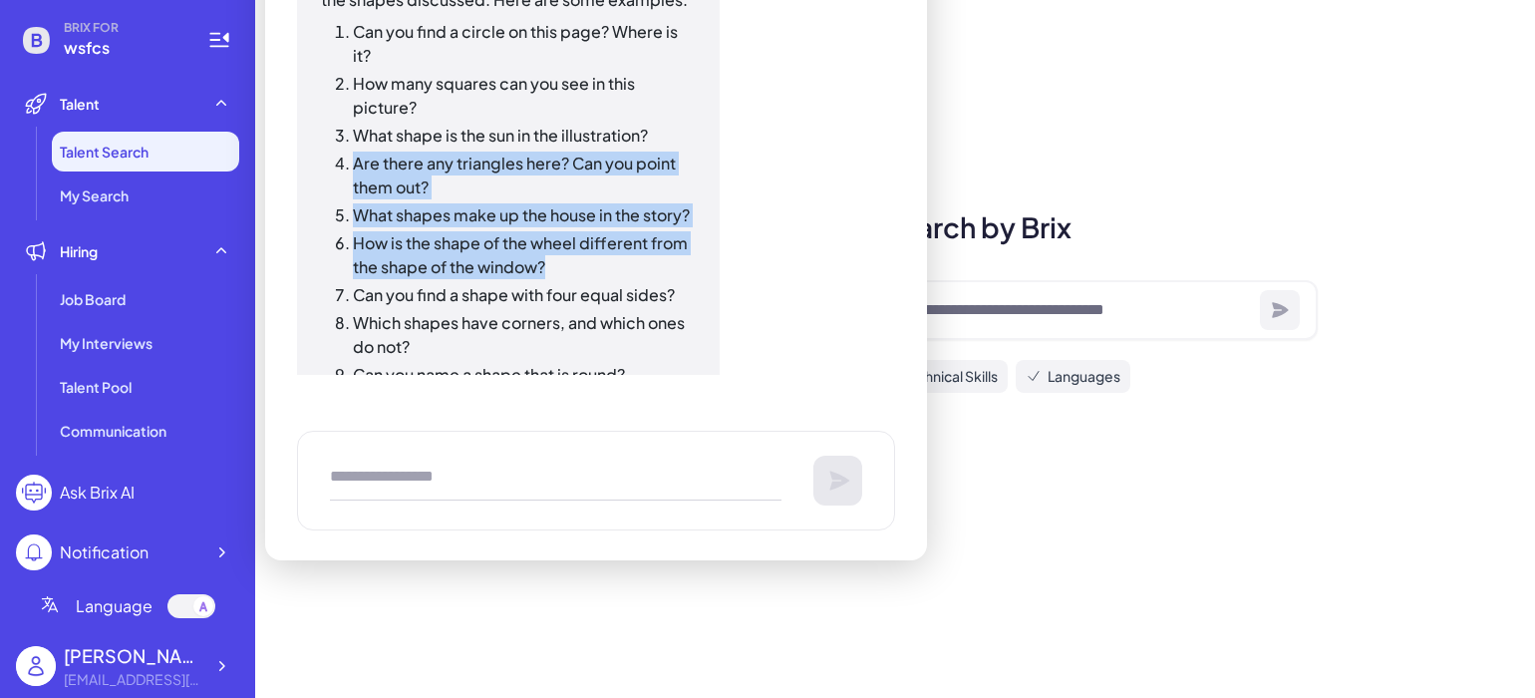
drag, startPoint x: 355, startPoint y: 158, endPoint x: 628, endPoint y: 258, distance: 291.1
click at [628, 258] on ol "Can you find a circle on this page? Where is it? How many squares can you see i…" at bounding box center [508, 229] width 375 height 419
copy ol "Are there any triangles here? Can you point them out? What shapes make up the h…"
